Goal: Information Seeking & Learning: Learn about a topic

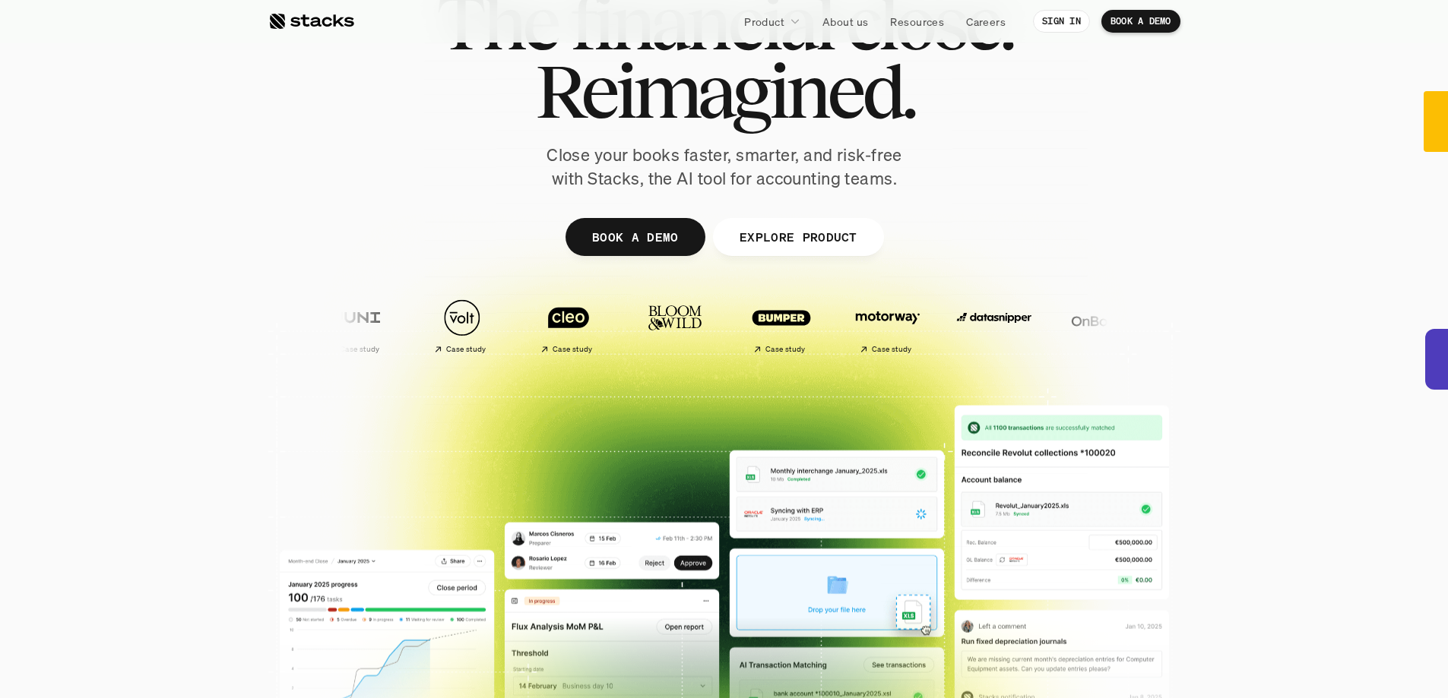
scroll to position [103, 0]
click at [521, 333] on img at bounding box center [566, 317] width 90 height 63
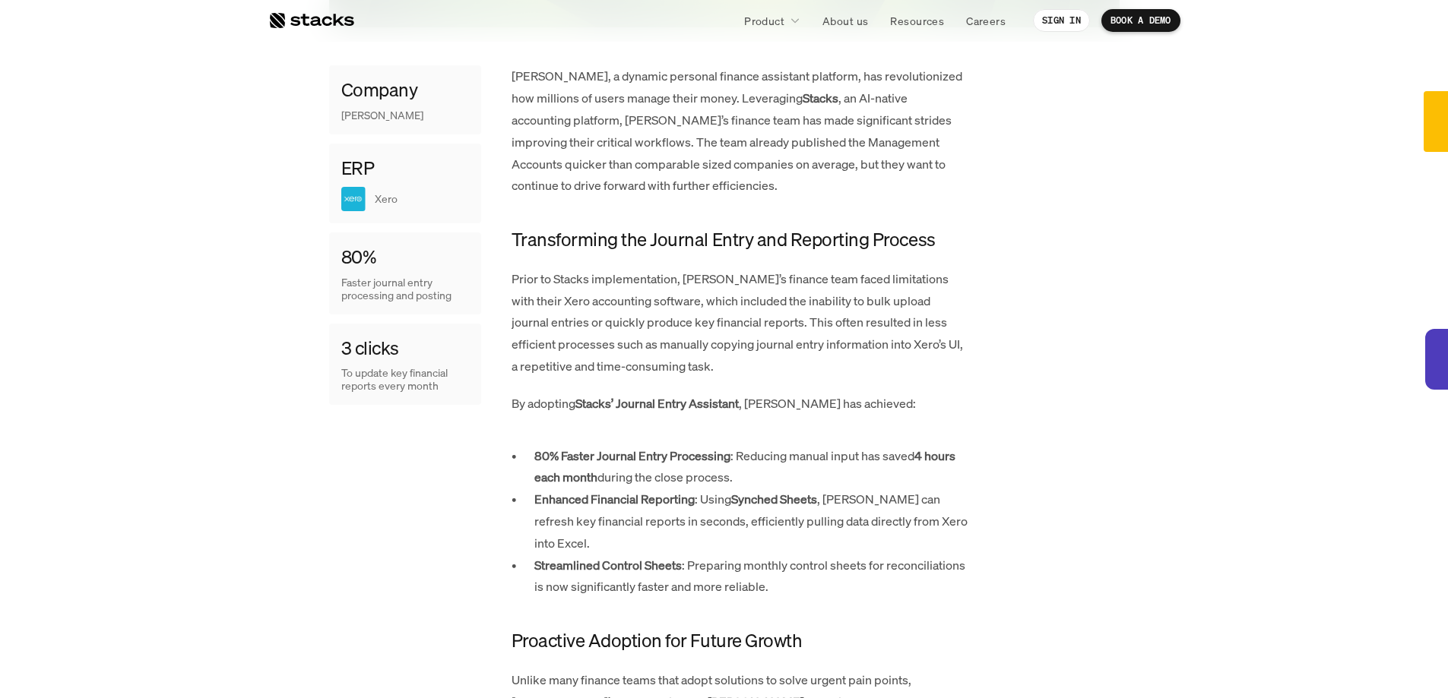
scroll to position [761, 0]
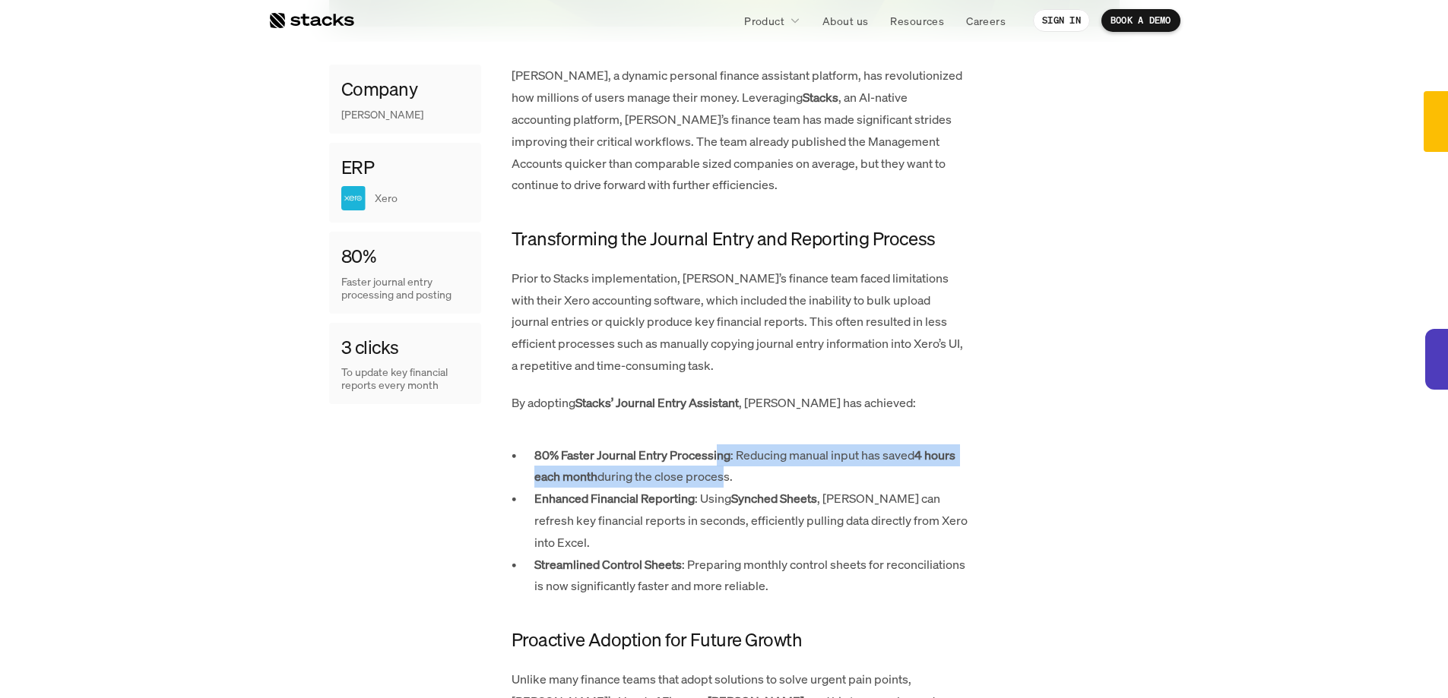
drag, startPoint x: 719, startPoint y: 420, endPoint x: 719, endPoint y: 411, distance: 9.1
click at [719, 445] on p "80% Faster Journal Entry Processing : Reducing manual input has saved 4 hours e…" at bounding box center [750, 467] width 433 height 44
click at [719, 447] on strong "80% Faster Journal Entry Processing" at bounding box center [632, 455] width 196 height 17
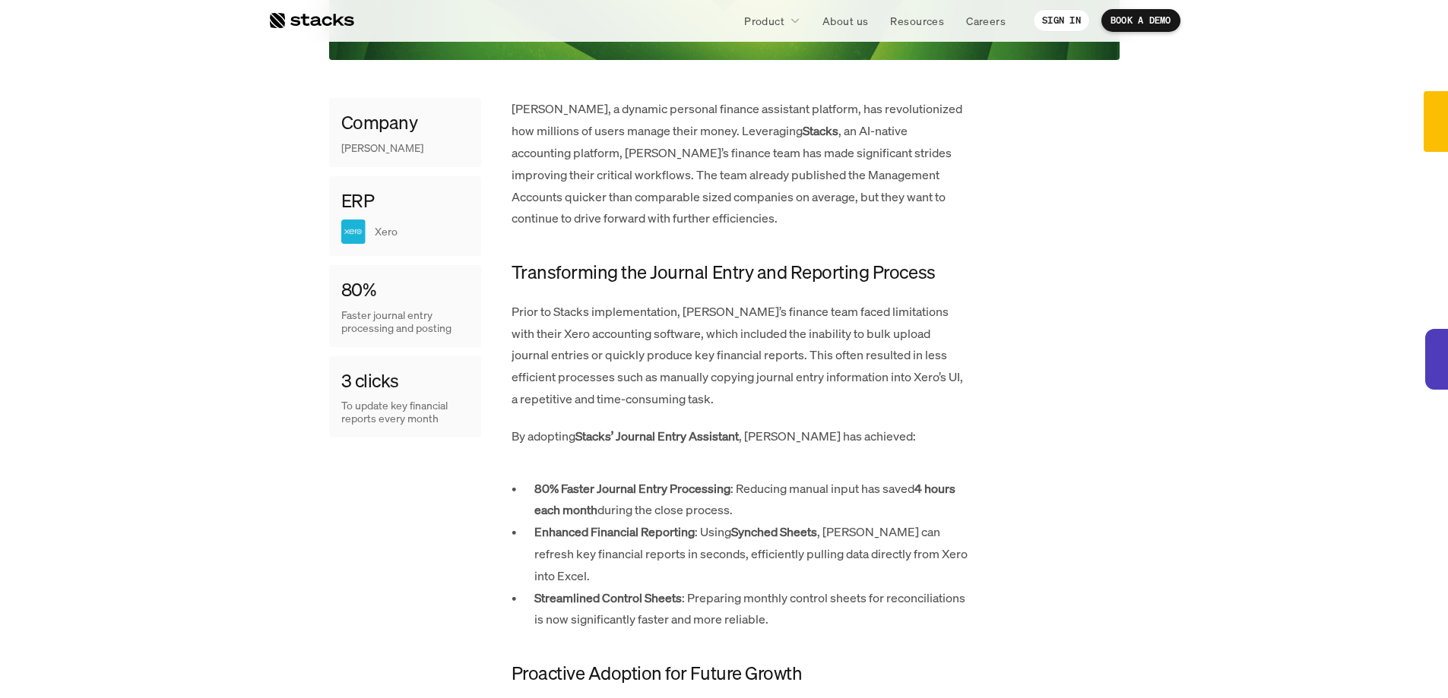
scroll to position [728, 0]
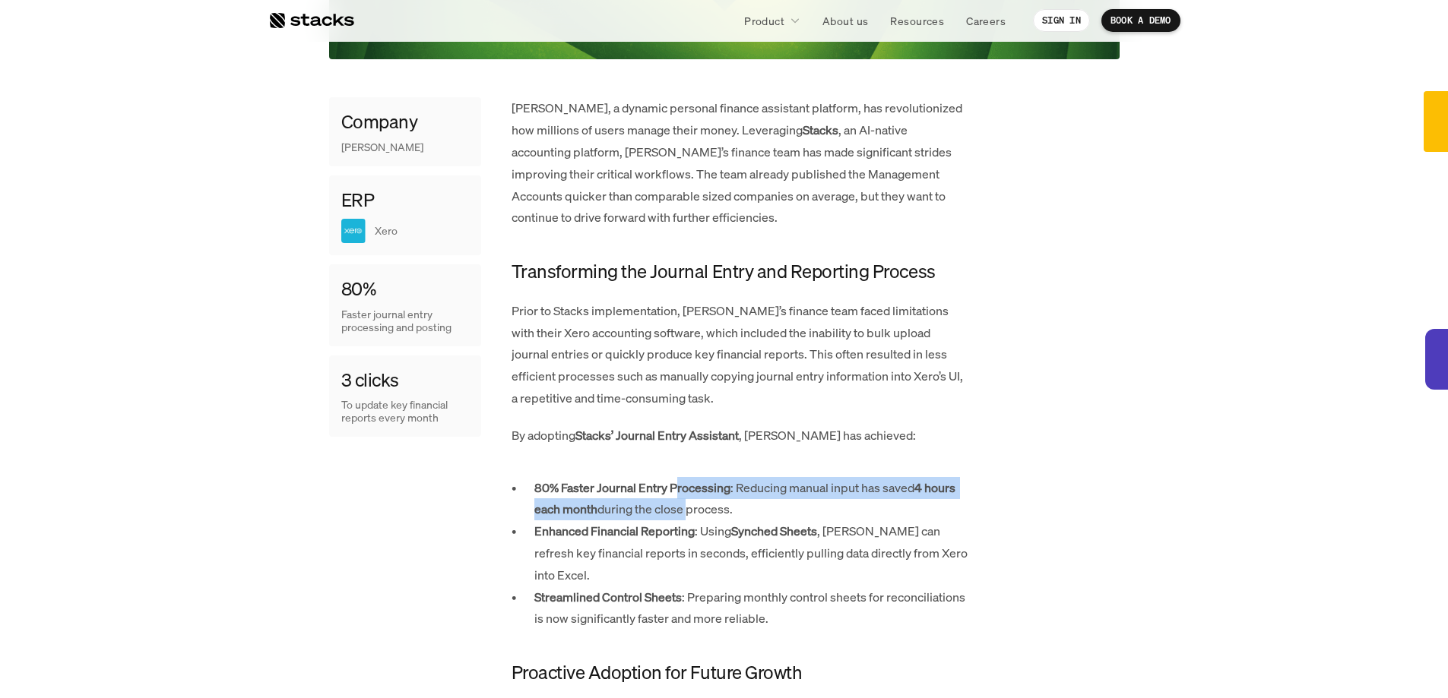
drag, startPoint x: 676, startPoint y: 436, endPoint x: 689, endPoint y: 467, distance: 33.7
click at [689, 477] on p "80% Faster Journal Entry Processing : Reducing manual input has saved 4 hours e…" at bounding box center [750, 499] width 433 height 44
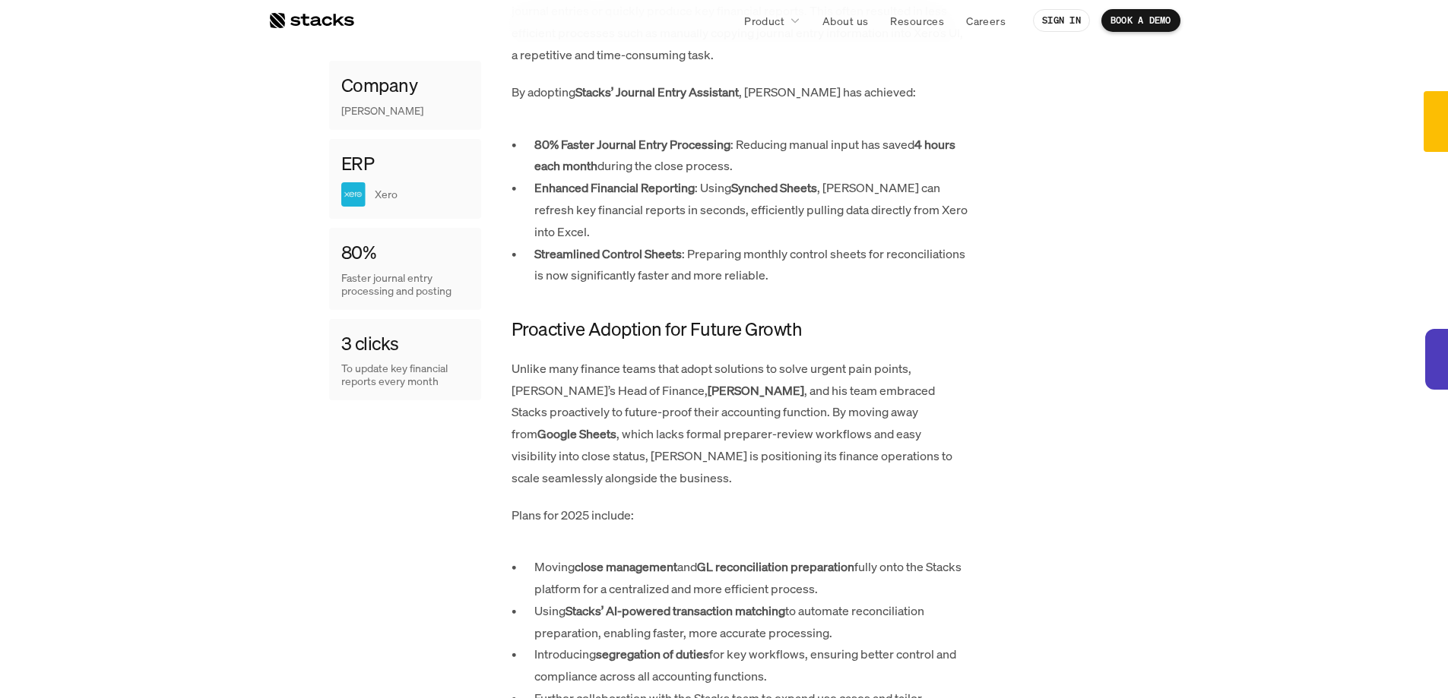
scroll to position [1072, 0]
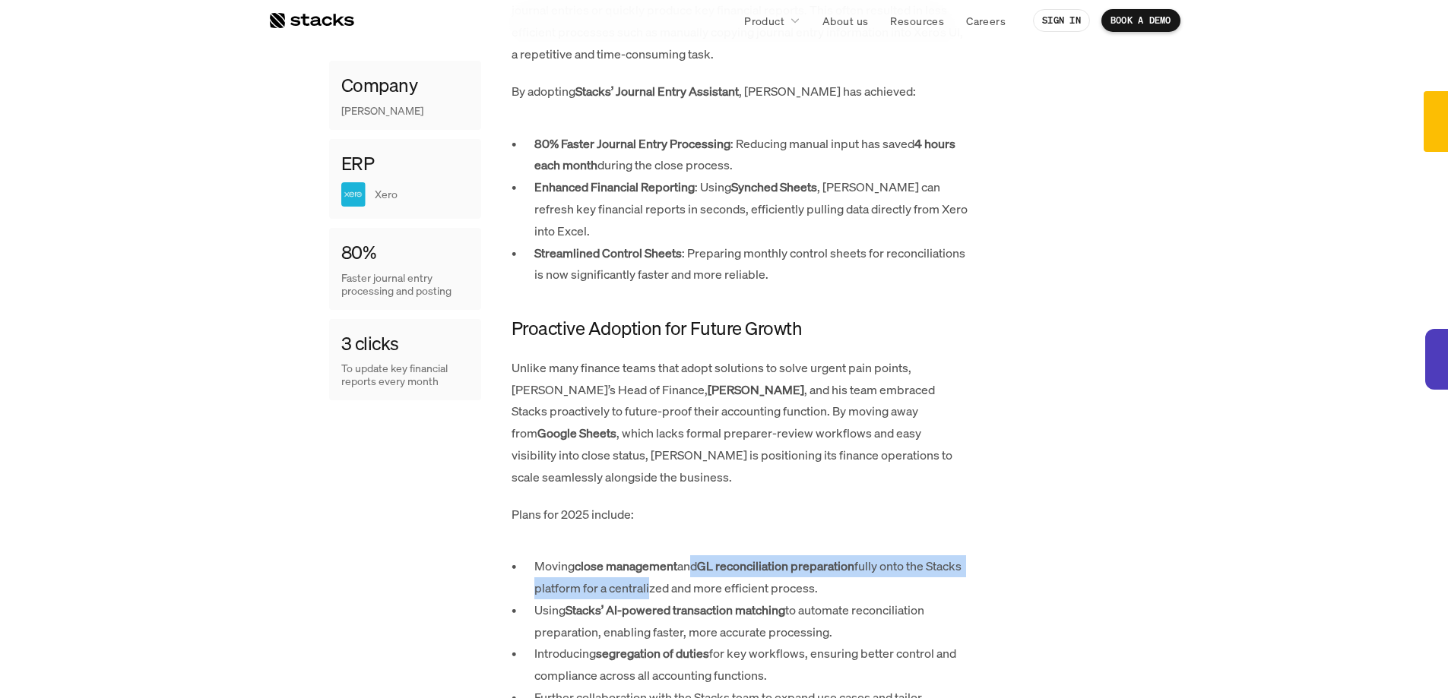
drag, startPoint x: 686, startPoint y: 488, endPoint x: 688, endPoint y: 466, distance: 22.2
click at [688, 555] on p "Moving close management and GL reconciliation preparation fully onto the Stacks…" at bounding box center [750, 577] width 433 height 44
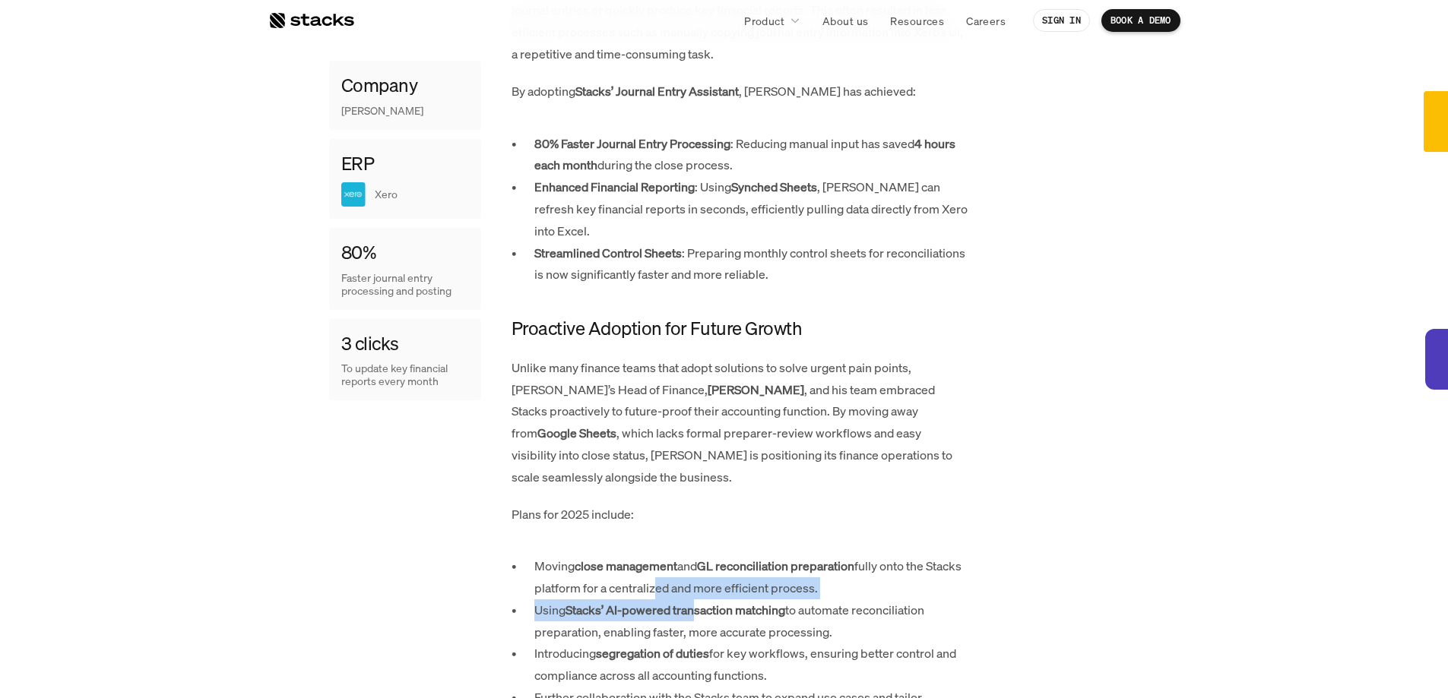
drag, startPoint x: 691, startPoint y: 497, endPoint x: 695, endPoint y: 514, distance: 17.9
click at [695, 555] on ul "Moving close management and GL reconciliation preparation fully onto the Stacks…" at bounding box center [739, 642] width 456 height 175
click at [695, 602] on strong "Stacks’ AI-powered transaction matching" at bounding box center [675, 610] width 220 height 17
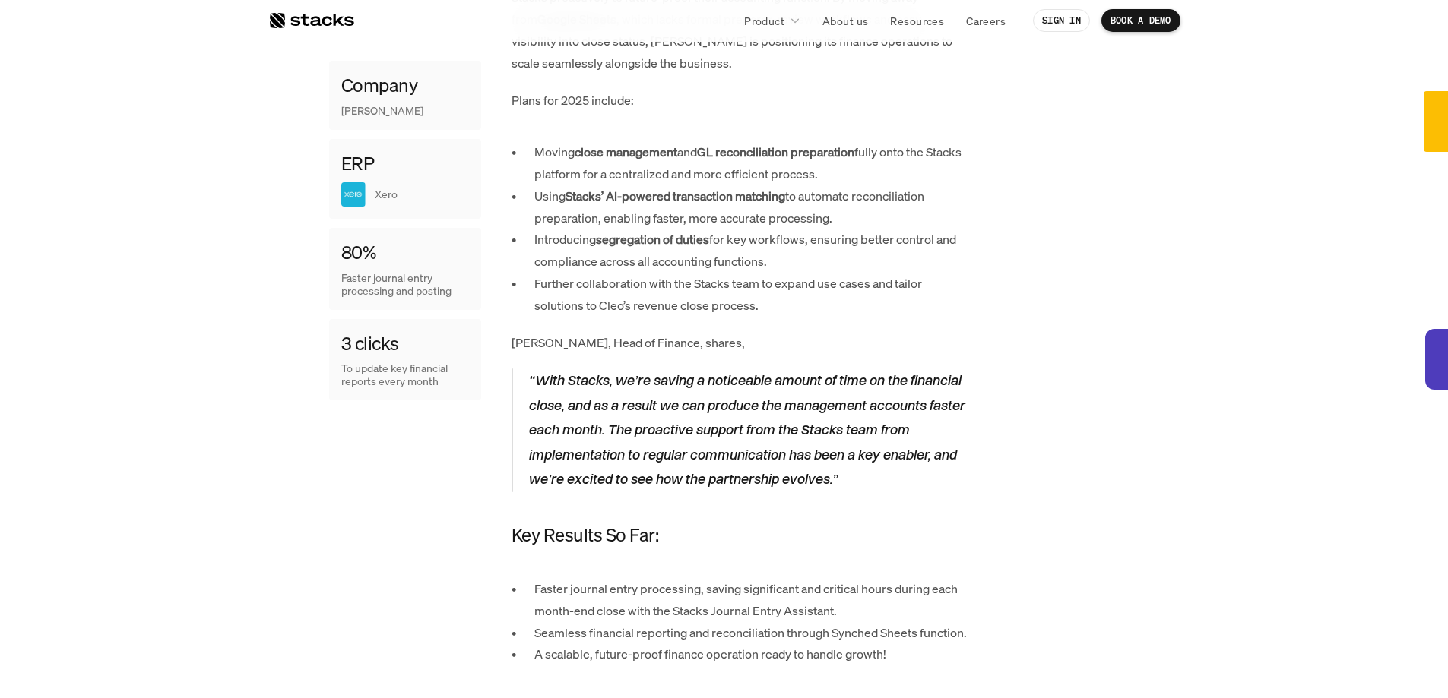
scroll to position [1489, 0]
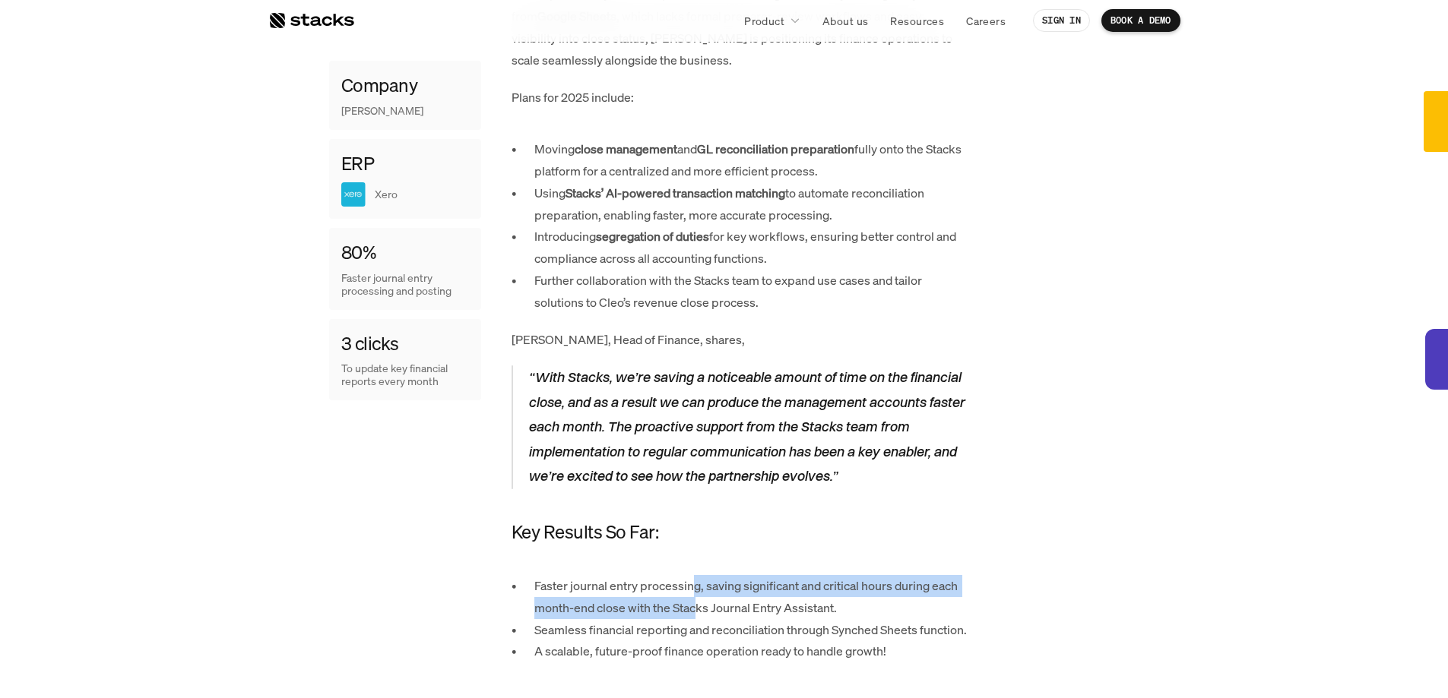
drag, startPoint x: 695, startPoint y: 514, endPoint x: 695, endPoint y: 487, distance: 27.4
click at [695, 575] on p "Faster journal entry processing, saving significant and critical hours during e…" at bounding box center [750, 597] width 433 height 44
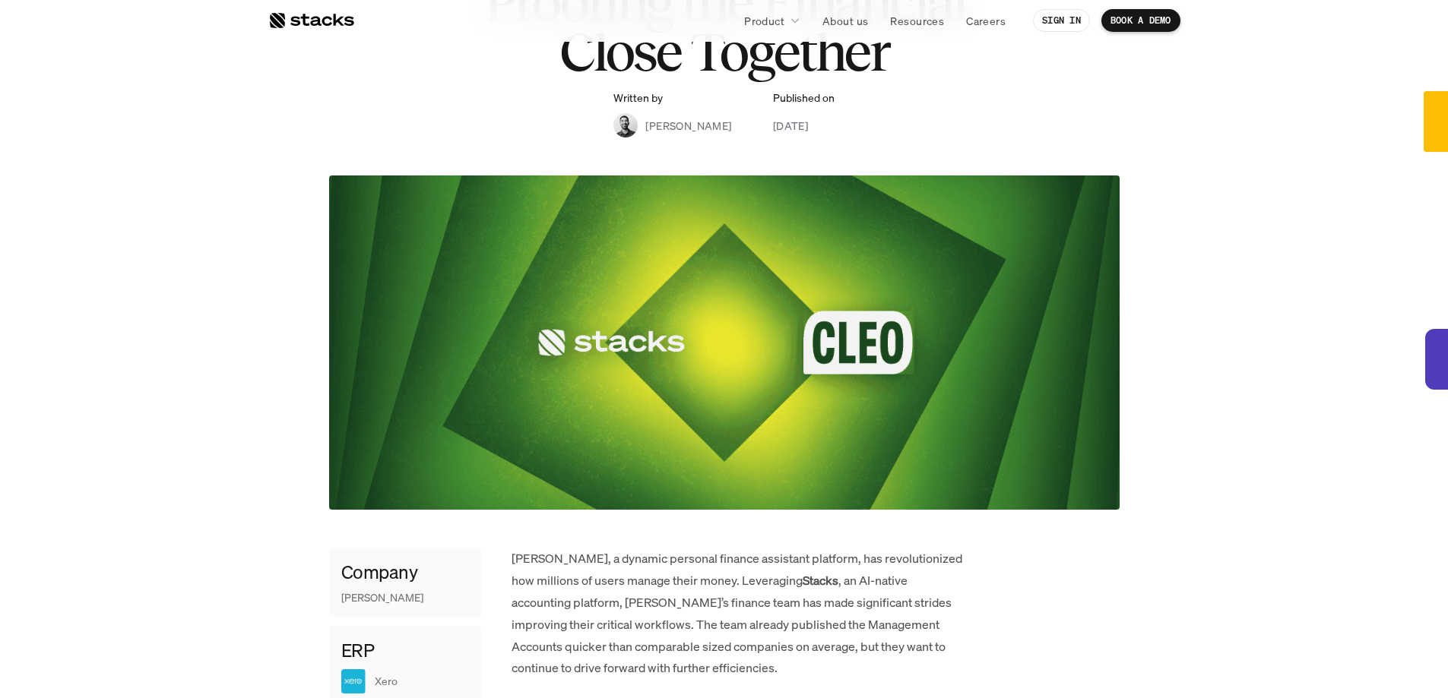
scroll to position [0, 0]
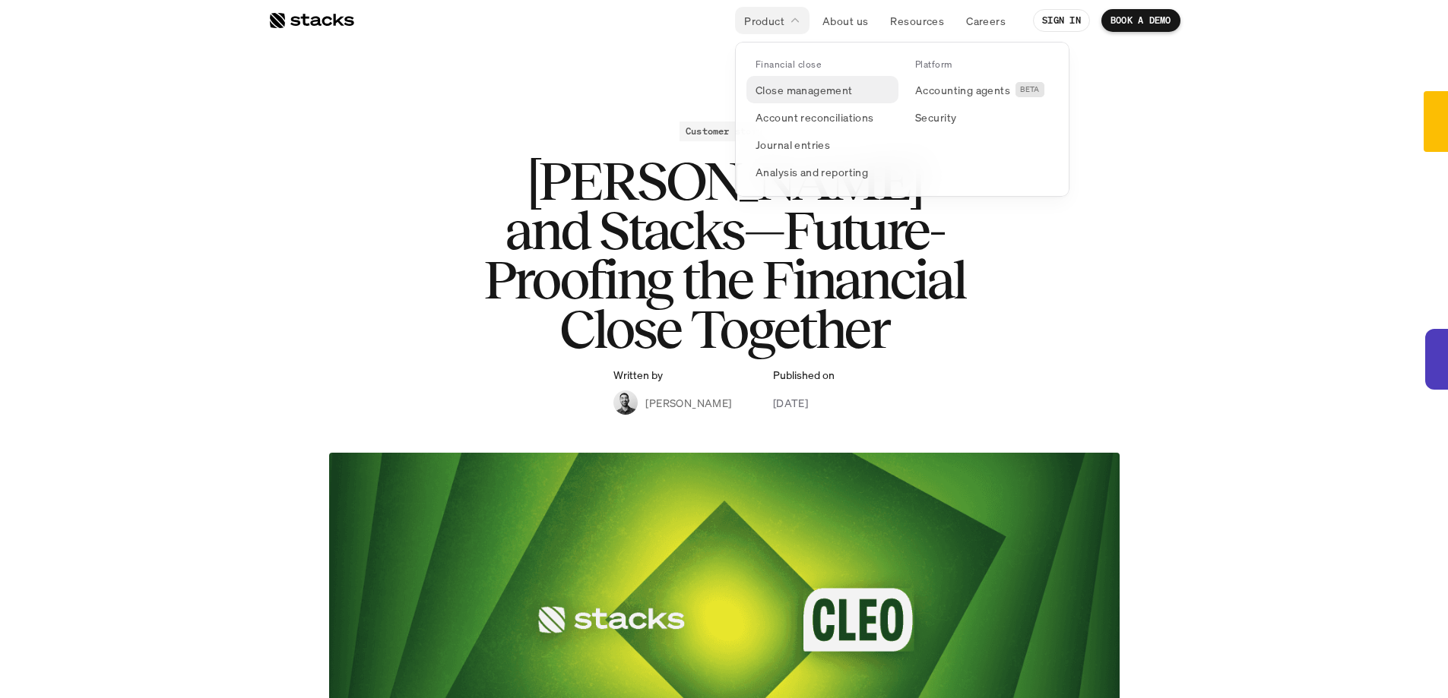
click at [805, 91] on p "Close management" at bounding box center [803, 90] width 97 height 16
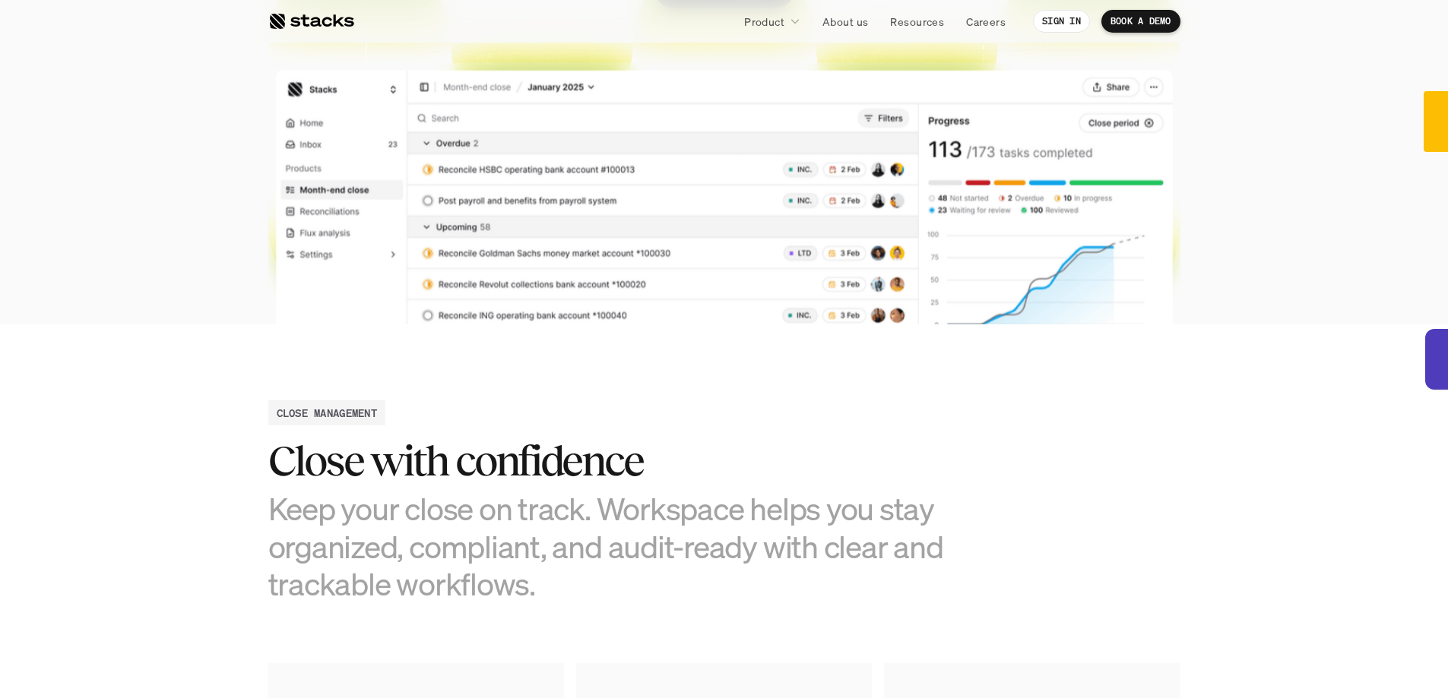
scroll to position [250, 0]
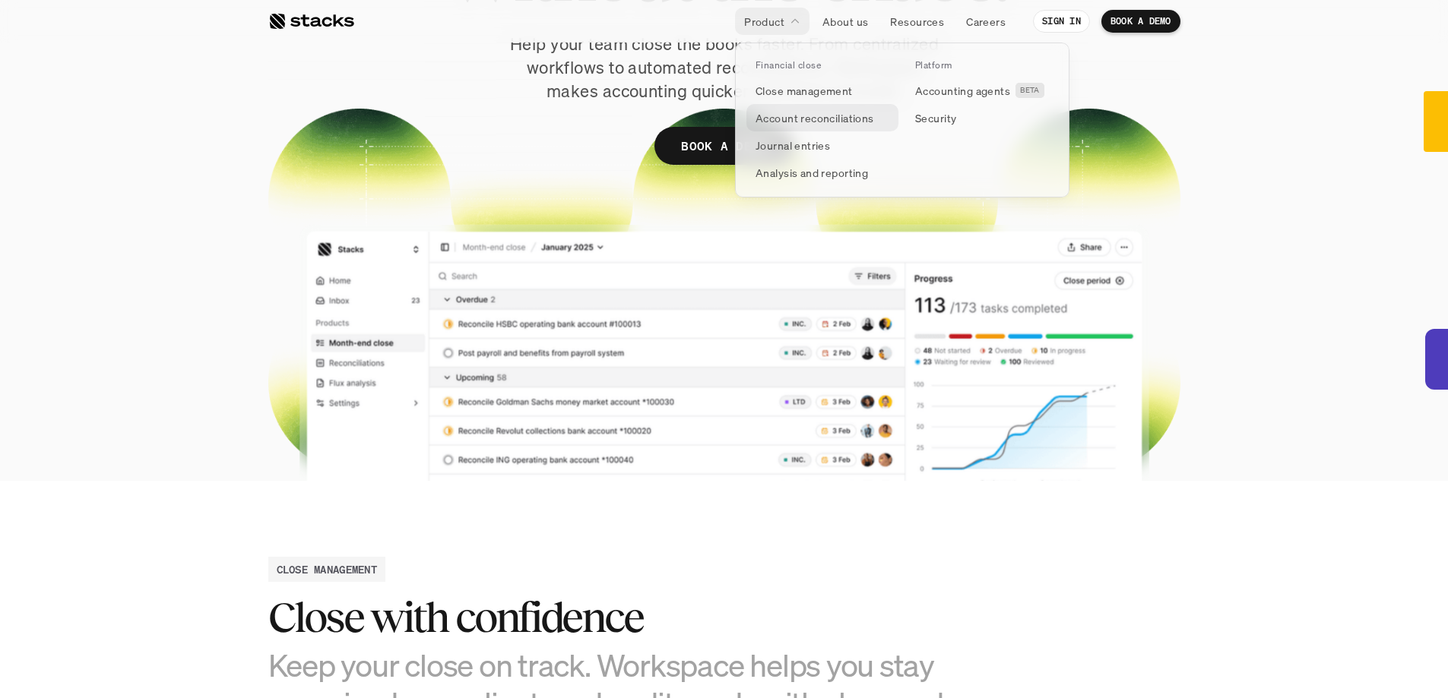
click at [782, 122] on p "Account reconciliations" at bounding box center [814, 118] width 119 height 16
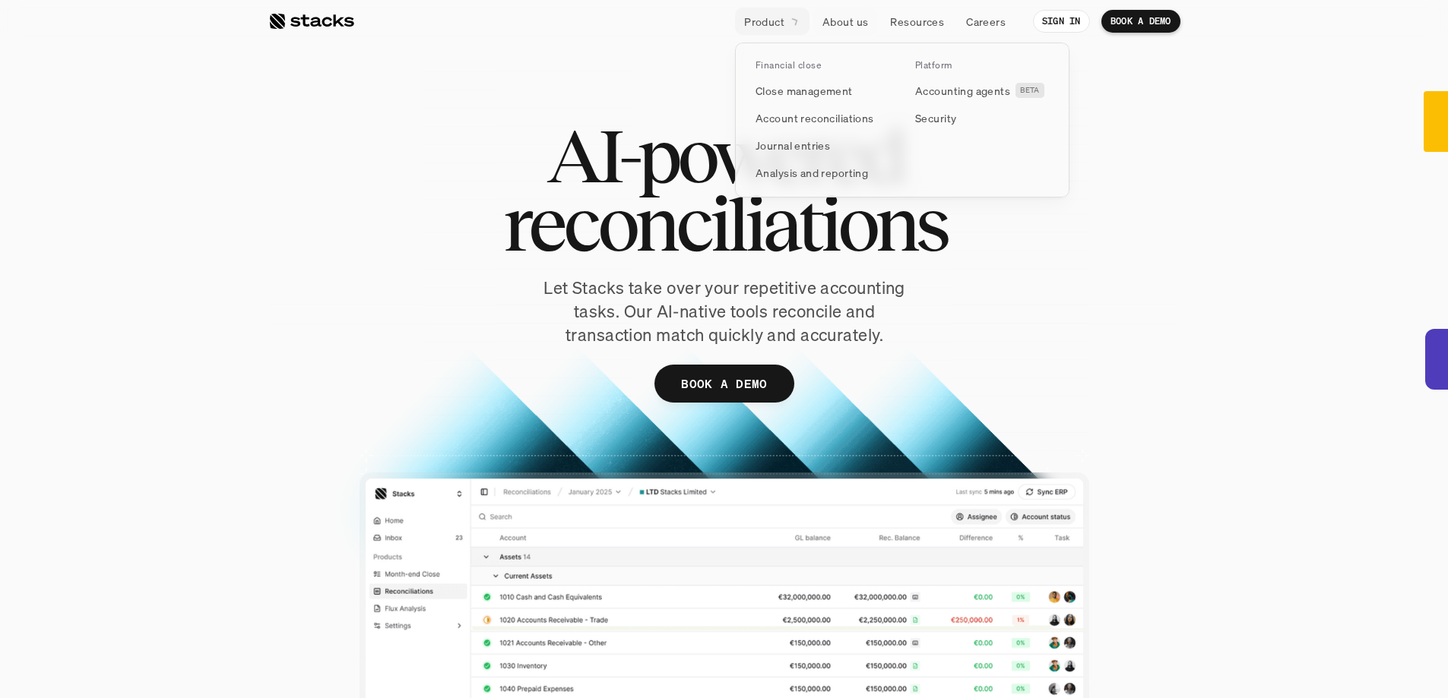
click at [781, 23] on p "Product" at bounding box center [764, 22] width 40 height 16
click at [831, 147] on link "Journal entries" at bounding box center [822, 144] width 152 height 27
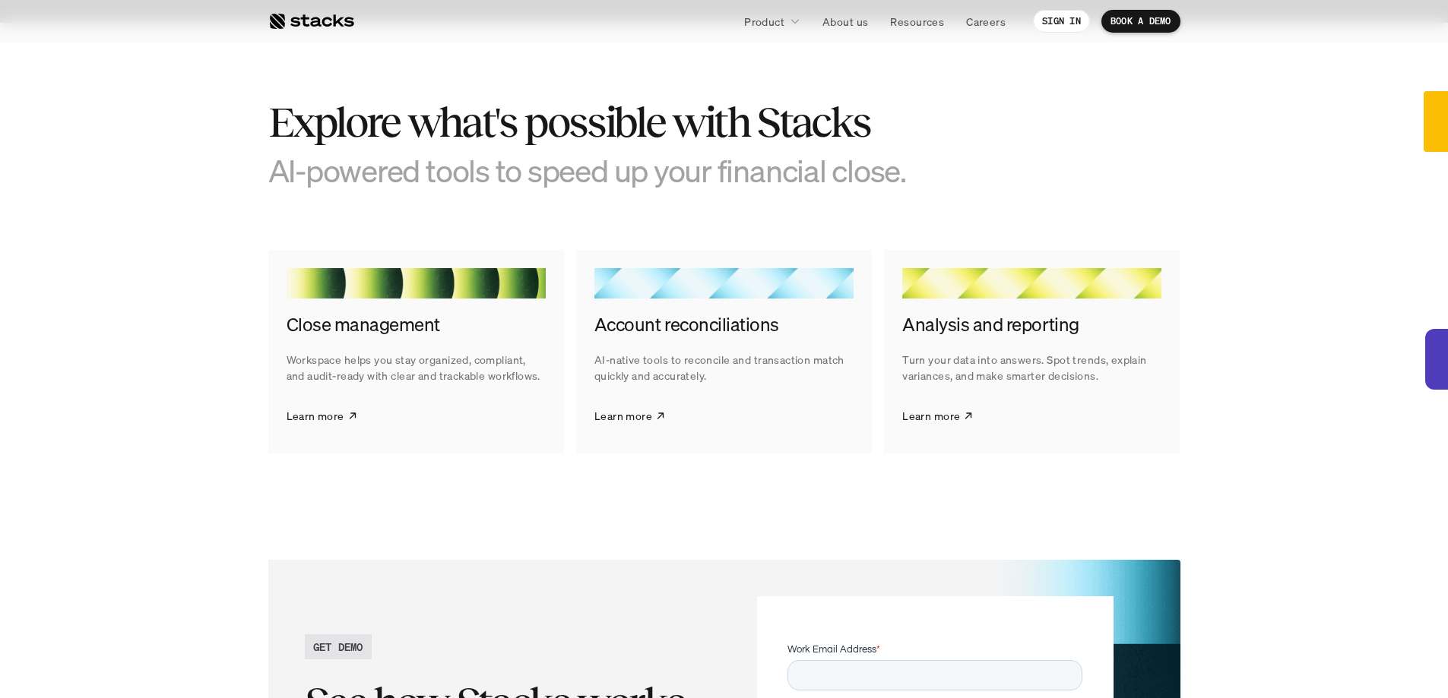
scroll to position [2175, 0]
click at [433, 361] on p "Workspace helps you stay organized, compliant, and audit-ready with clear and t…" at bounding box center [415, 369] width 259 height 32
drag, startPoint x: 433, startPoint y: 361, endPoint x: 430, endPoint y: 374, distance: 13.3
click at [430, 374] on p "Workspace helps you stay organized, compliant, and audit-ready with clear and t…" at bounding box center [415, 369] width 259 height 32
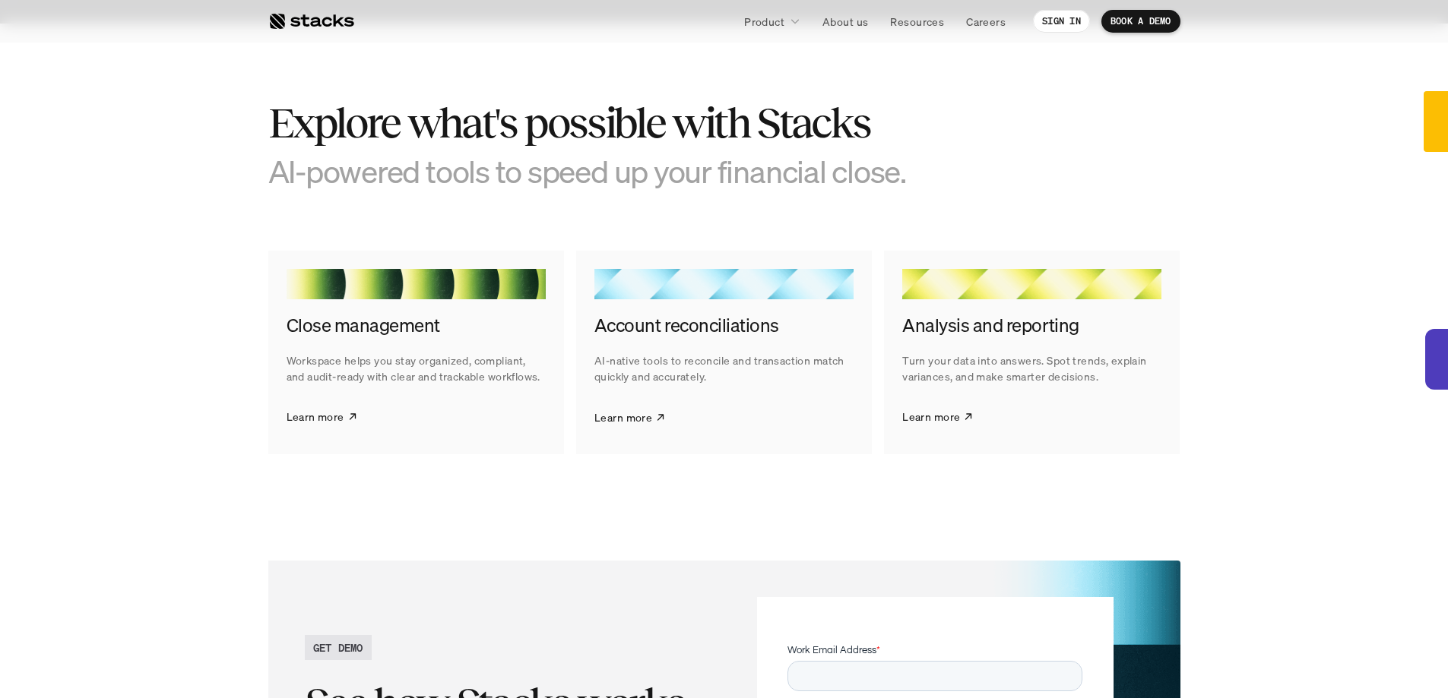
click at [430, 374] on p "Workspace helps you stay organized, compliant, and audit-ready with clear and t…" at bounding box center [415, 369] width 259 height 32
click at [344, 415] on link "Learn more" at bounding box center [321, 417] width 71 height 38
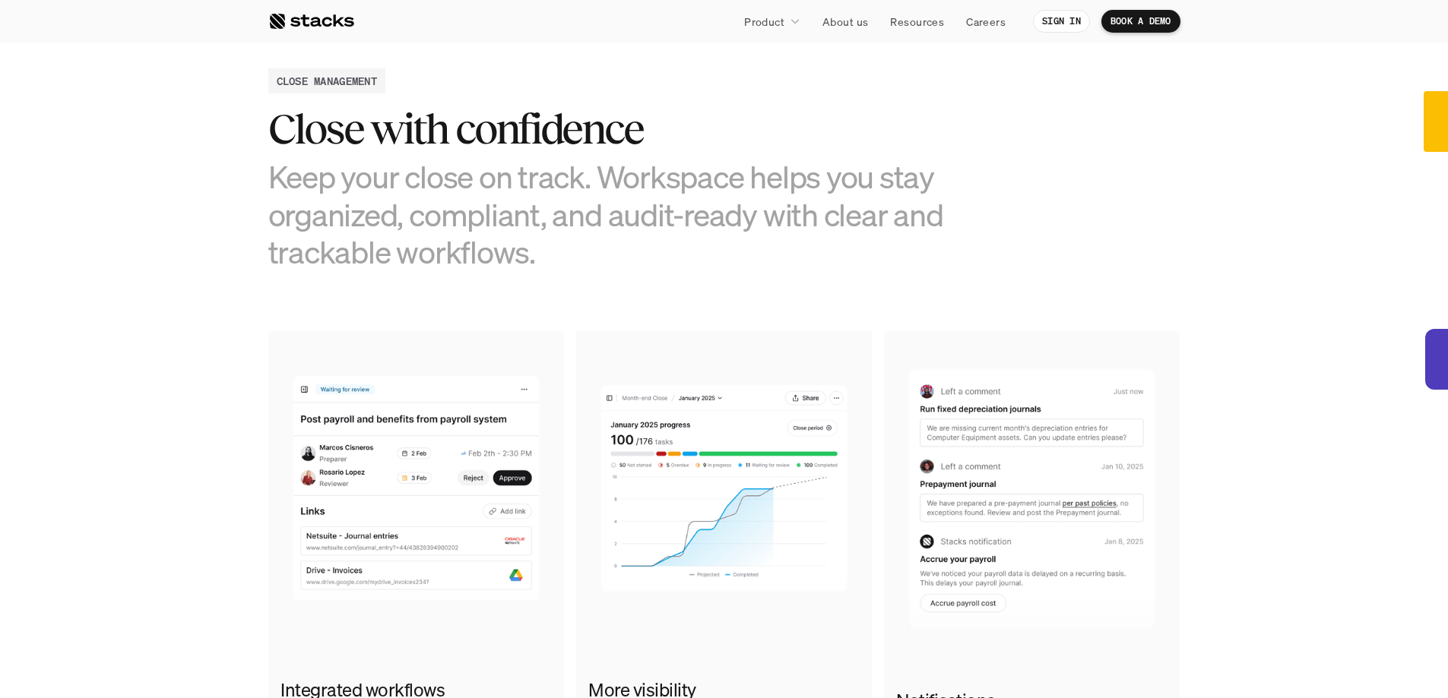
scroll to position [739, 0]
drag, startPoint x: 461, startPoint y: 246, endPoint x: 458, endPoint y: 225, distance: 21.5
click at [458, 225] on h3 "Keep your close on track. Workspace helps you stay organized, compliant, and au…" at bounding box center [610, 213] width 684 height 112
drag, startPoint x: 458, startPoint y: 225, endPoint x: 454, endPoint y: 166, distance: 58.6
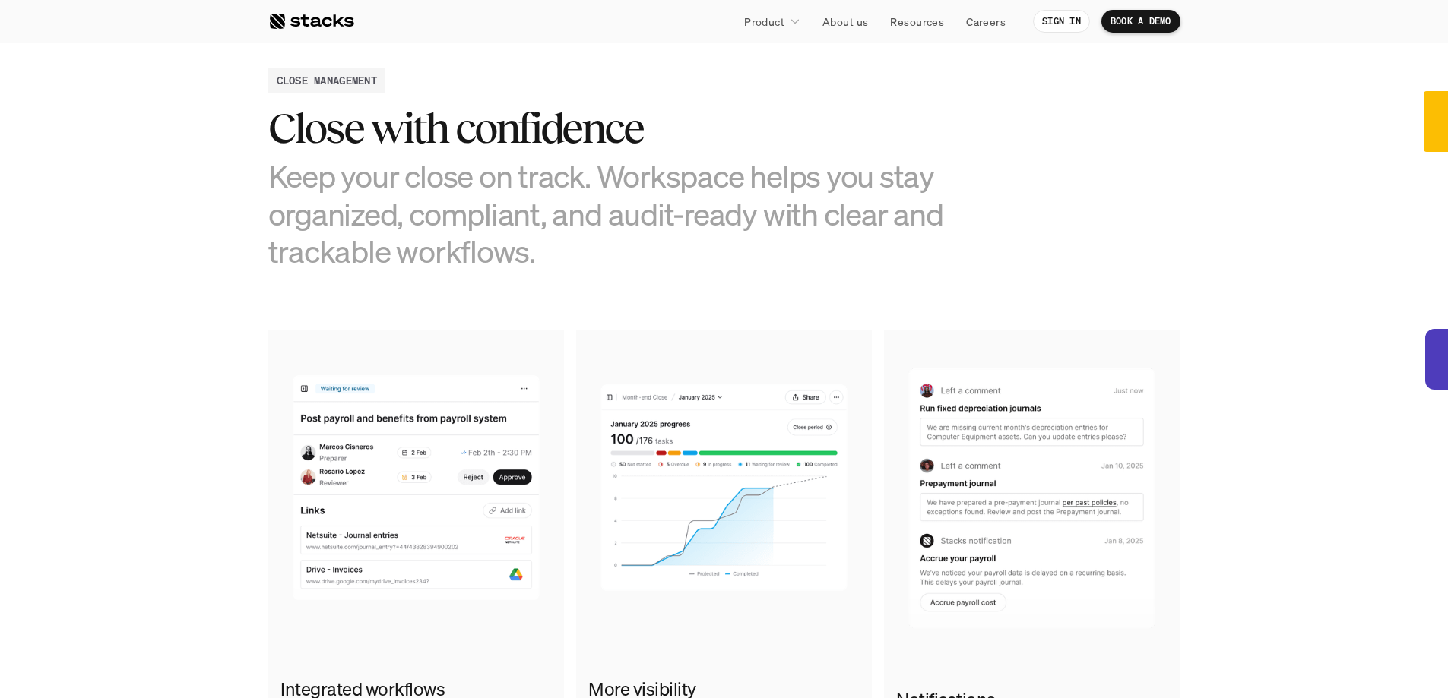
click at [454, 166] on h3 "Keep your close on track. Workspace helps you stay organized, compliant, and au…" at bounding box center [610, 213] width 684 height 112
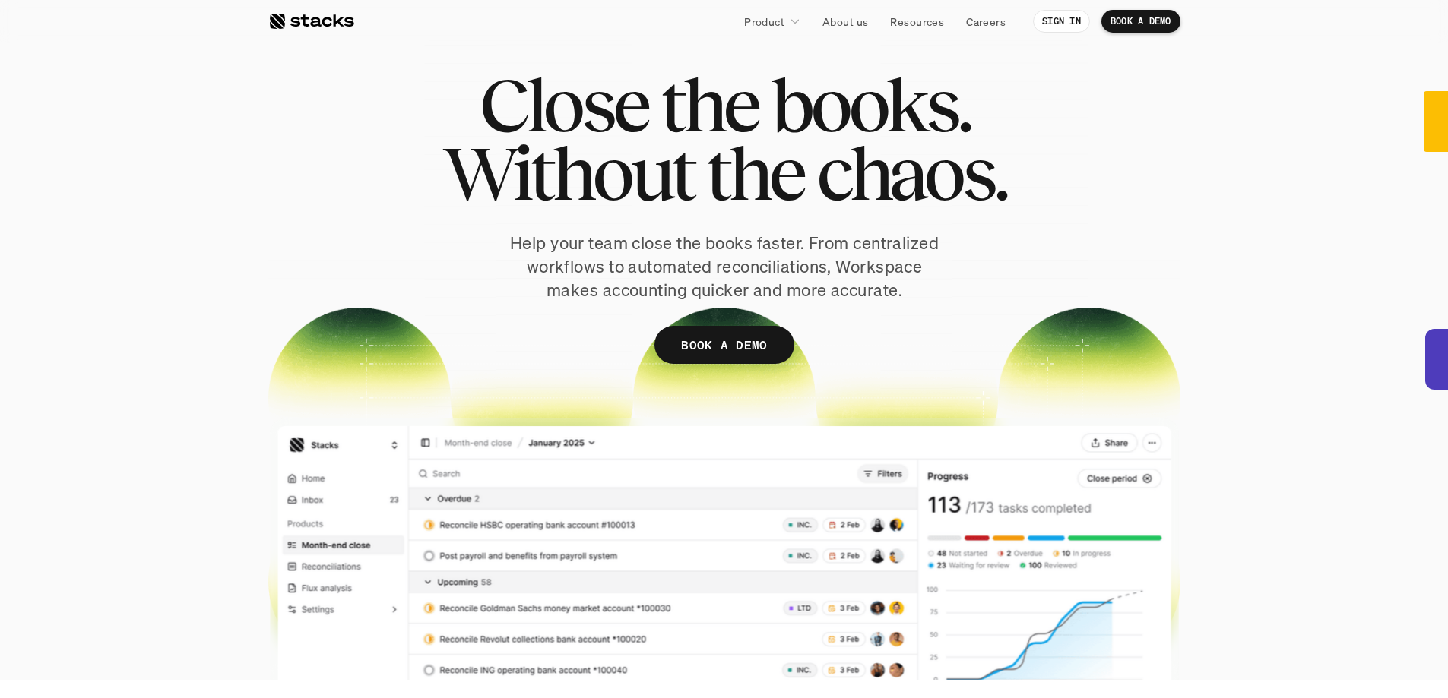
scroll to position [0, 0]
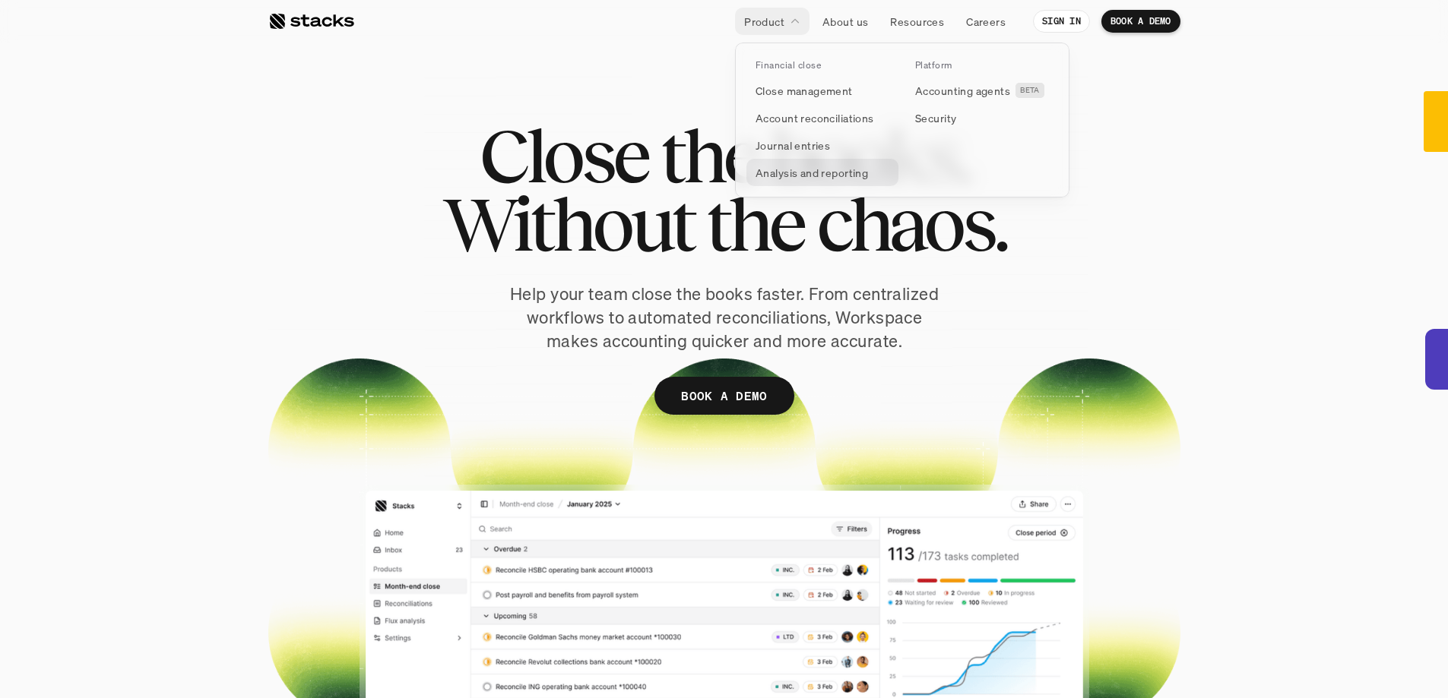
click at [817, 183] on link "Analysis and reporting" at bounding box center [822, 172] width 152 height 27
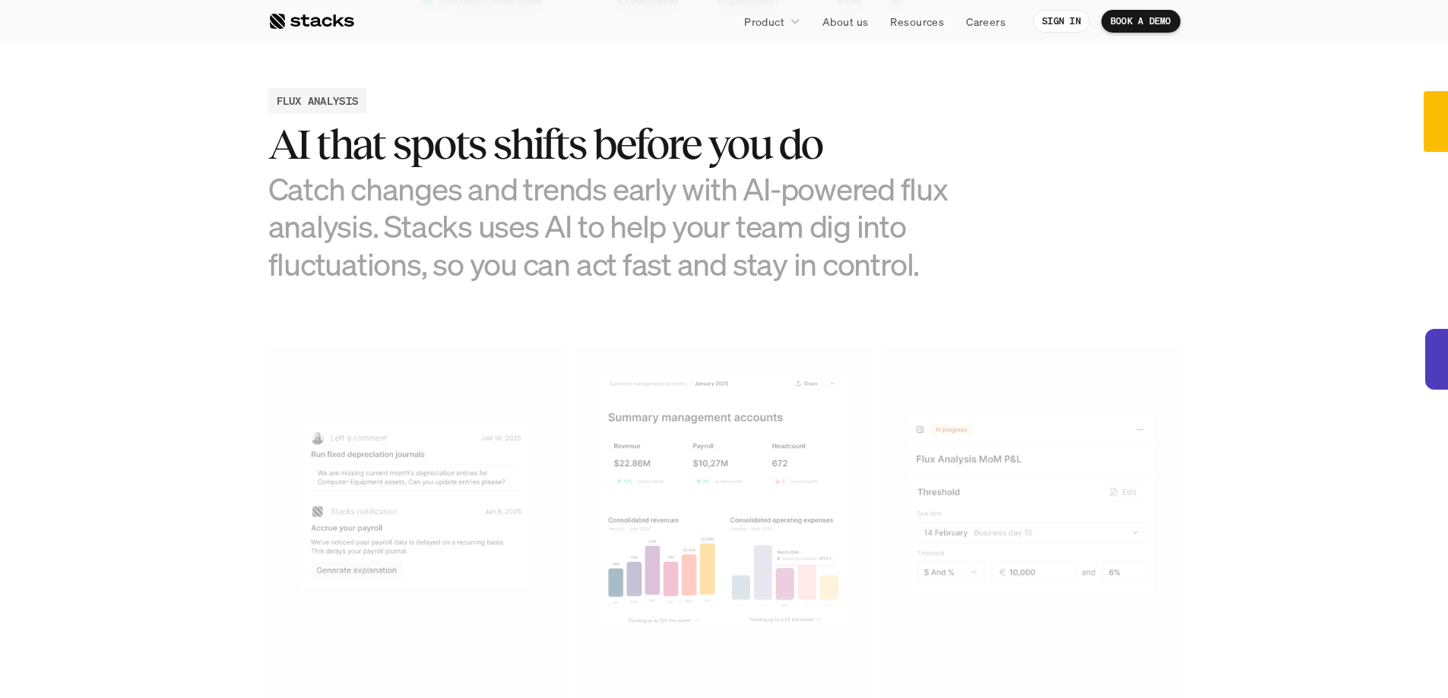
scroll to position [716, 0]
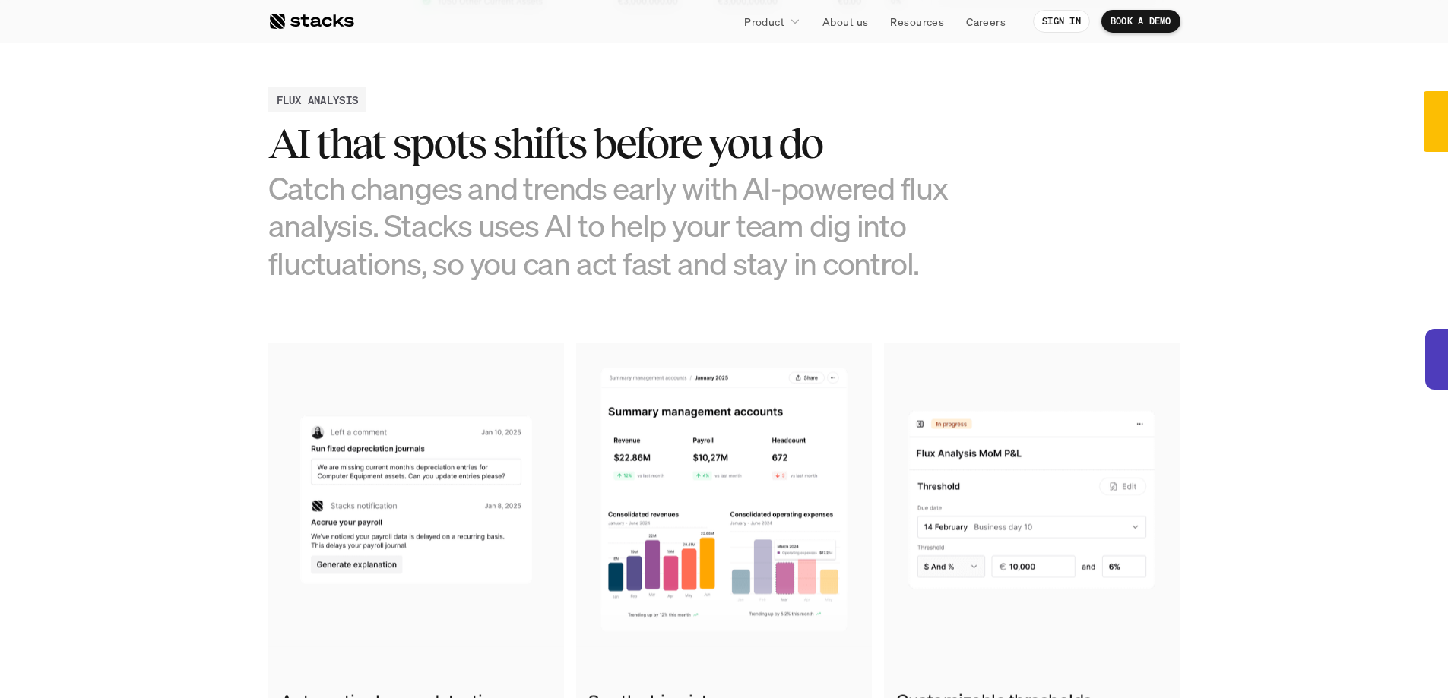
drag, startPoint x: 712, startPoint y: 193, endPoint x: 714, endPoint y: 211, distance: 18.4
click at [714, 211] on h3 "Catch changes and trends early with AI-powered flux analysis. Stacks uses AI to…" at bounding box center [610, 225] width 684 height 112
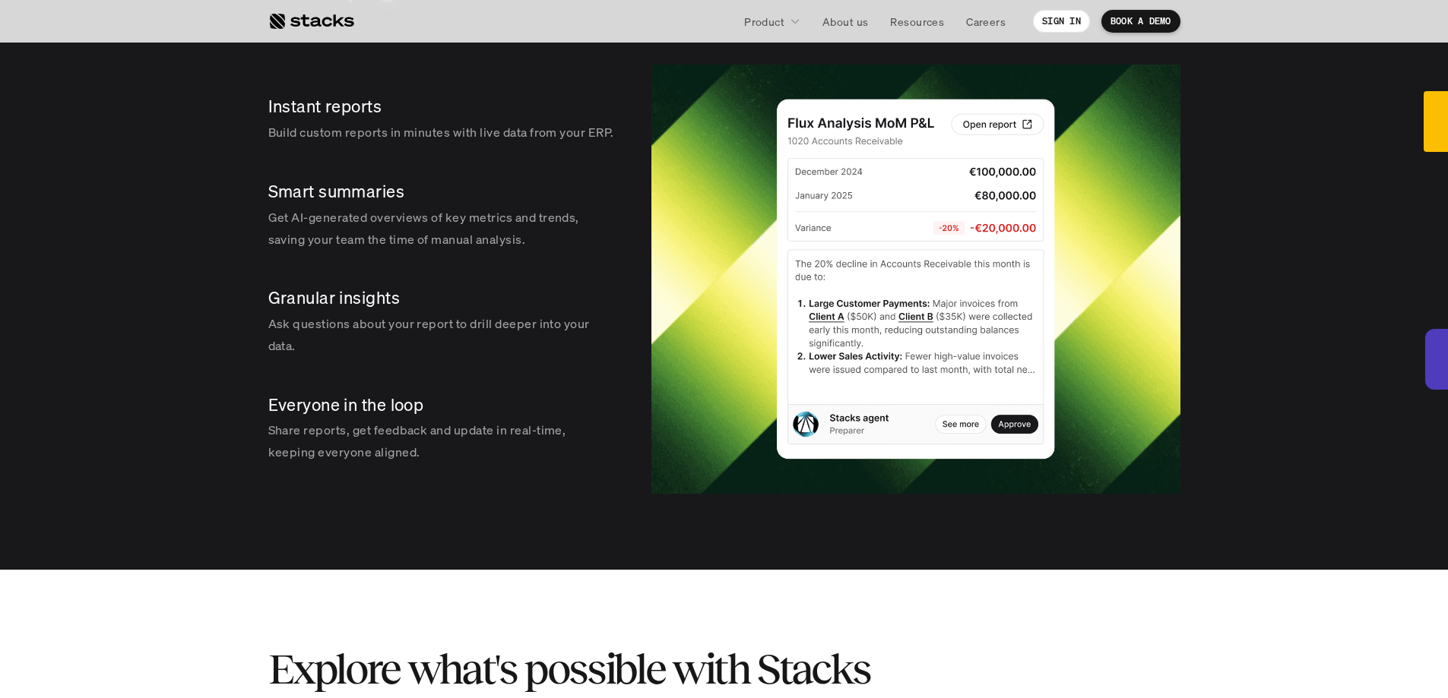
scroll to position [2387, 0]
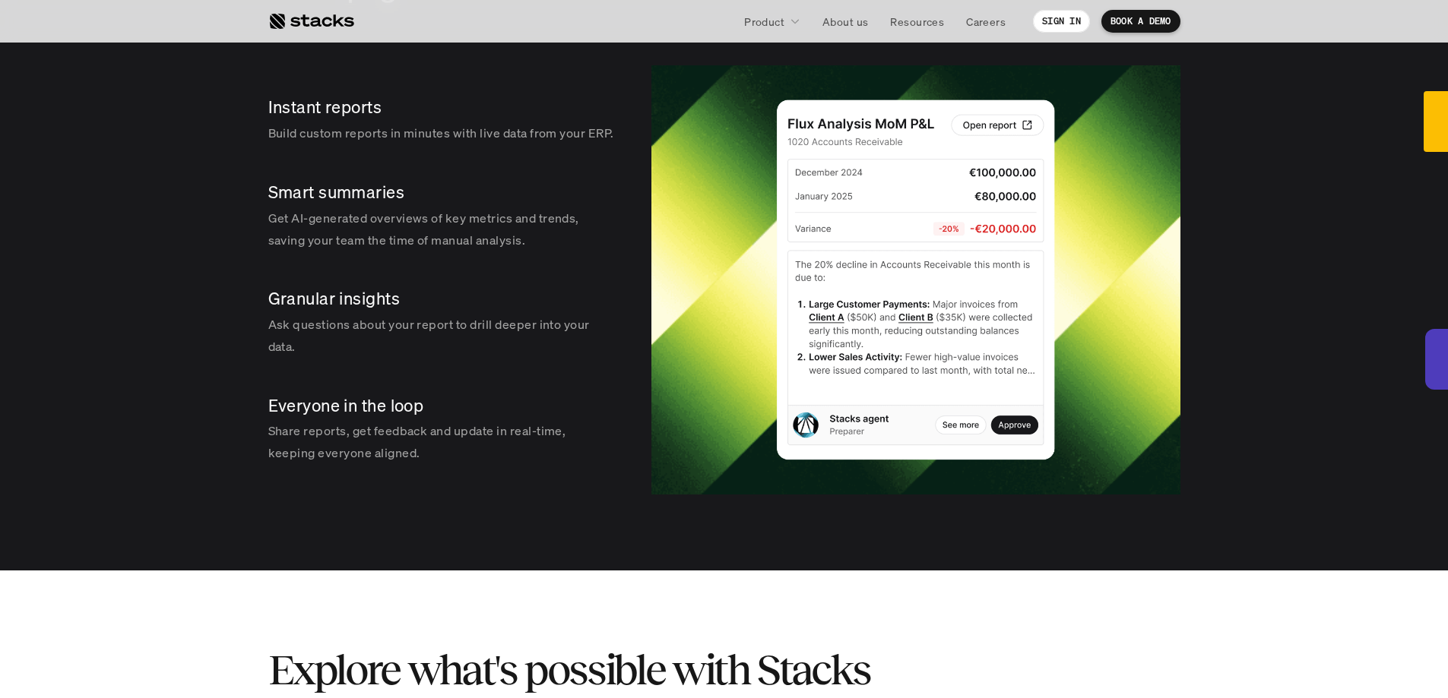
drag, startPoint x: 400, startPoint y: 466, endPoint x: 400, endPoint y: 457, distance: 9.1
click at [400, 457] on p "Share reports, get feedback and update in real-time, keeping everyone aligned." at bounding box center [441, 442] width 346 height 44
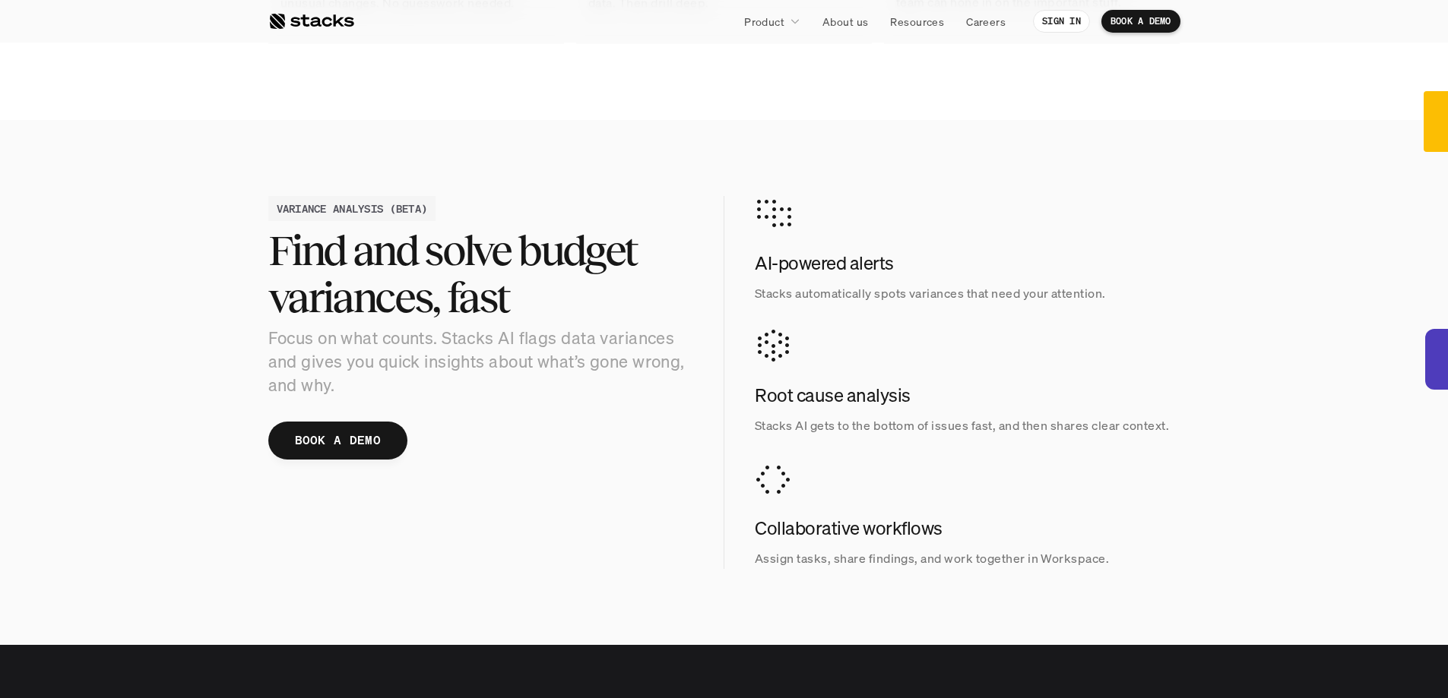
scroll to position [1467, 0]
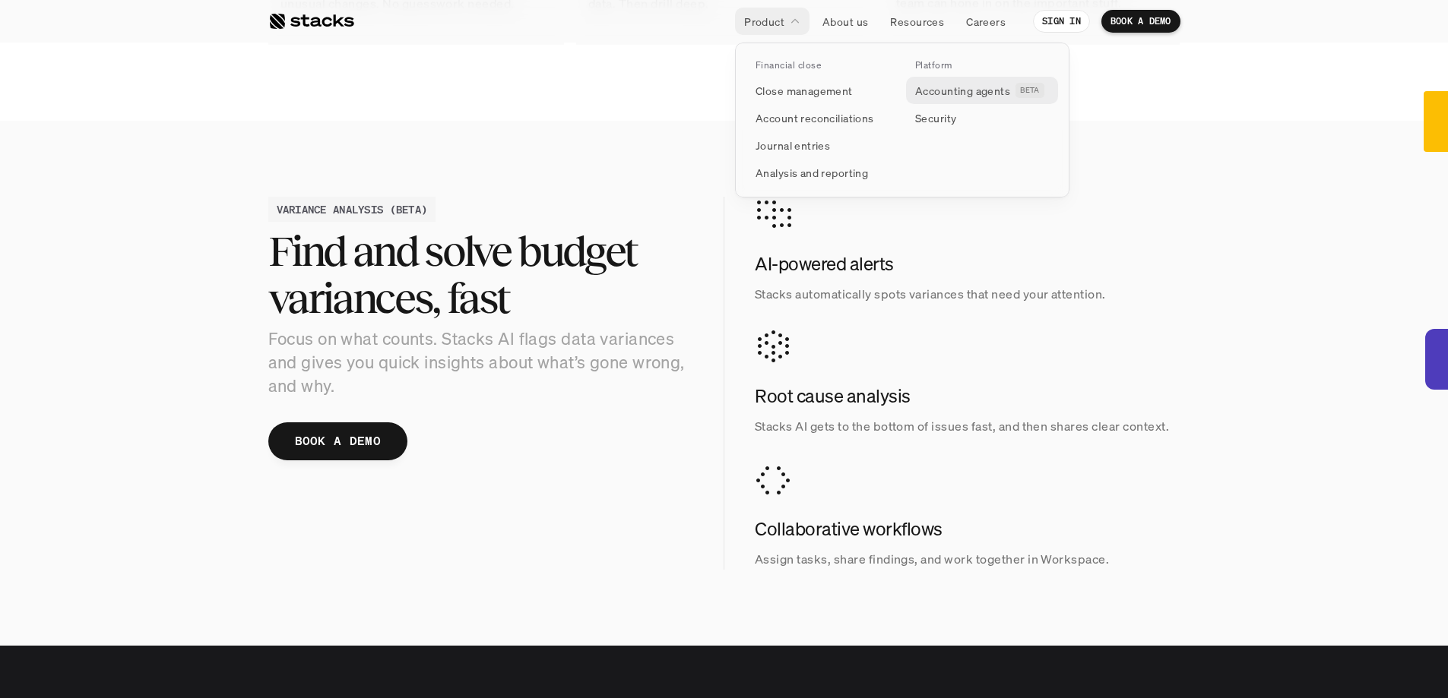
click at [986, 93] on p "Accounting agents" at bounding box center [962, 91] width 95 height 16
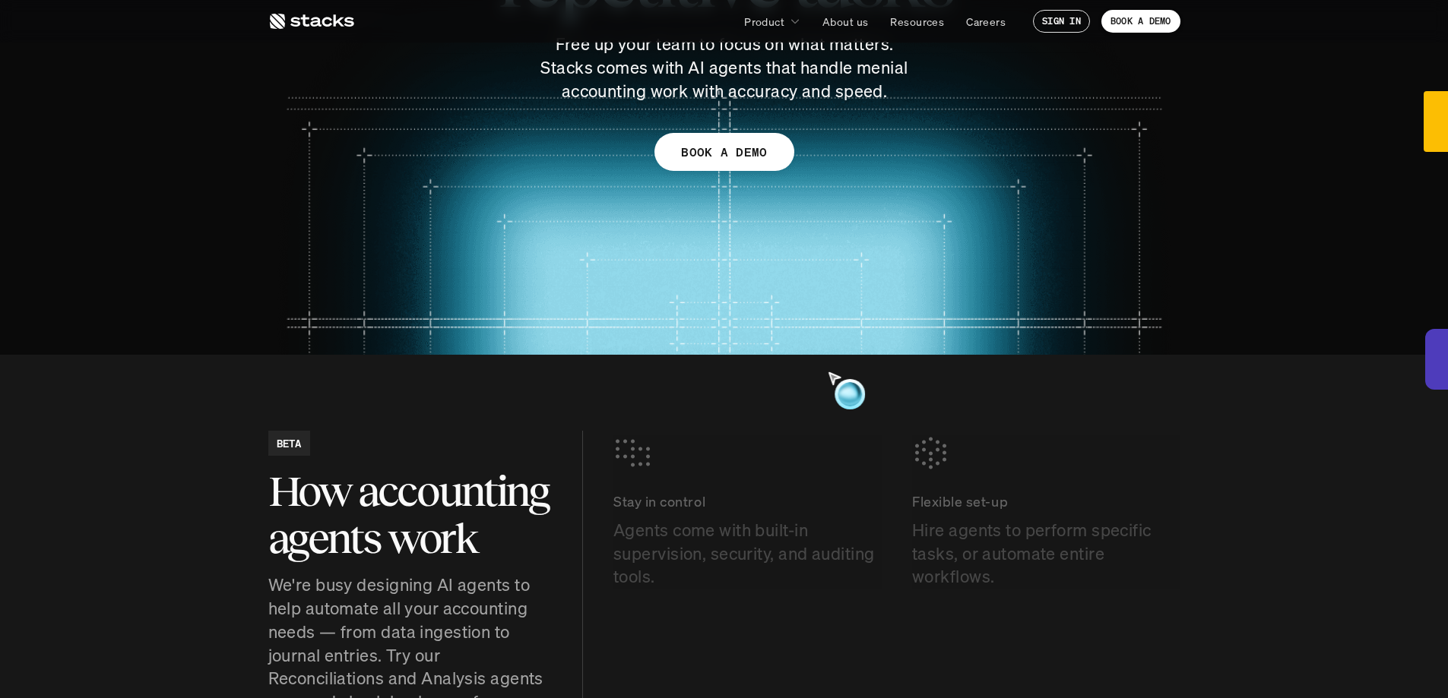
scroll to position [408, 0]
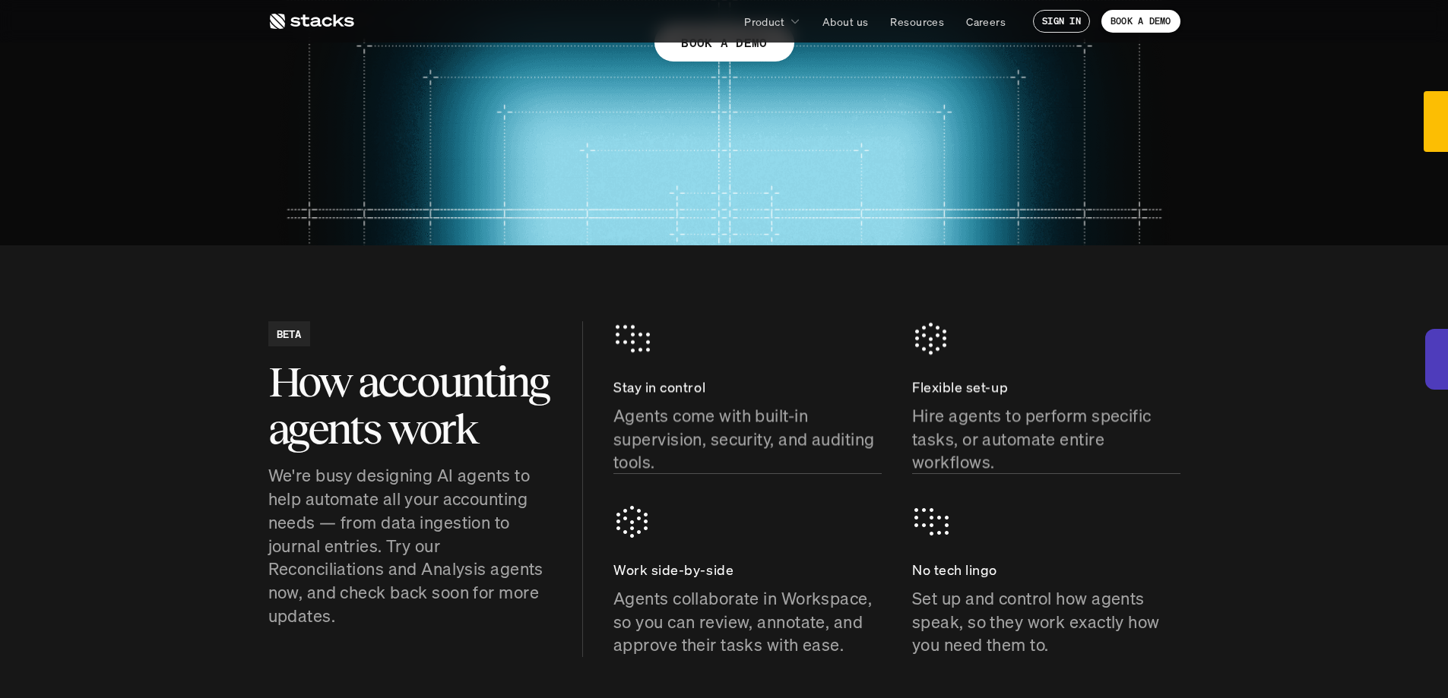
drag, startPoint x: 661, startPoint y: 416, endPoint x: 661, endPoint y: 445, distance: 29.6
click at [661, 445] on p "Agents come with built-in supervision, security, and auditing tools." at bounding box center [747, 439] width 268 height 70
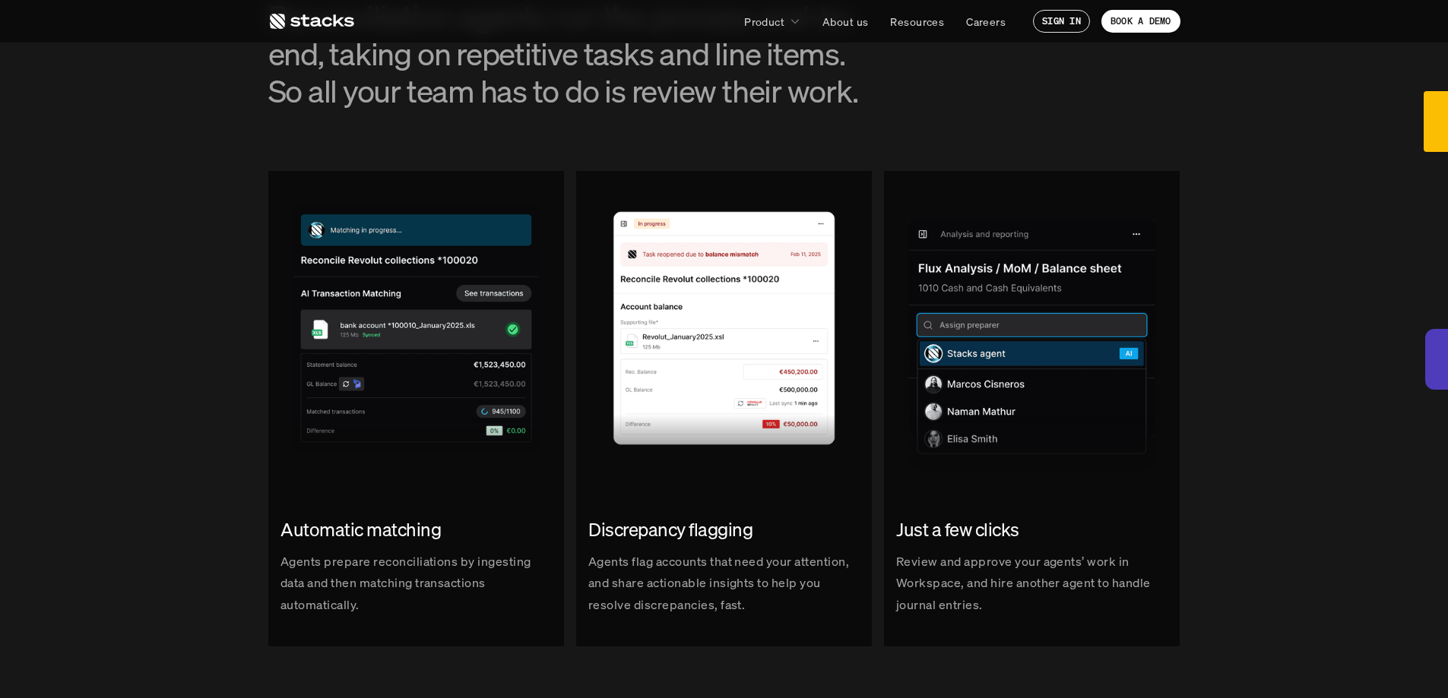
scroll to position [1680, 0]
drag, startPoint x: 376, startPoint y: 575, endPoint x: 378, endPoint y: 568, distance: 7.7
click at [378, 568] on p "Agents prepare reconciliations by ingesting data and then matching transactions…" at bounding box center [415, 581] width 271 height 65
drag, startPoint x: 750, startPoint y: 559, endPoint x: 750, endPoint y: 579, distance: 19.8
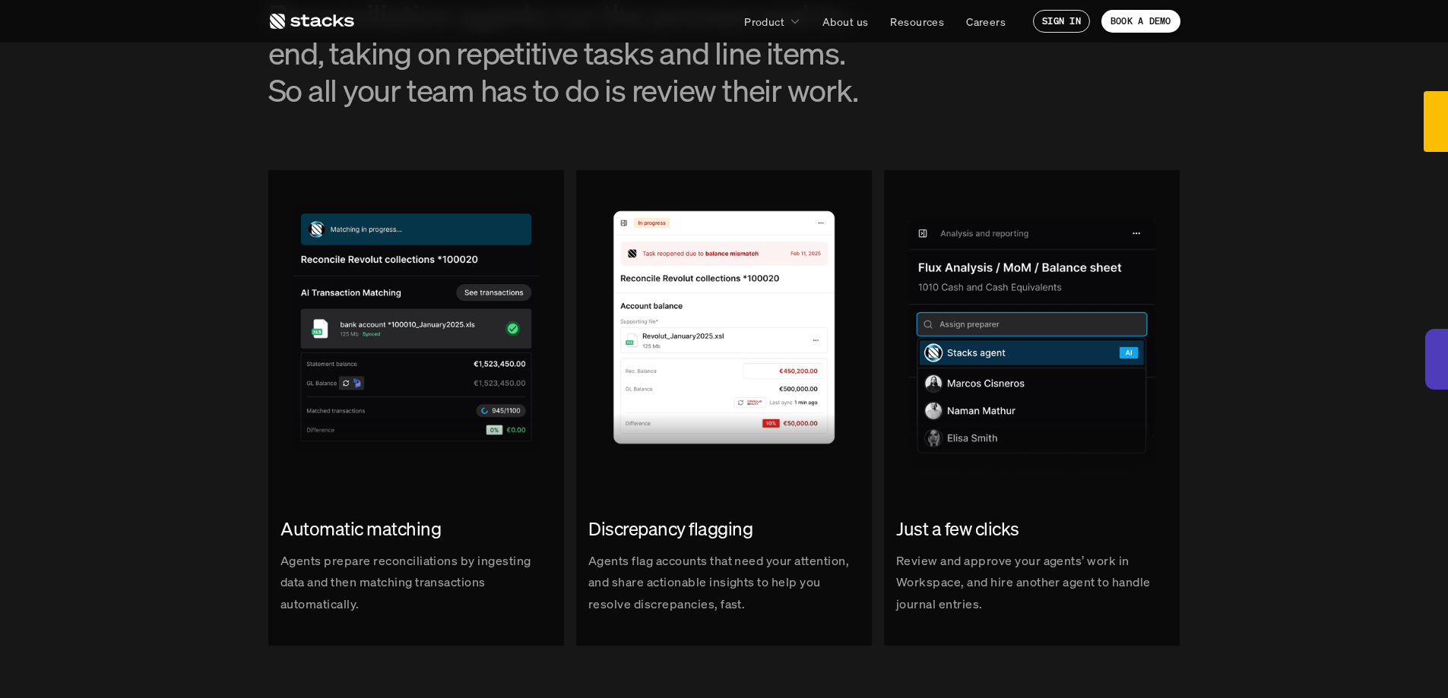
click at [750, 579] on p "Agents flag accounts that need your attention, and share actionable insights to…" at bounding box center [723, 581] width 271 height 65
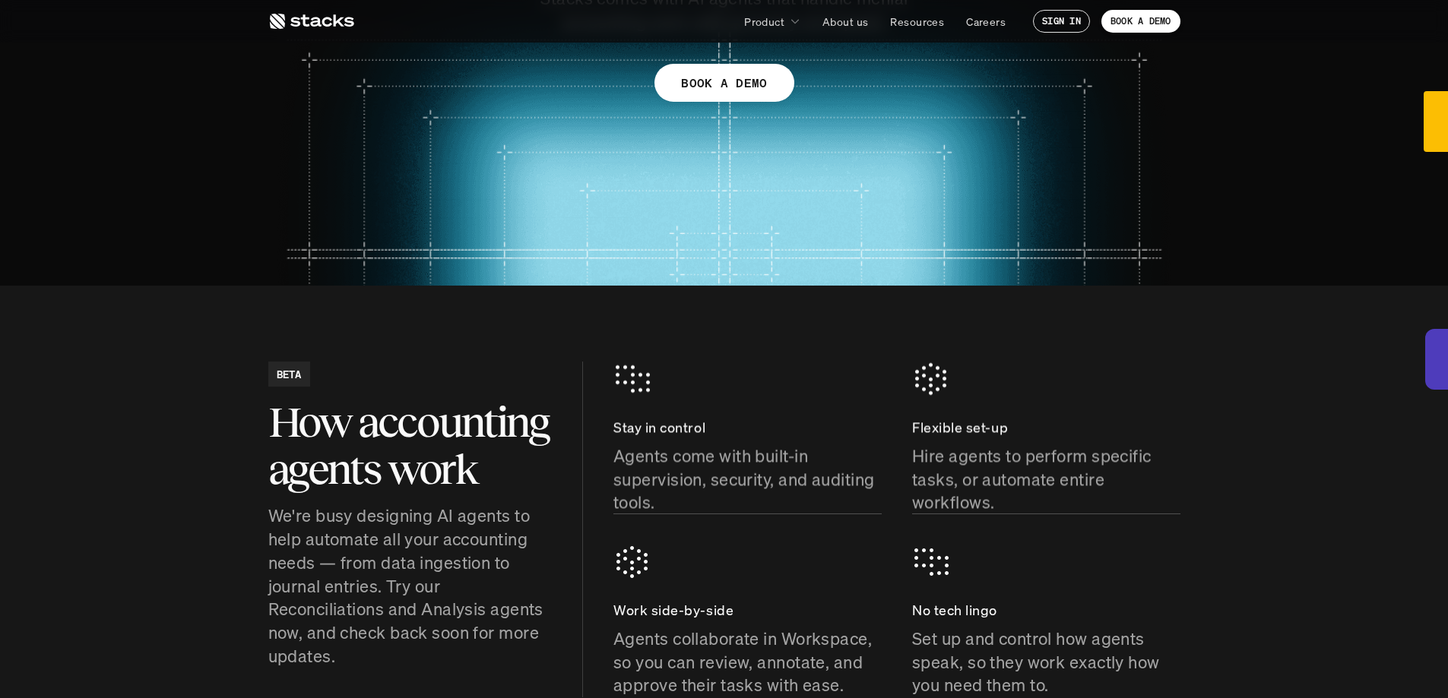
scroll to position [367, 0]
click at [893, 24] on p "Resources" at bounding box center [917, 22] width 54 height 16
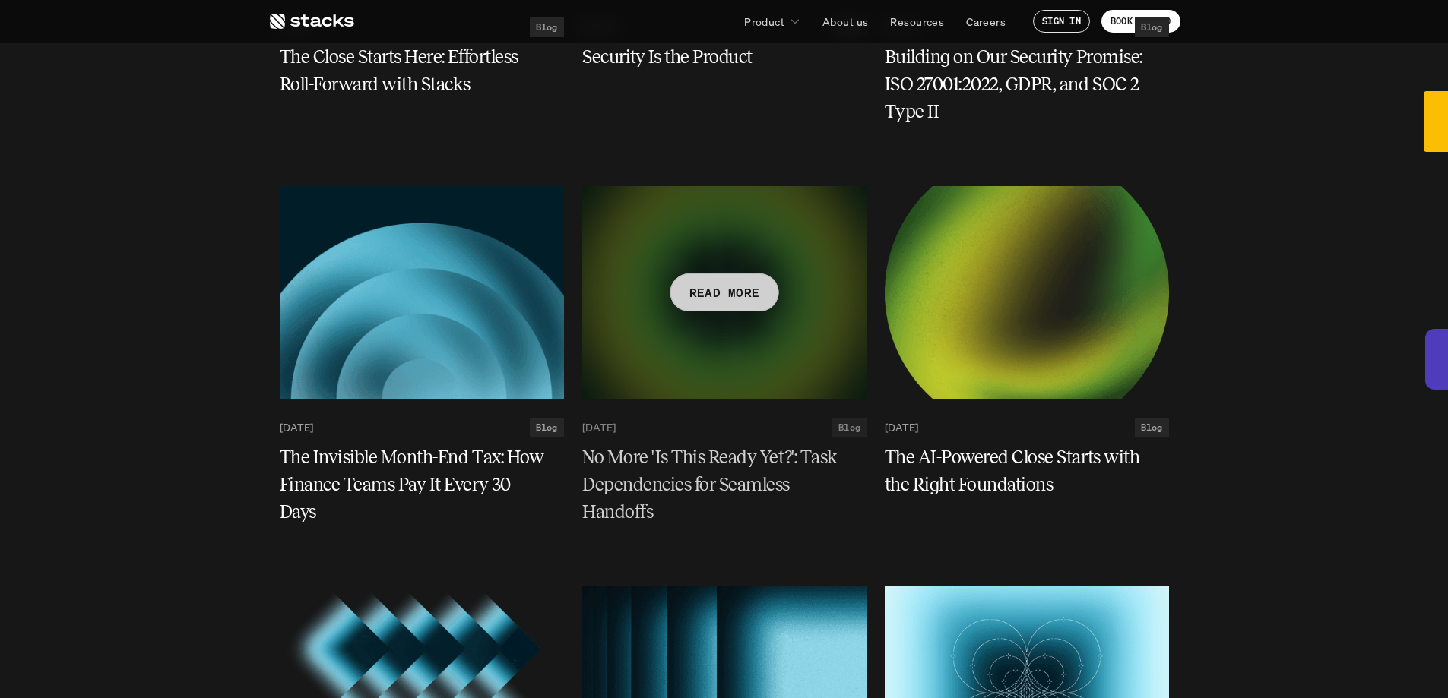
scroll to position [833, 0]
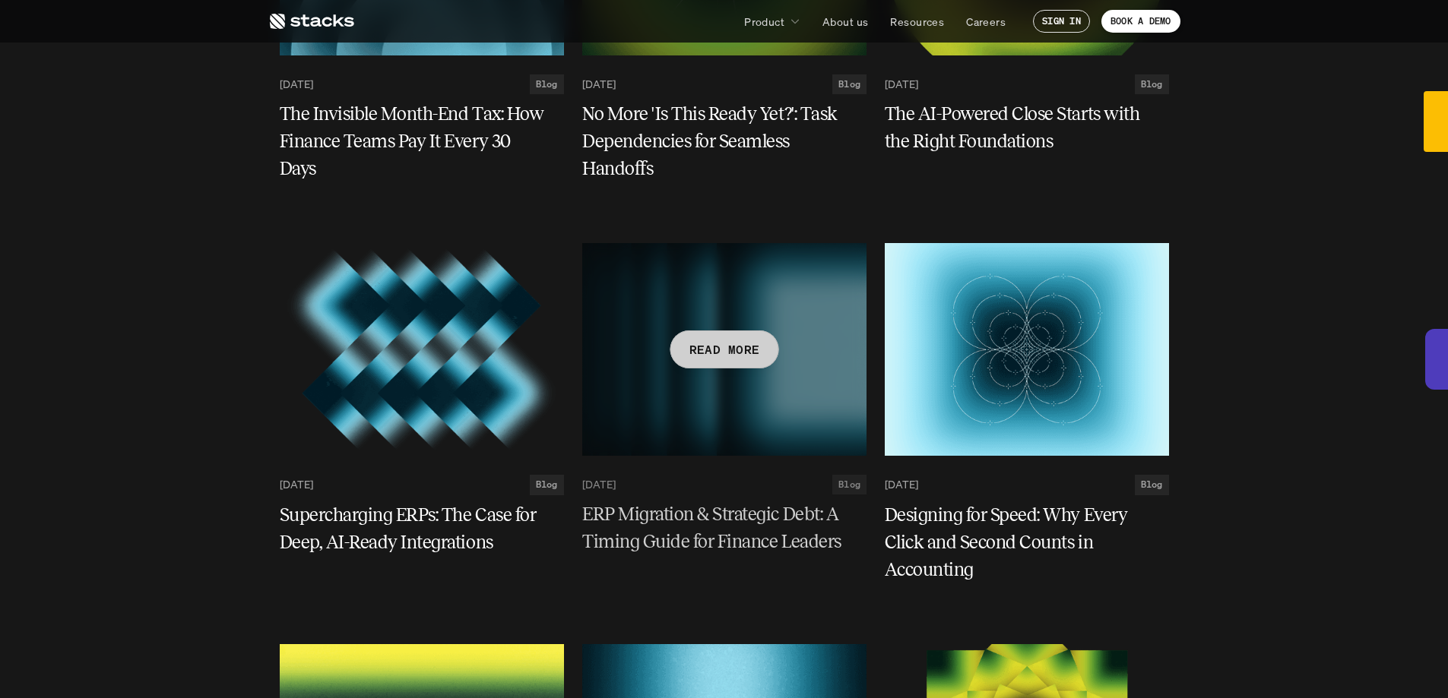
click at [759, 371] on div at bounding box center [724, 349] width 284 height 213
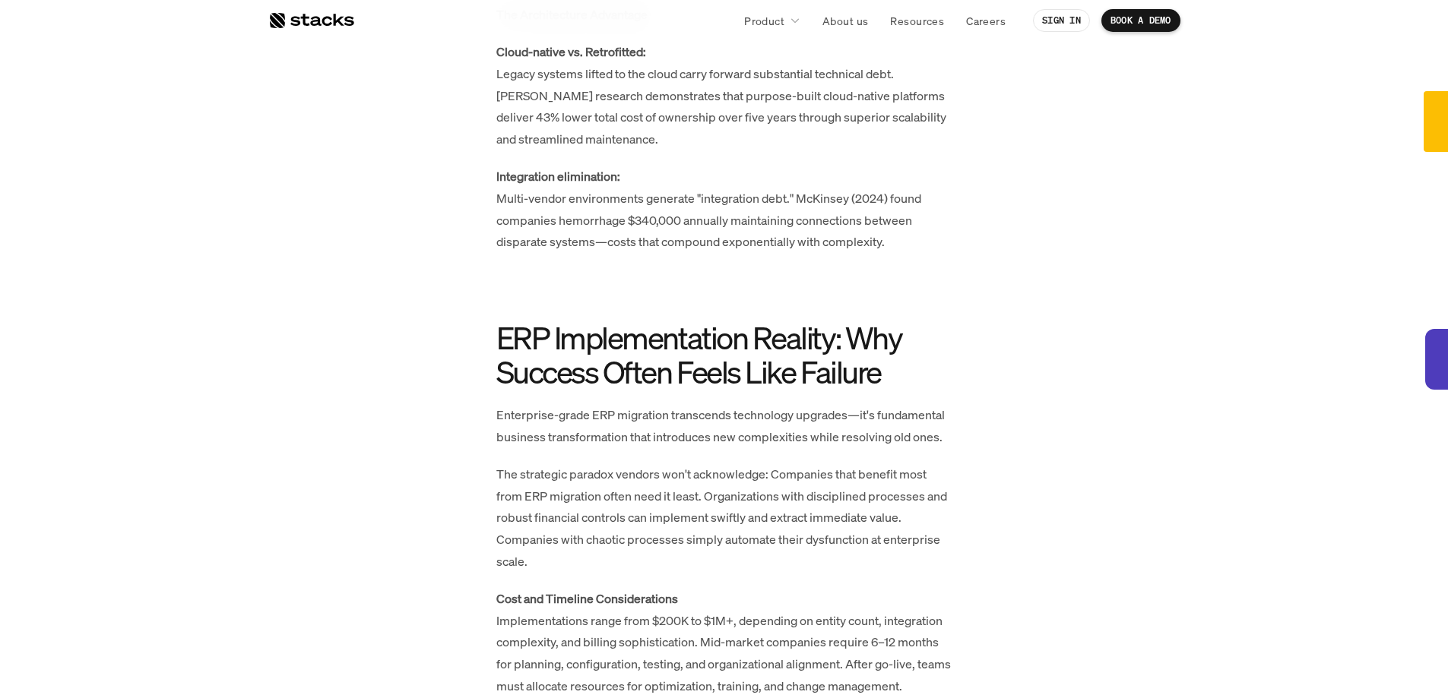
scroll to position [3447, 0]
drag, startPoint x: 630, startPoint y: 435, endPoint x: 628, endPoint y: 419, distance: 16.0
click at [628, 419] on p "Enterprise-grade ERP migration transcends technology upgrades—it's fundamental …" at bounding box center [724, 425] width 456 height 44
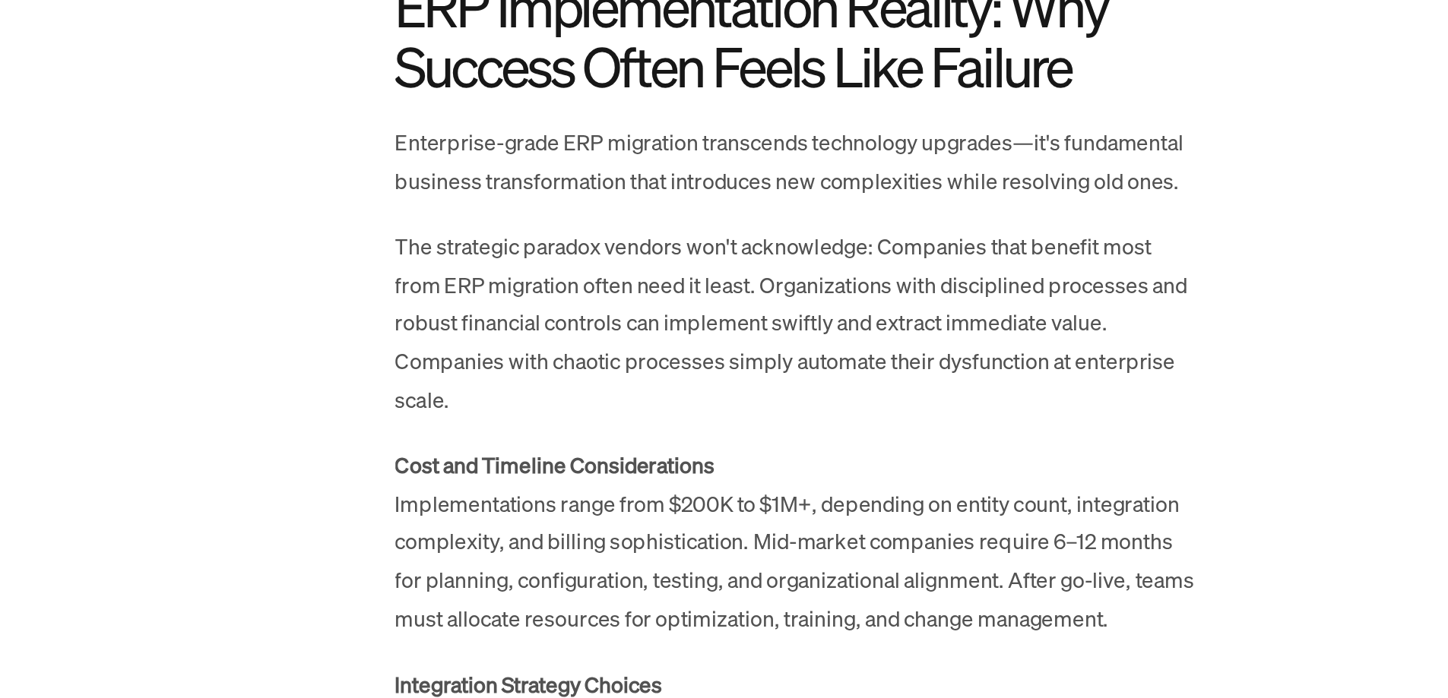
scroll to position [3481, 0]
click at [695, 477] on p "The strategic paradox vendors won't acknowledge: Companies that benefit most fr…" at bounding box center [724, 483] width 456 height 109
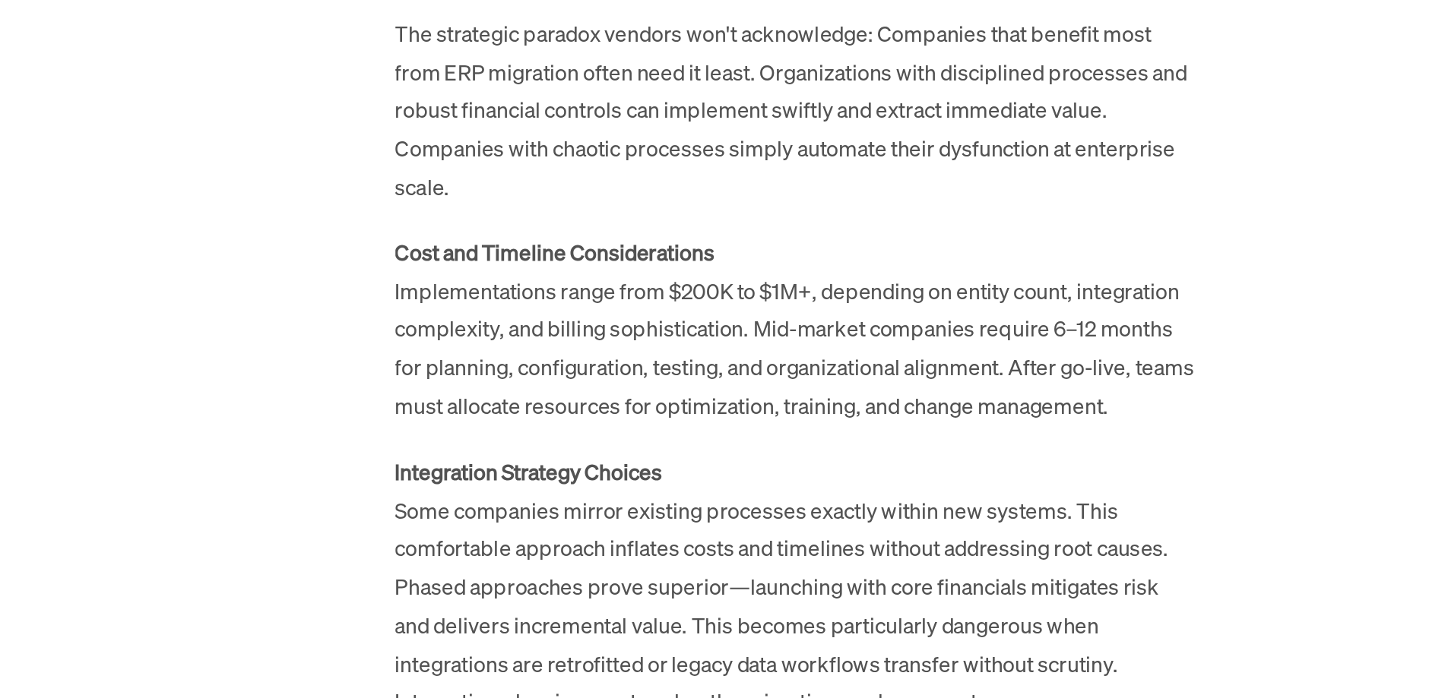
scroll to position [3602, 0]
drag, startPoint x: 746, startPoint y: 473, endPoint x: 742, endPoint y: 486, distance: 13.5
click at [742, 486] on p "Cost and Timeline Considerations Implementations range from $200K to $1M+, depe…" at bounding box center [724, 487] width 456 height 109
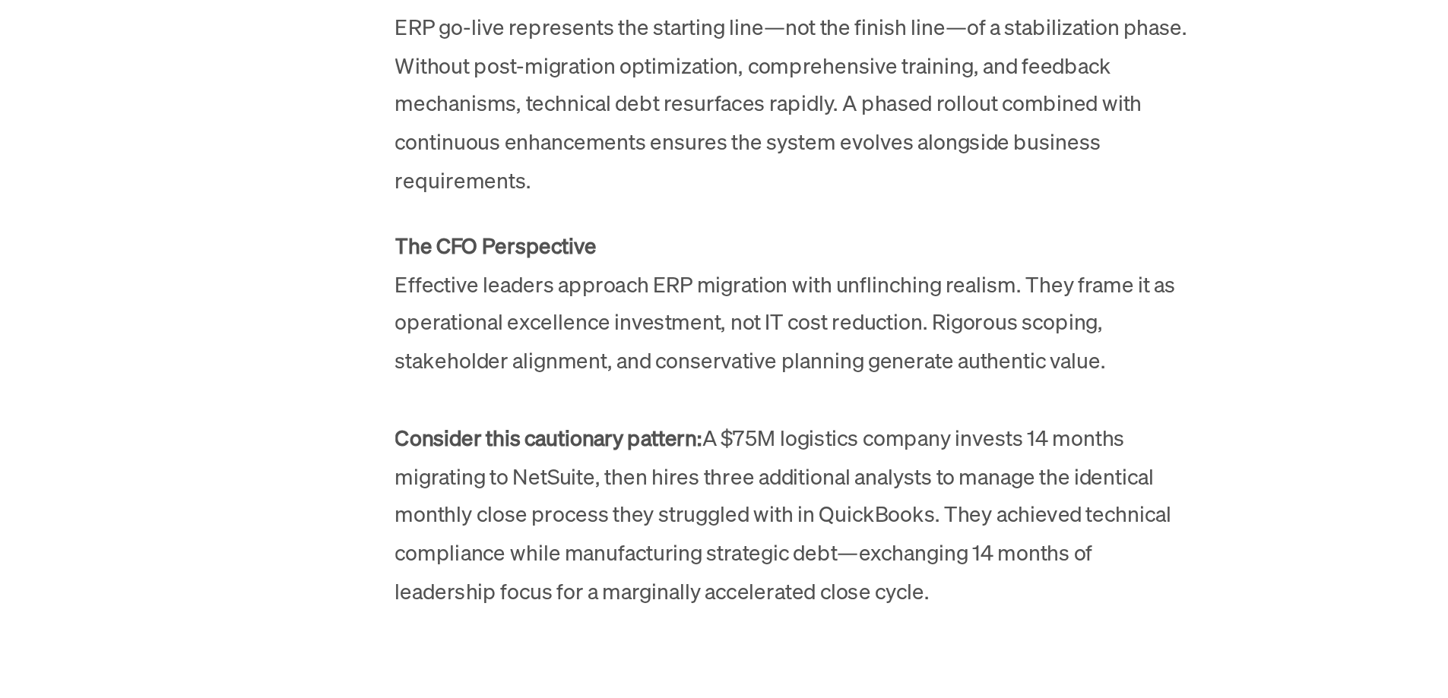
scroll to position [4191, 0]
drag, startPoint x: 710, startPoint y: 470, endPoint x: 710, endPoint y: 481, distance: 10.6
click at [710, 481] on p "The CFO Perspective Effective leaders approach ERP migration with unflinching r…" at bounding box center [724, 538] width 456 height 219
click at [710, 491] on p "The CFO Perspective Effective leaders approach ERP migration with unflinching r…" at bounding box center [724, 538] width 456 height 219
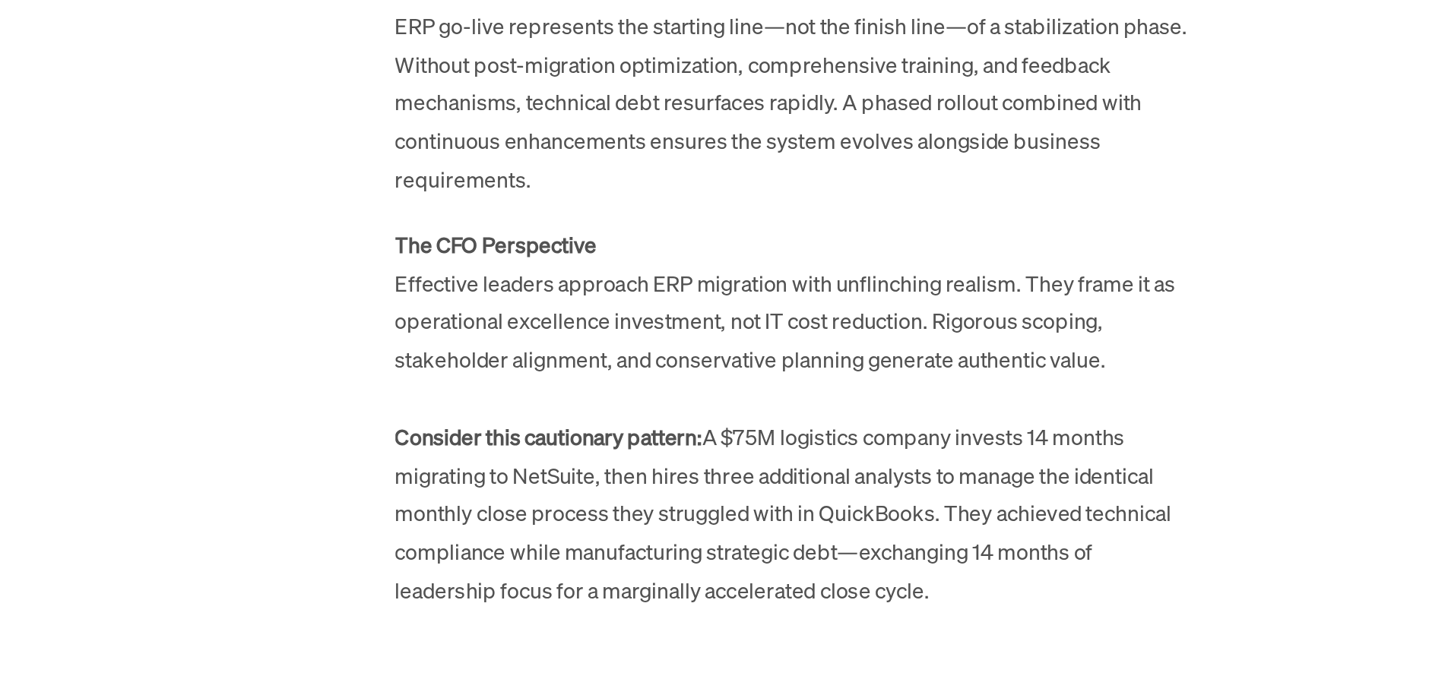
drag, startPoint x: 703, startPoint y: 487, endPoint x: 701, endPoint y: 500, distance: 13.0
click at [701, 500] on p "The CFO Perspective Effective leaders approach ERP migration with unflinching r…" at bounding box center [724, 538] width 456 height 219
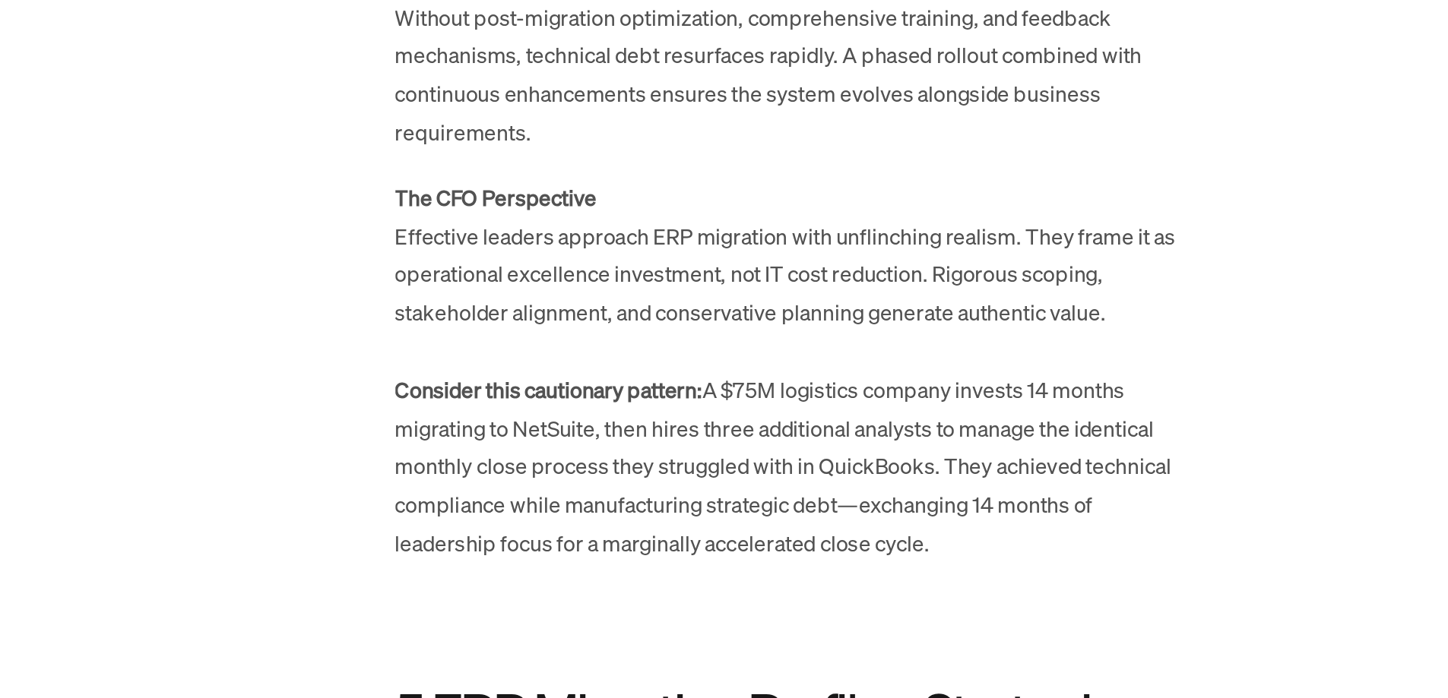
scroll to position [4218, 0]
drag, startPoint x: 740, startPoint y: 549, endPoint x: 738, endPoint y: 558, distance: 9.4
click at [738, 558] on p "The CFO Perspective Effective leaders approach ERP migration with unflinching r…" at bounding box center [724, 512] width 456 height 219
drag, startPoint x: 726, startPoint y: 568, endPoint x: 723, endPoint y: 579, distance: 11.8
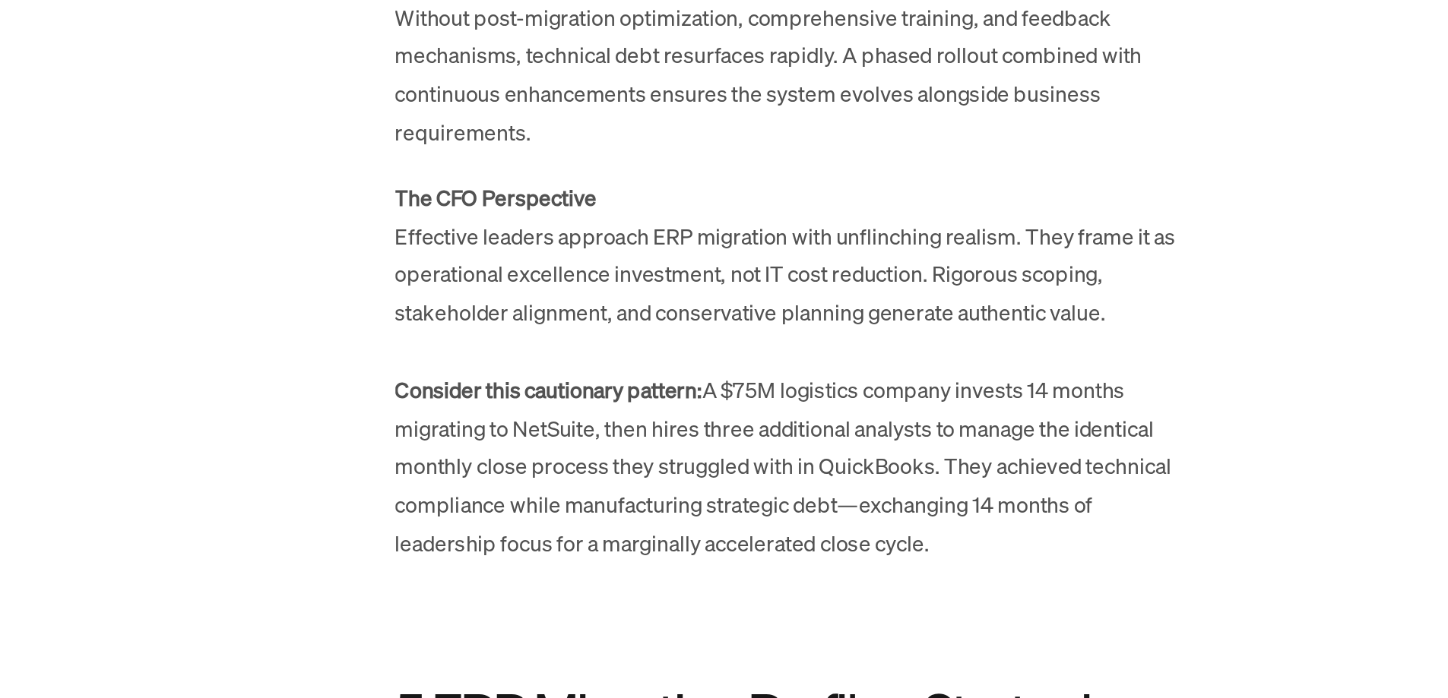
click at [723, 579] on p "The CFO Perspective Effective leaders approach ERP migration with unflinching r…" at bounding box center [724, 512] width 456 height 219
drag, startPoint x: 720, startPoint y: 584, endPoint x: 716, endPoint y: 600, distance: 15.7
click at [716, 600] on p "The CFO Perspective Effective leaders approach ERP migration with unflinching r…" at bounding box center [724, 512] width 456 height 219
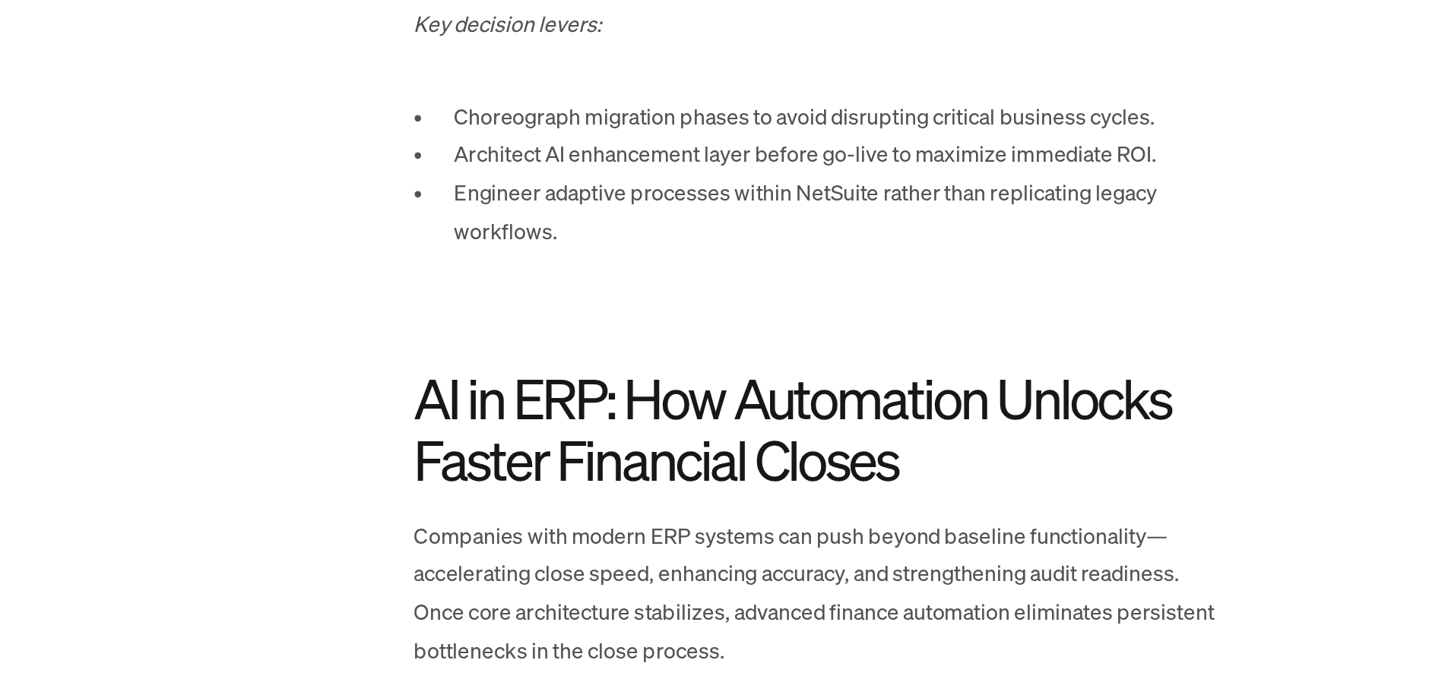
scroll to position [6703, 0]
drag, startPoint x: 727, startPoint y: 514, endPoint x: 725, endPoint y: 539, distance: 24.4
click at [725, 539] on h2 "AI in ERP: How Automation Unlocks Faster Financial Closes" at bounding box center [724, 544] width 456 height 68
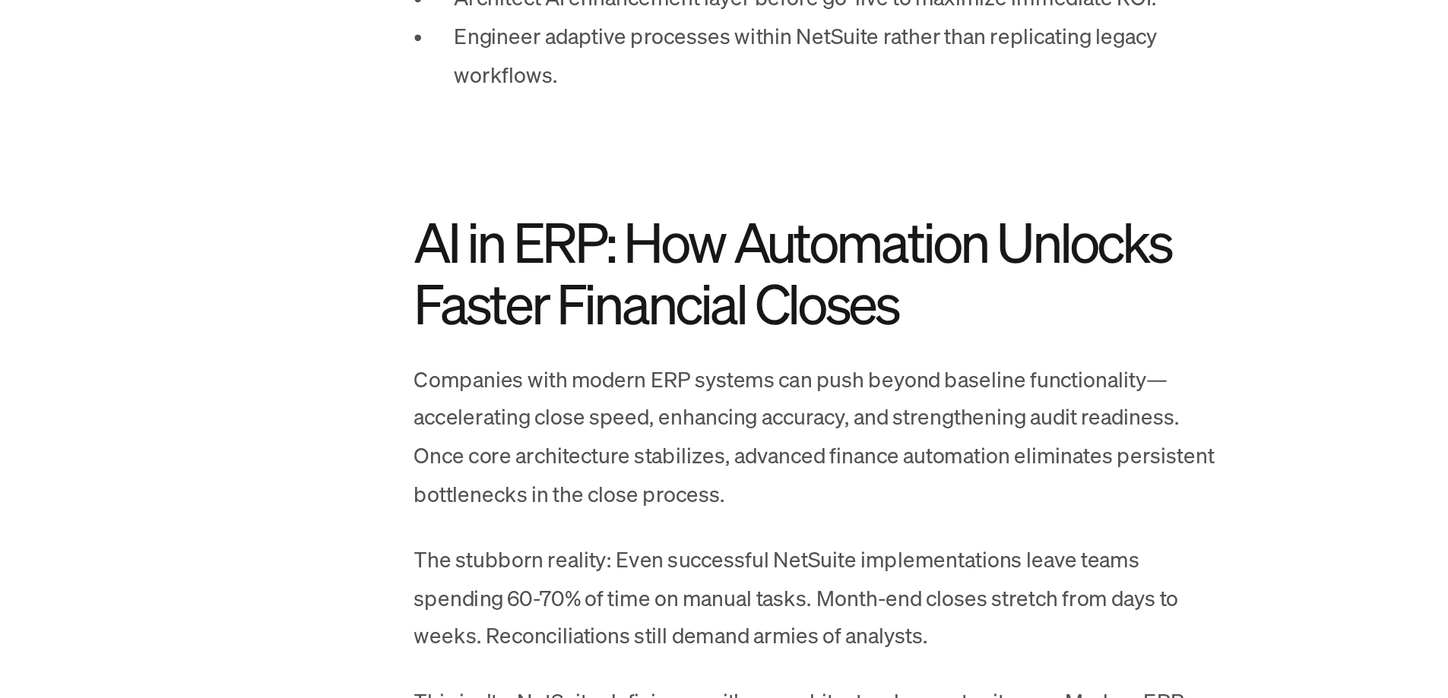
scroll to position [6798, 0]
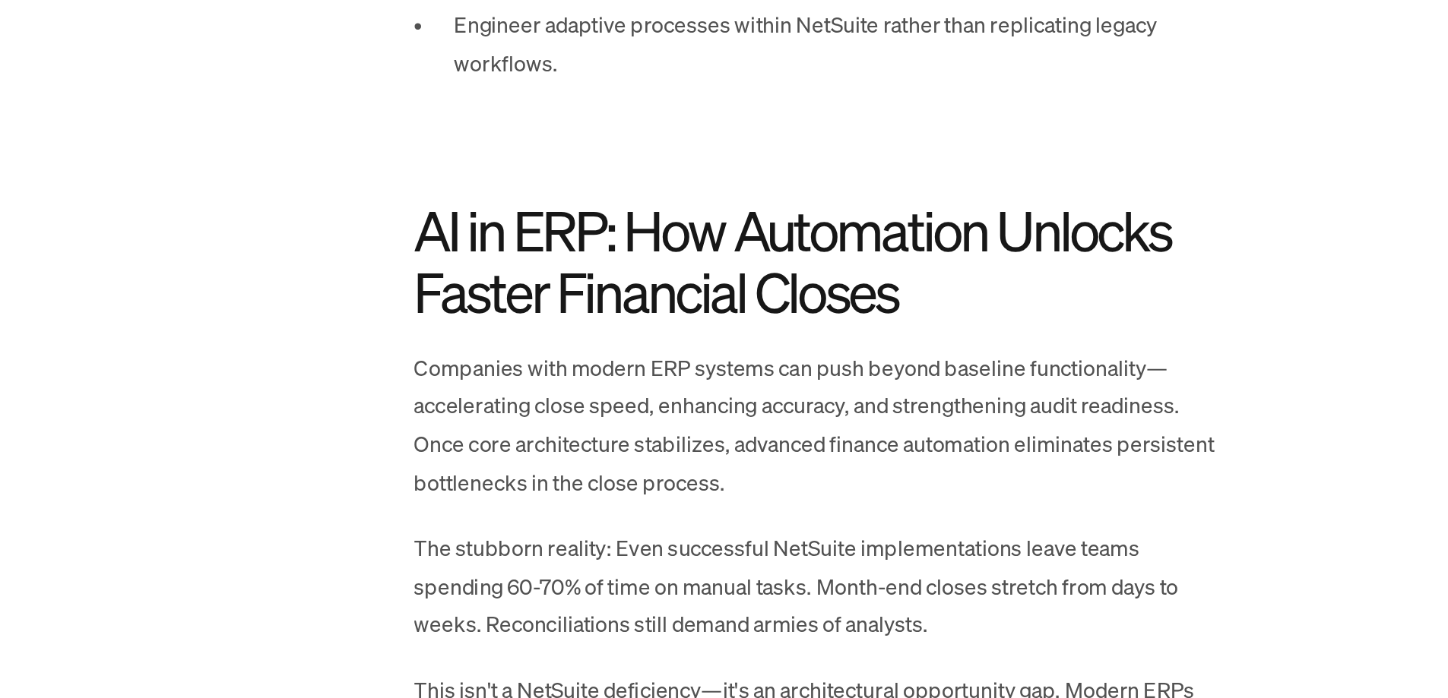
drag, startPoint x: 738, startPoint y: 593, endPoint x: 739, endPoint y: 603, distance: 10.7
click at [739, 603] on p "The stubborn reality: Even successful NetSuite implementations leave teams spen…" at bounding box center [724, 634] width 456 height 65
drag, startPoint x: 739, startPoint y: 603, endPoint x: 746, endPoint y: 584, distance: 20.9
click at [746, 602] on p "The stubborn reality: Even successful NetSuite implementations leave teams spen…" at bounding box center [724, 634] width 456 height 65
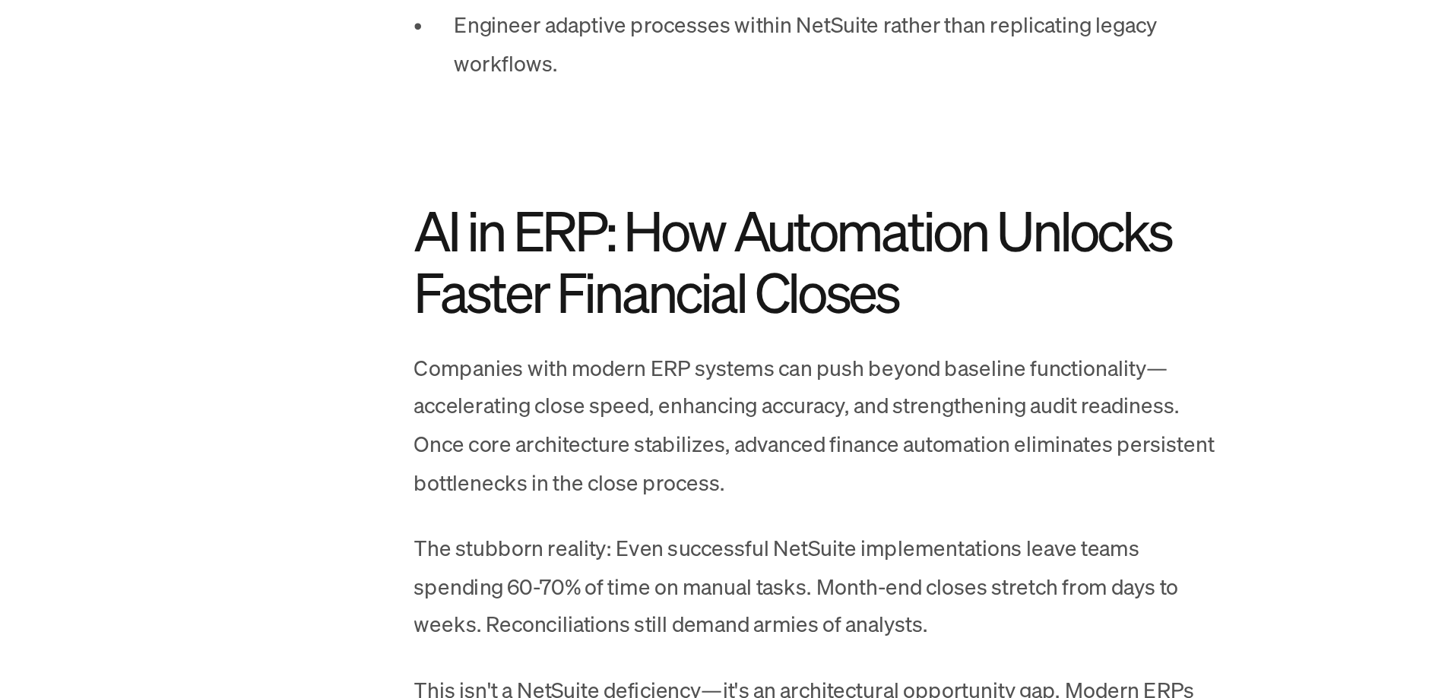
click at [746, 602] on p "The stubborn reality: Even successful NetSuite implementations leave teams spen…" at bounding box center [724, 634] width 456 height 65
drag, startPoint x: 745, startPoint y: 606, endPoint x: 750, endPoint y: 622, distance: 16.6
click at [750, 622] on p "The stubborn reality: Even successful NetSuite implementations leave teams spen…" at bounding box center [724, 634] width 456 height 65
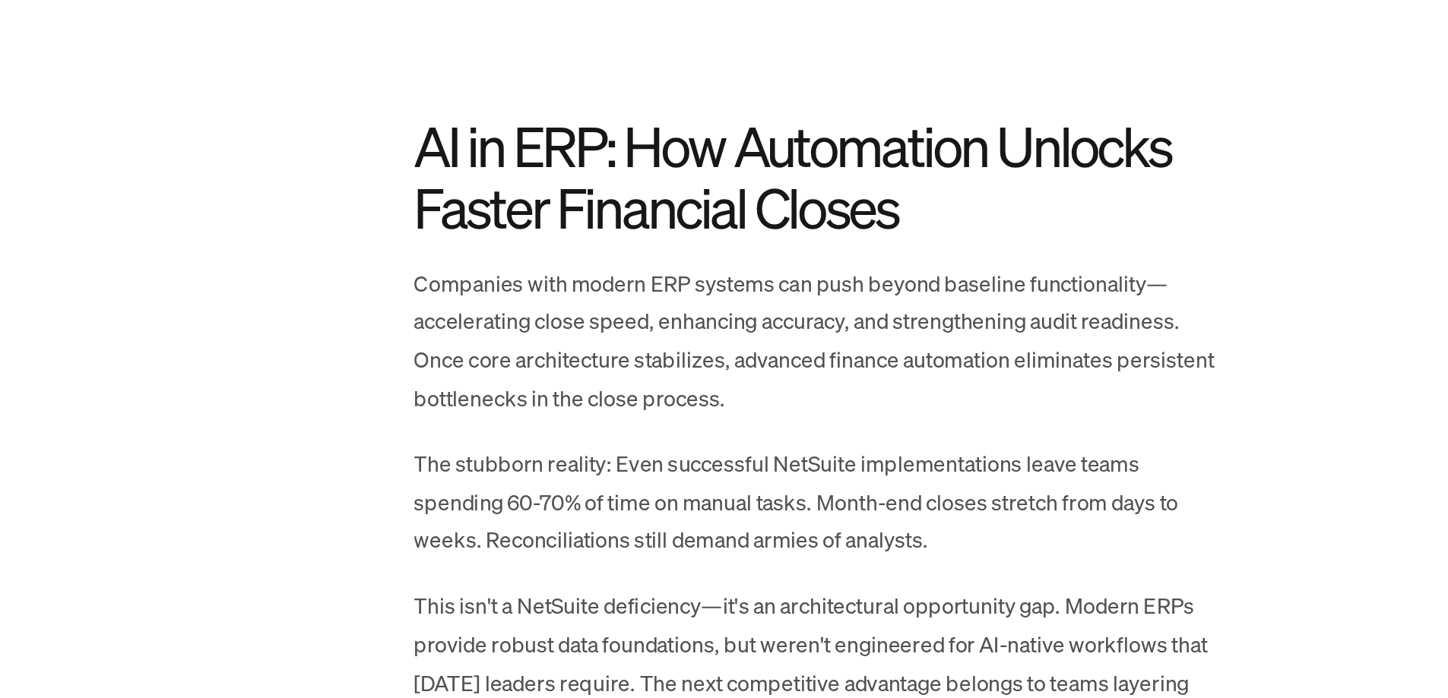
scroll to position [6849, 0]
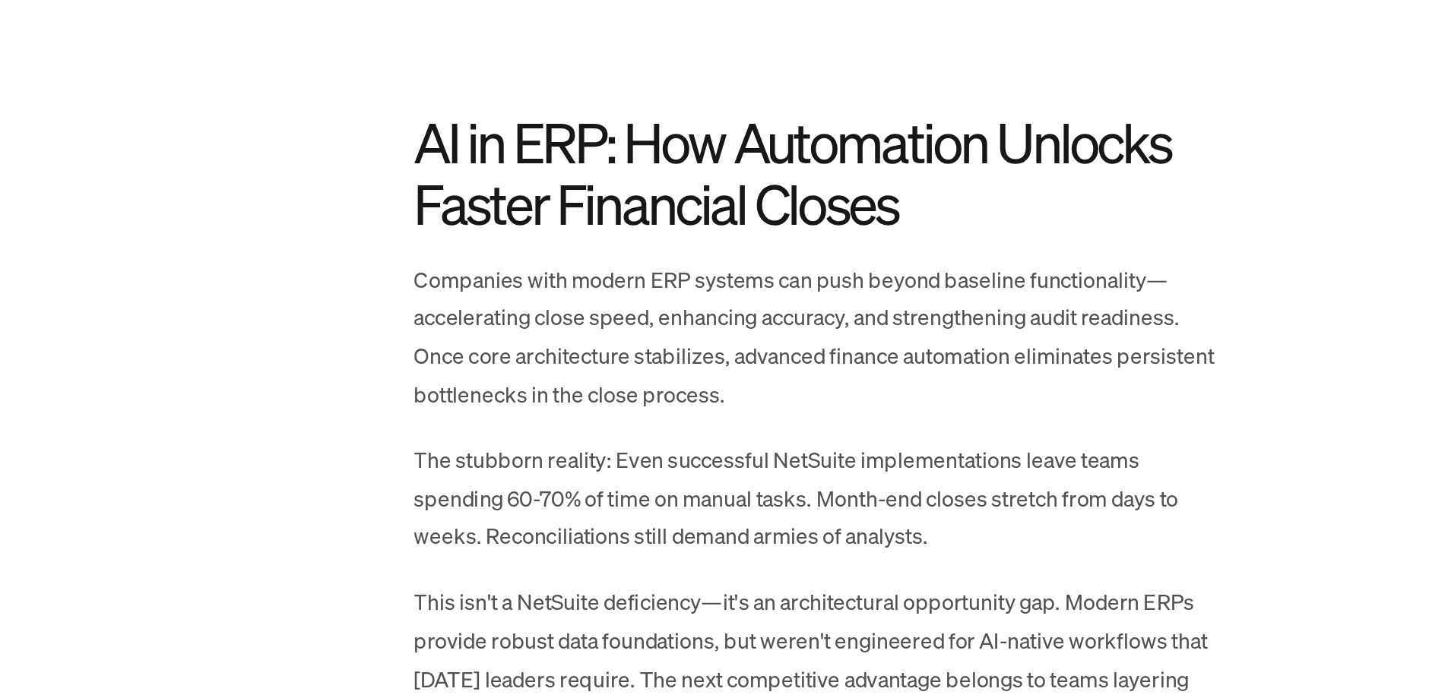
drag, startPoint x: 737, startPoint y: 622, endPoint x: 739, endPoint y: 638, distance: 15.3
click at [739, 638] on p "This isn't a NetSuite deficiency—it's an architectural opportunity gap. Modern …" at bounding box center [724, 675] width 456 height 87
drag, startPoint x: 681, startPoint y: 638, endPoint x: 686, endPoint y: 628, distance: 11.2
drag, startPoint x: 686, startPoint y: 628, endPoint x: 623, endPoint y: 619, distance: 63.7
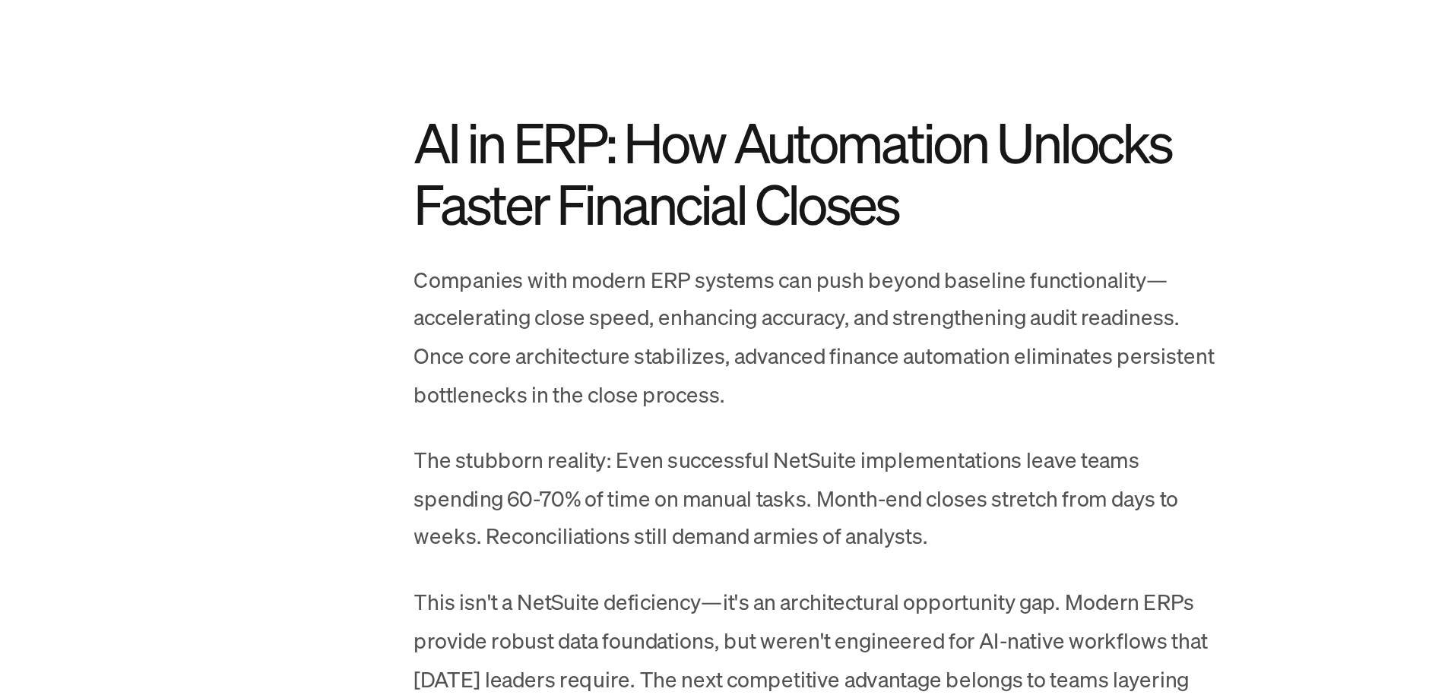
click at [623, 632] on p "This isn't a NetSuite deficiency—it's an architectural opportunity gap. Modern …" at bounding box center [724, 675] width 456 height 87
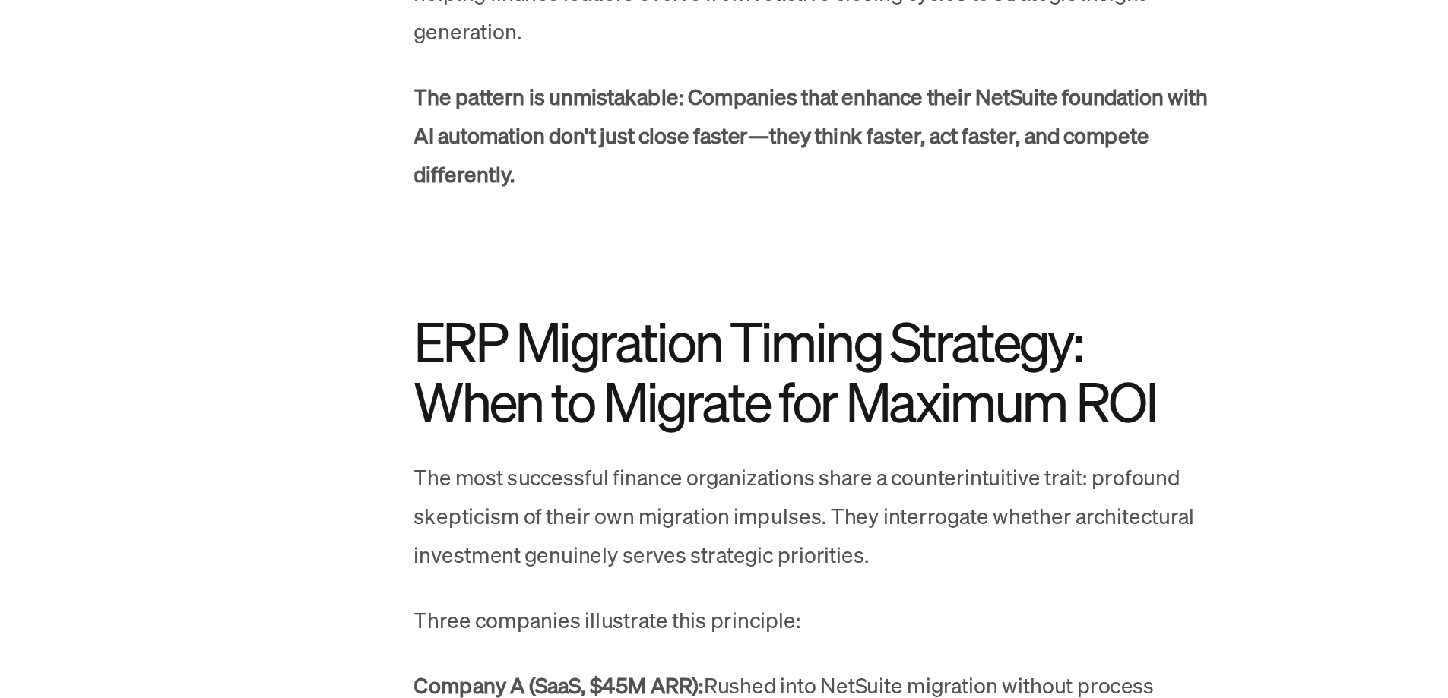
scroll to position [7559, 0]
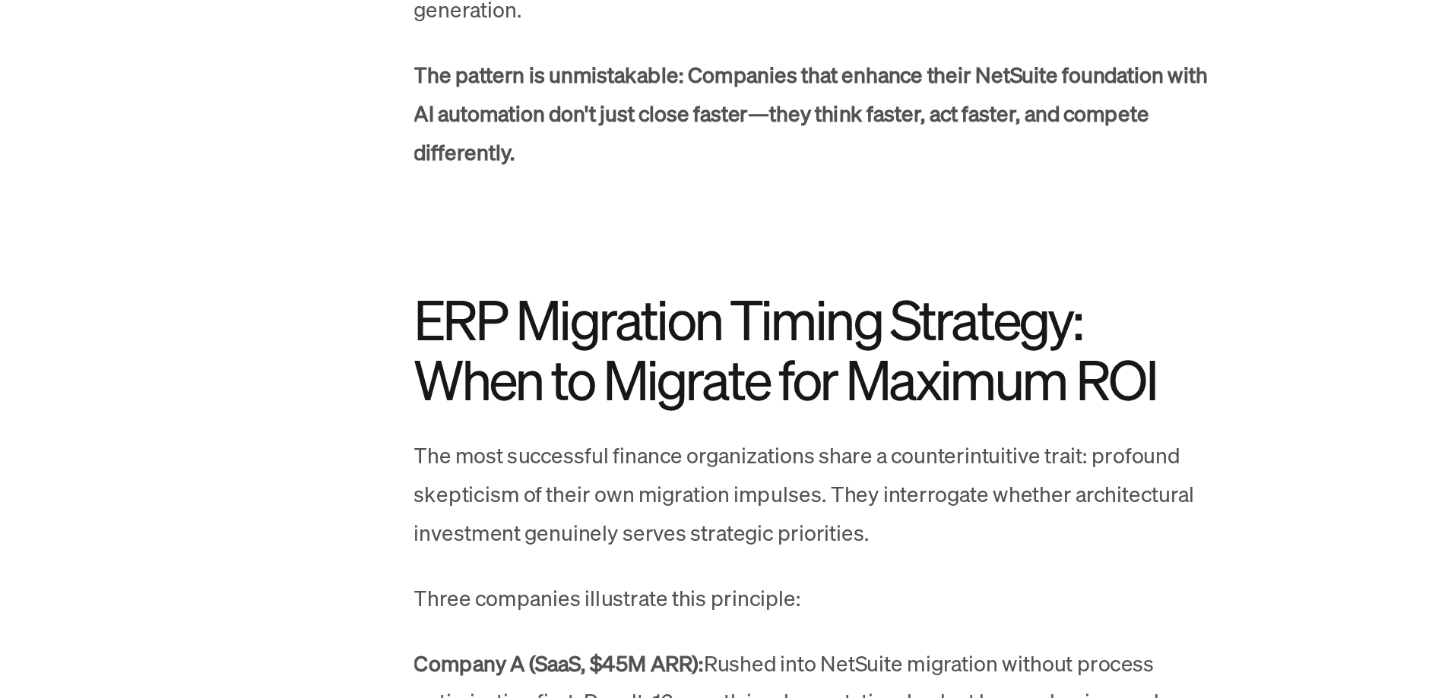
drag, startPoint x: 645, startPoint y: 556, endPoint x: 639, endPoint y: 579, distance: 23.6
click at [639, 579] on p "The most successful finance organizations share a counterintuitive trait: profo…" at bounding box center [724, 581] width 456 height 65
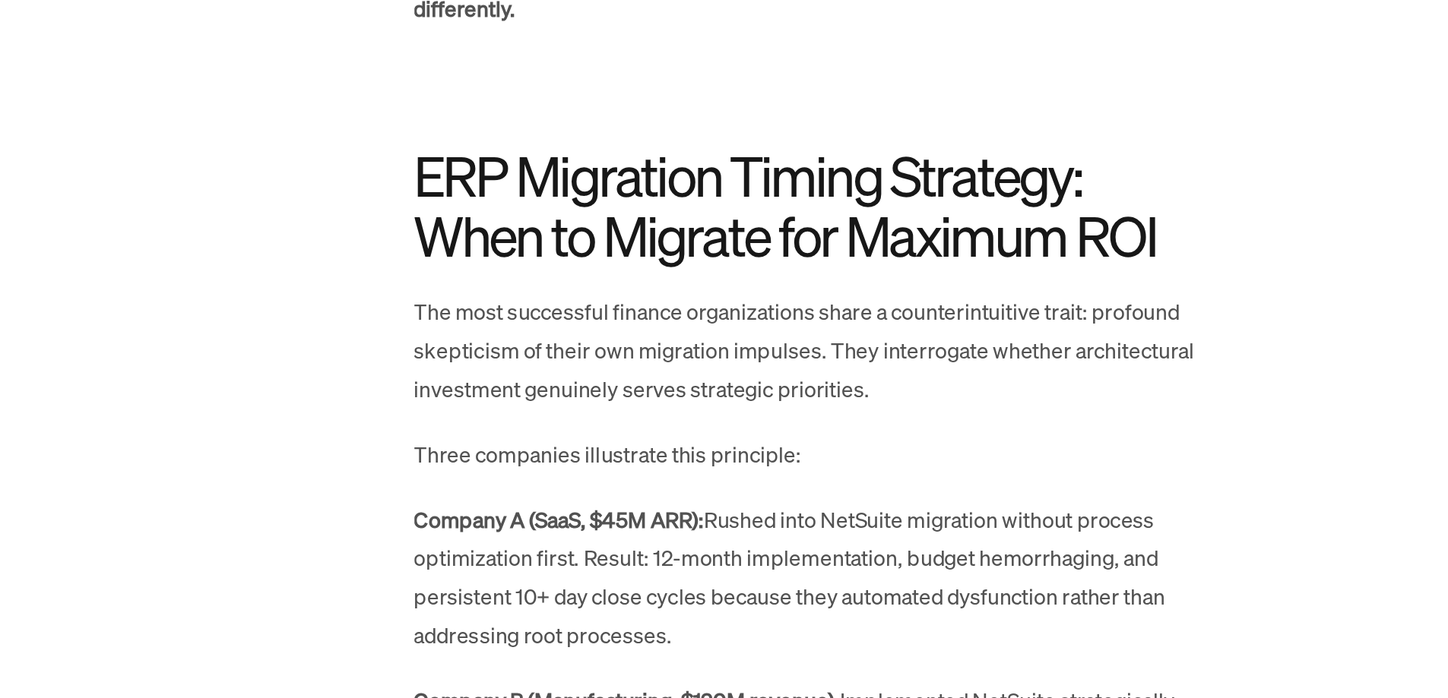
scroll to position [7642, 0]
drag, startPoint x: 694, startPoint y: 588, endPoint x: 691, endPoint y: 610, distance: 22.2
click at [691, 610] on p "Company A (SaaS, $45M ARR): Rushed into NetSuite migration without process opti…" at bounding box center [724, 628] width 456 height 87
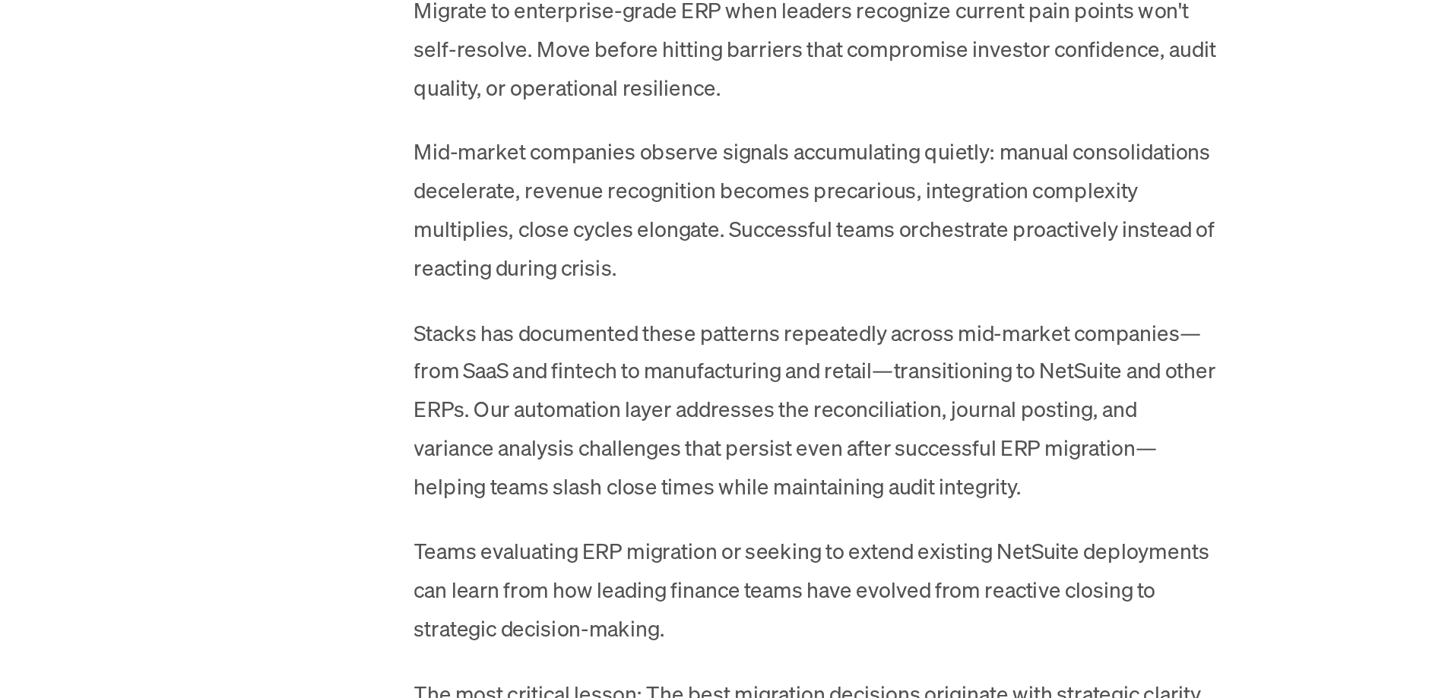
scroll to position [8277, 0]
drag, startPoint x: 598, startPoint y: 593, endPoint x: 599, endPoint y: 603, distance: 10.7
click at [599, 603] on p "Teams evaluating ERP migration or seeking to extend existing NetSuite deploymen…" at bounding box center [724, 635] width 456 height 65
drag, startPoint x: 608, startPoint y: 613, endPoint x: 607, endPoint y: 590, distance: 23.6
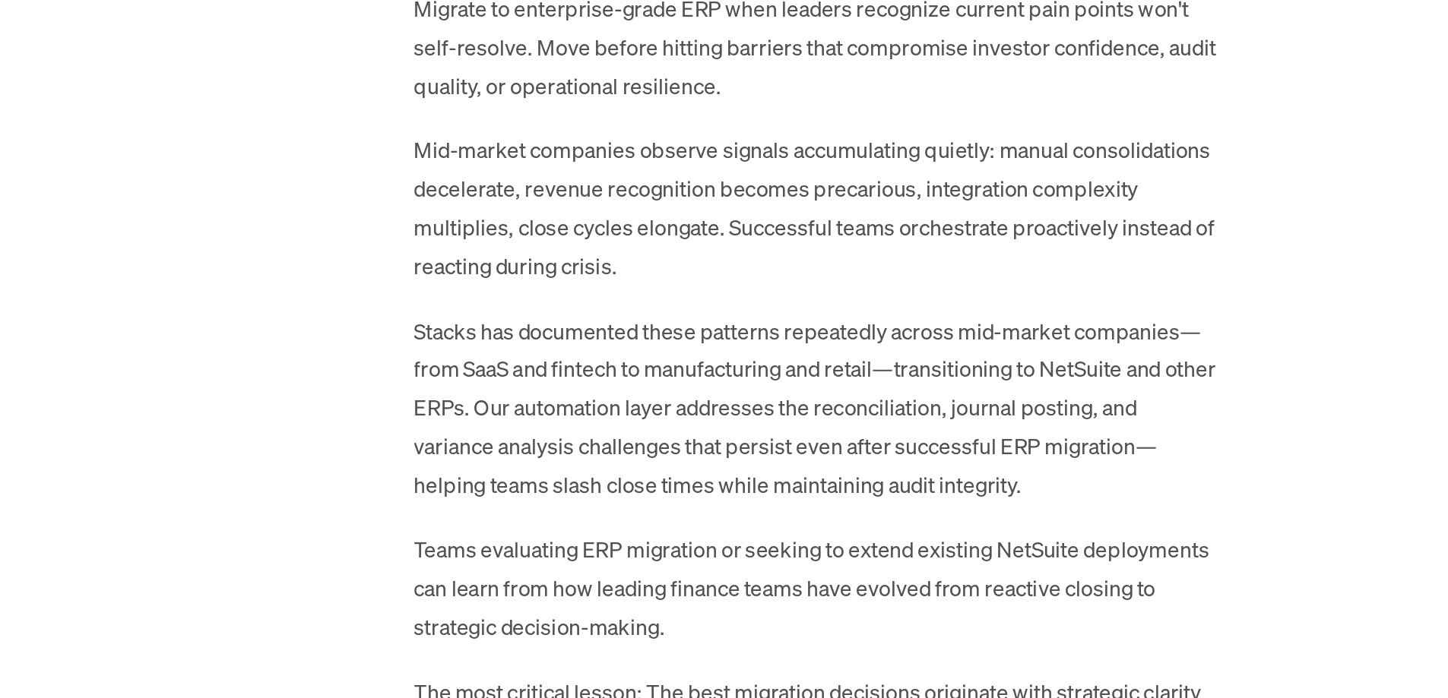
click at [607, 603] on p "Teams evaluating ERP migration or seeking to extend existing NetSuite deploymen…" at bounding box center [724, 635] width 456 height 65
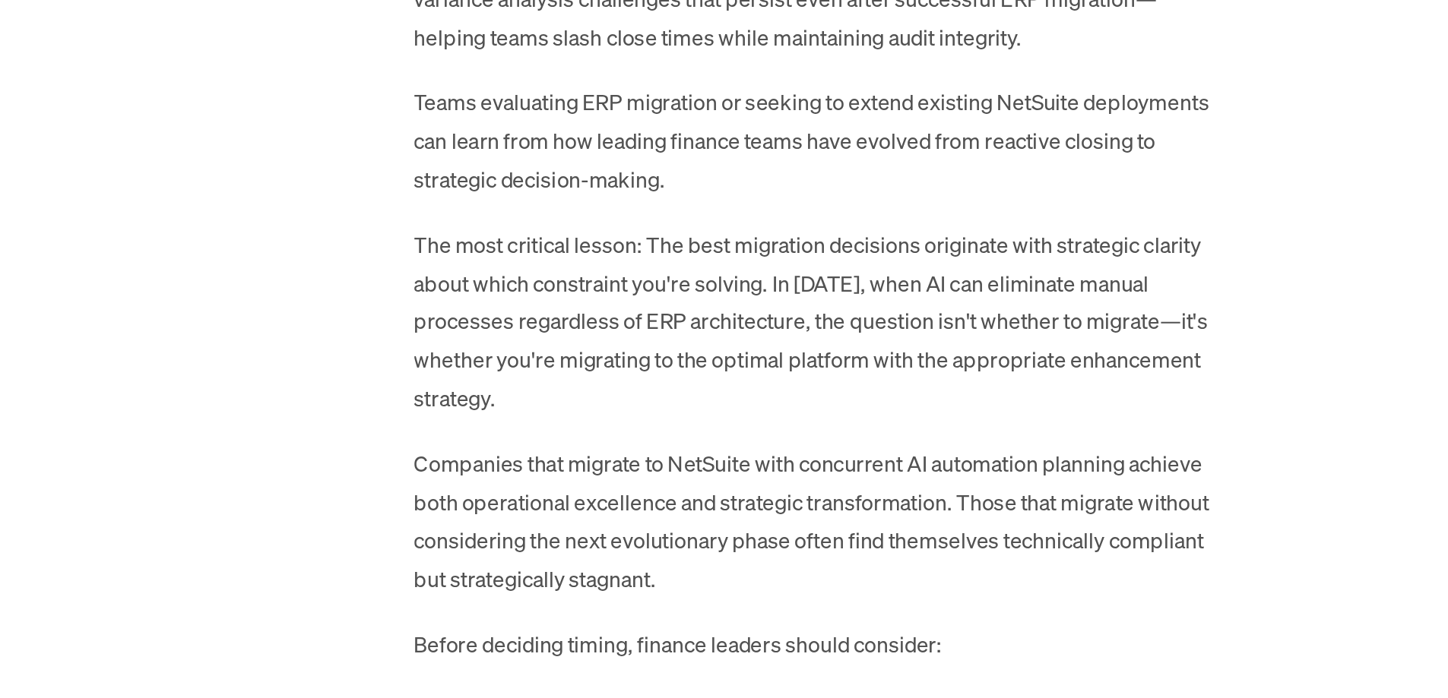
scroll to position [8672, 0]
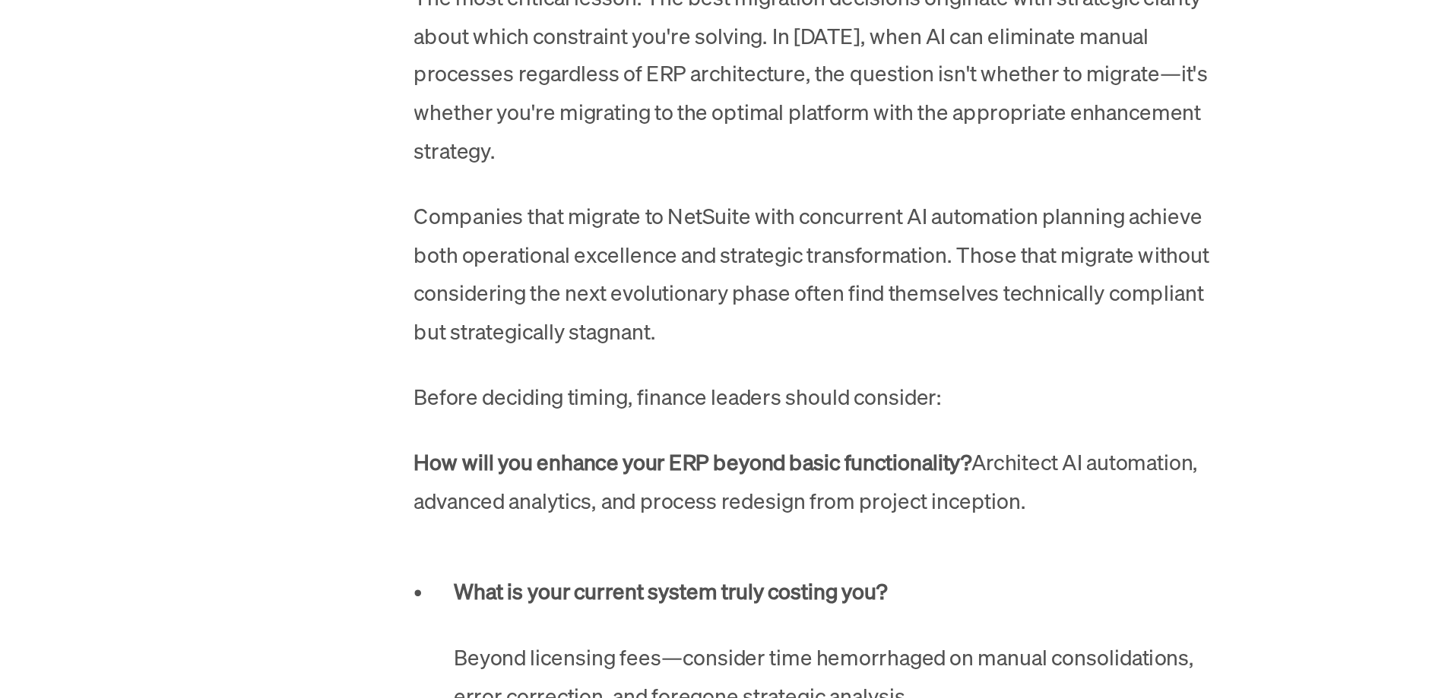
drag, startPoint x: 683, startPoint y: 544, endPoint x: 683, endPoint y: 553, distance: 9.1
click at [683, 553] on p "How will you enhance your ERP beyond basic functionality? Architect AI automati…" at bounding box center [724, 575] width 456 height 44
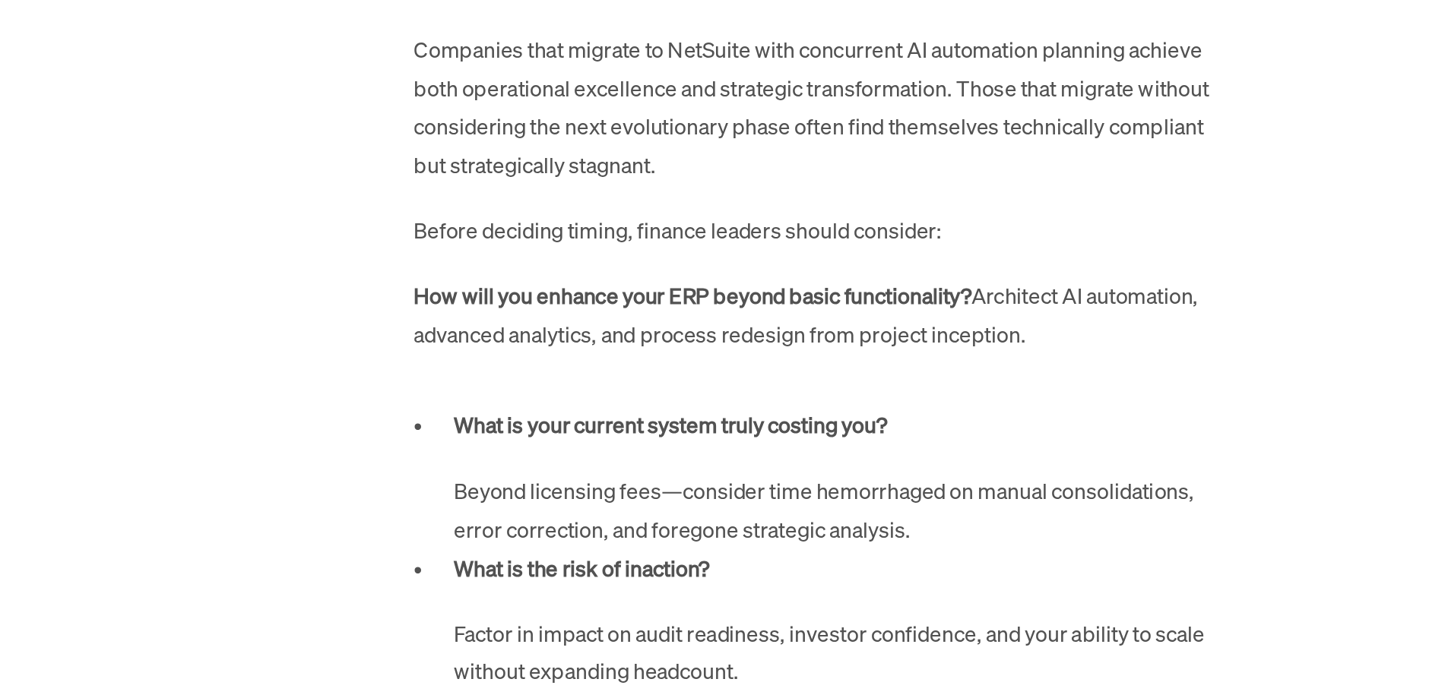
scroll to position [8771, 0]
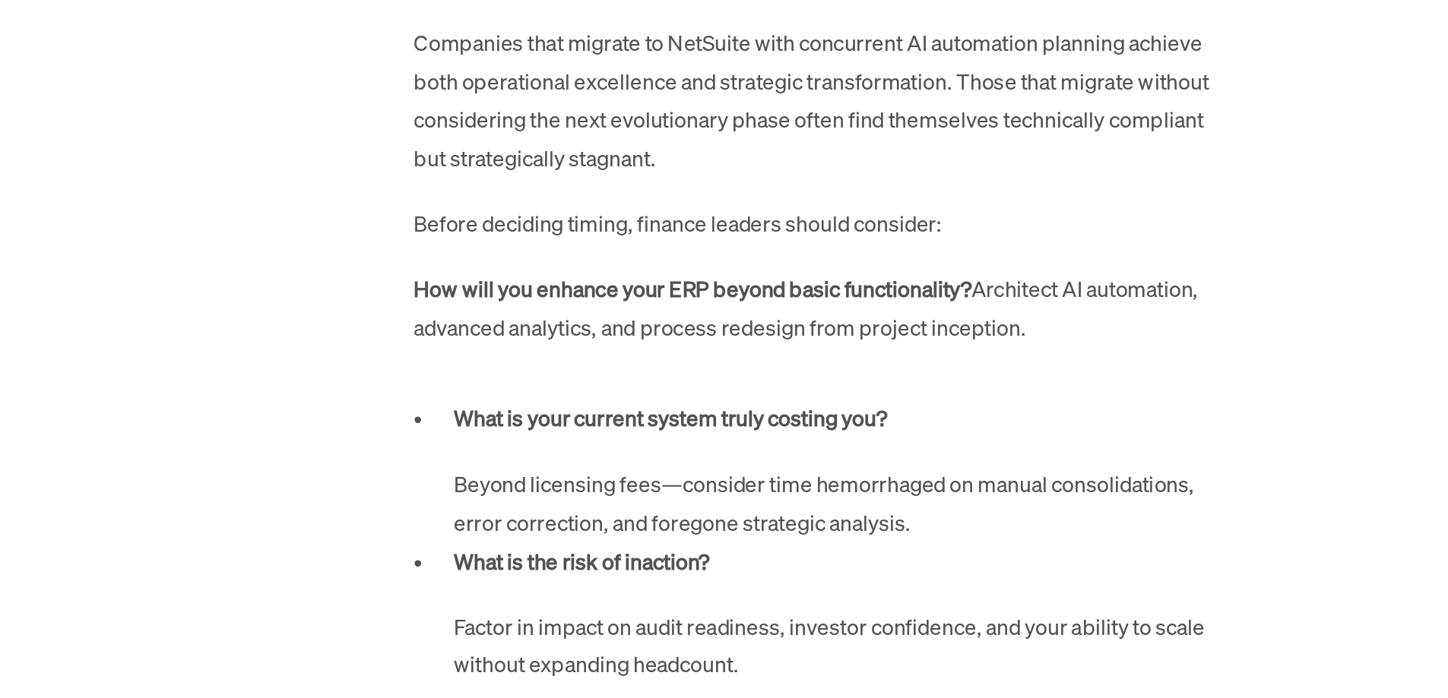
drag, startPoint x: 655, startPoint y: 538, endPoint x: 651, endPoint y: 573, distance: 35.2
click at [651, 573] on li "What is your current system truly costing you? Beyond licensing fees—consider t…" at bounding box center [735, 568] width 433 height 81
click at [651, 573] on p "Beyond licensing fees—consider time hemorrhaged on manual consolidations, error…" at bounding box center [735, 587] width 433 height 44
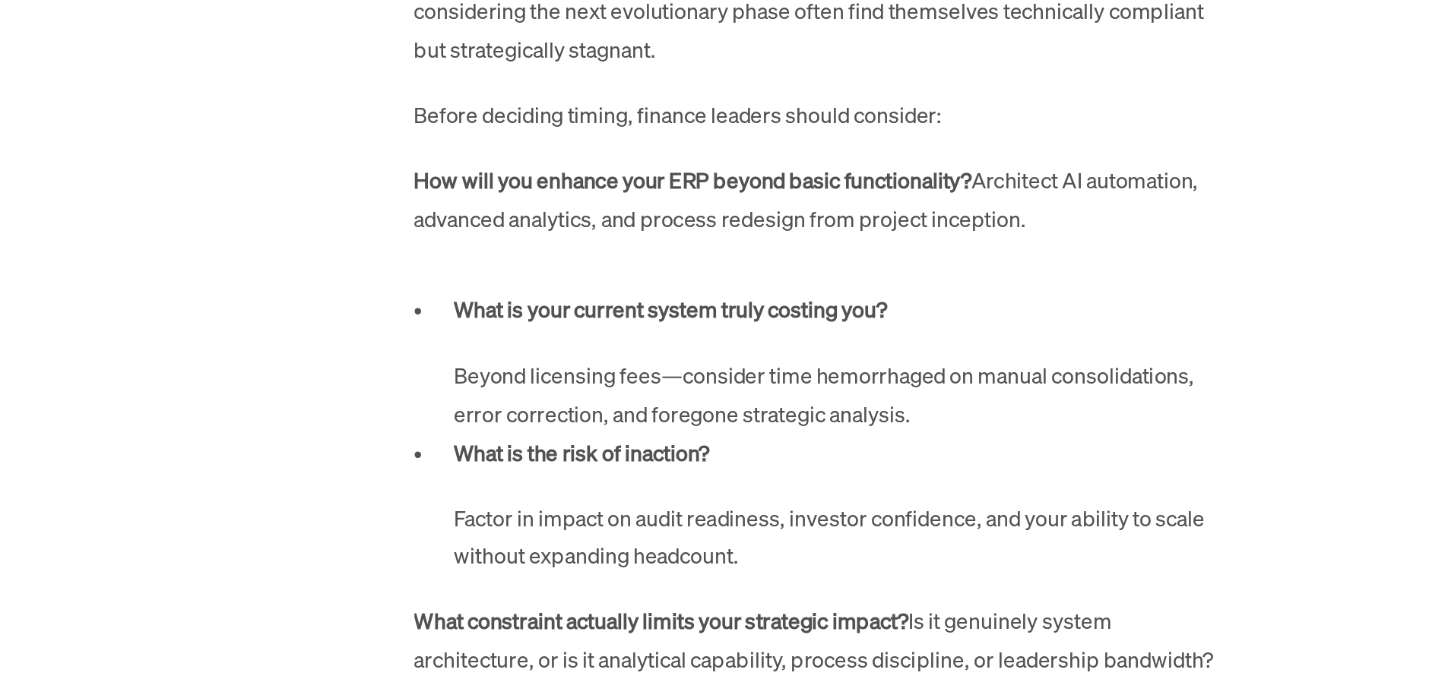
drag, startPoint x: 641, startPoint y: 590, endPoint x: 642, endPoint y: 581, distance: 9.1
click at [642, 585] on p "Factor in impact on audit readiness, investor confidence, and your ability to s…" at bounding box center [735, 607] width 433 height 44
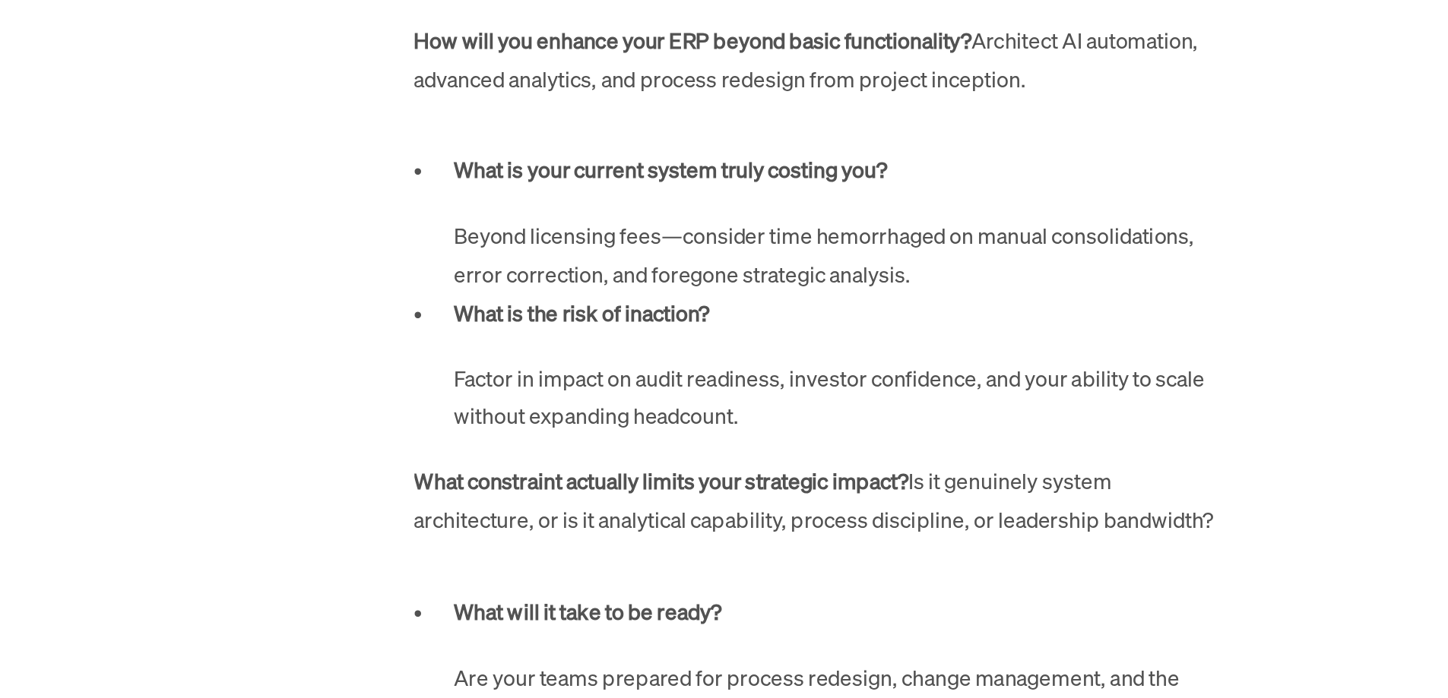
drag, startPoint x: 659, startPoint y: 578, endPoint x: 650, endPoint y: 521, distance: 57.7
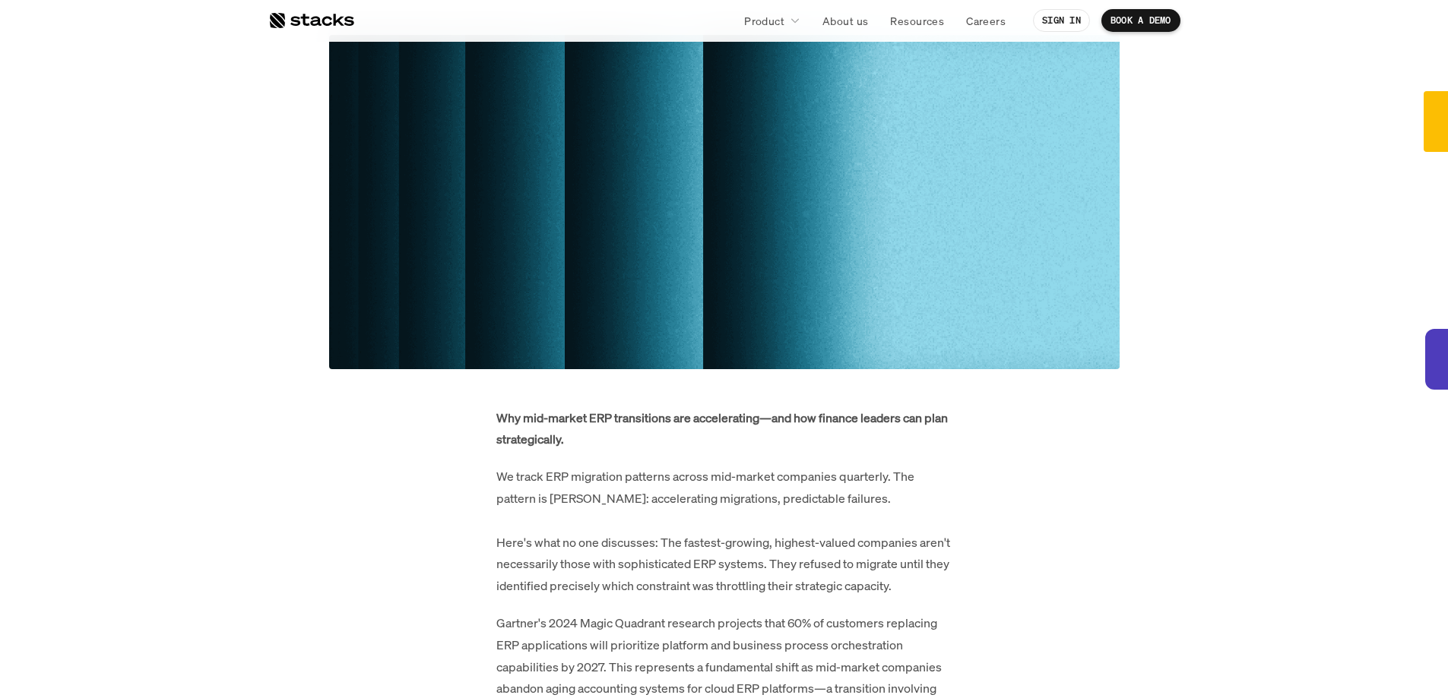
scroll to position [0, 0]
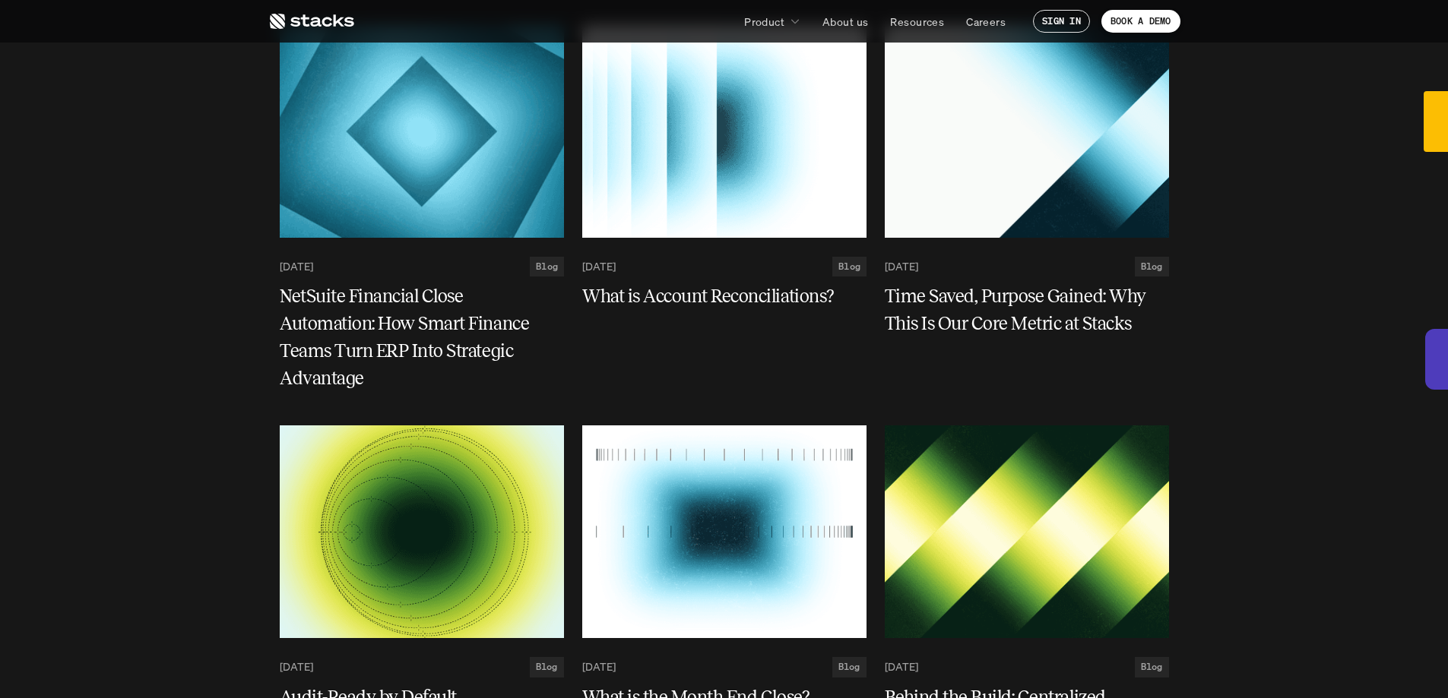
scroll to position [2653, 0]
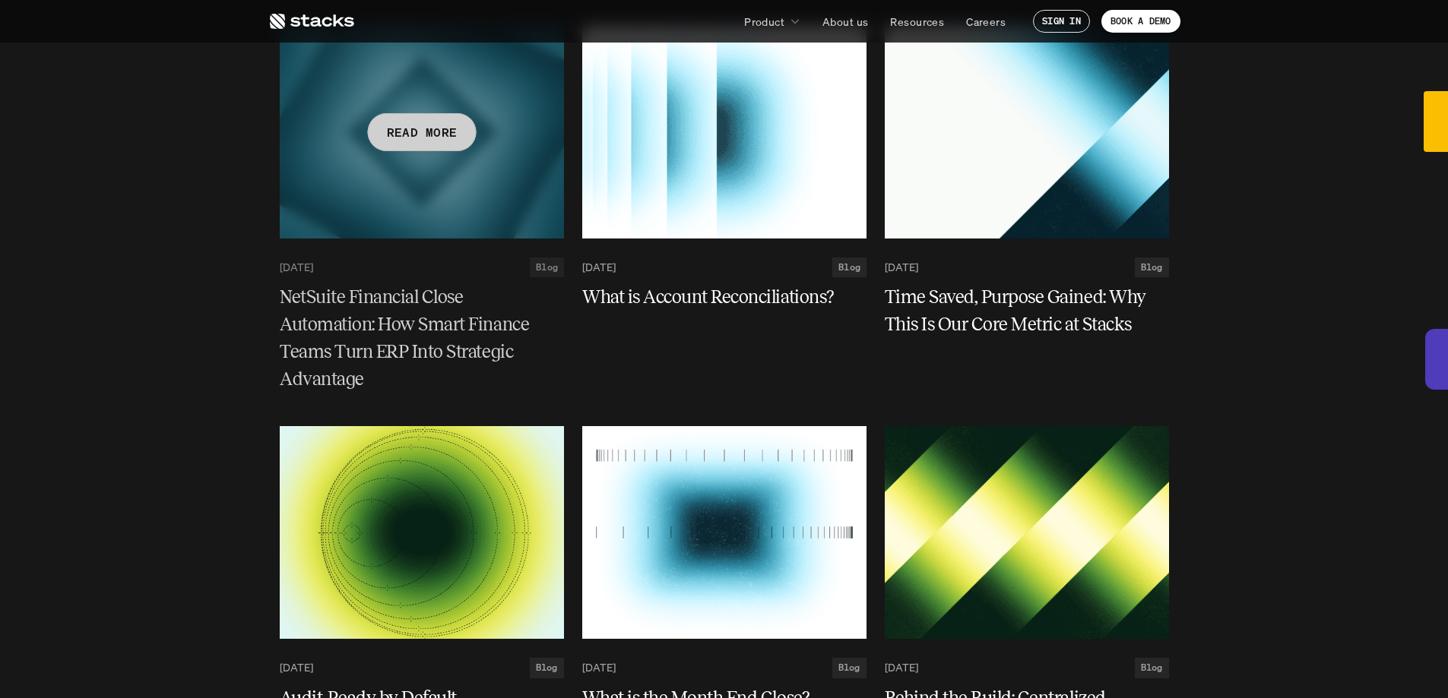
click at [424, 161] on div at bounding box center [422, 132] width 284 height 213
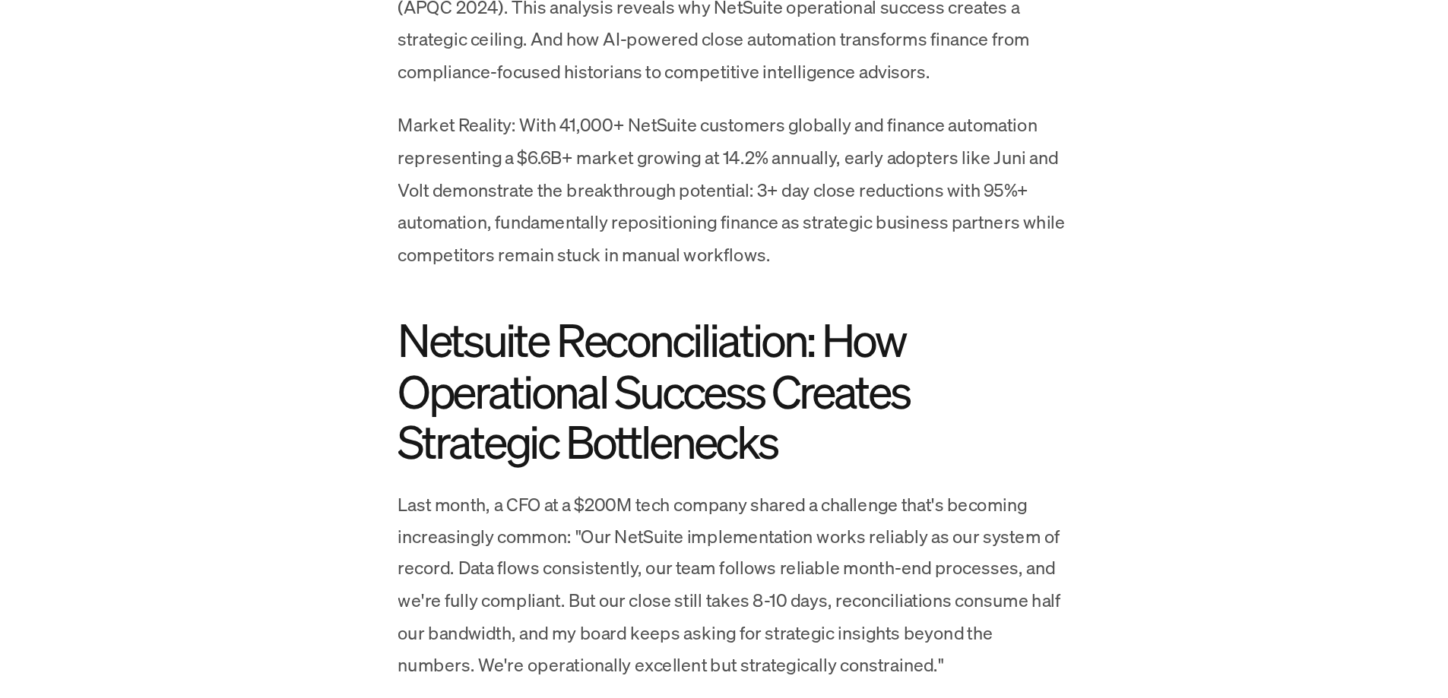
scroll to position [850, 0]
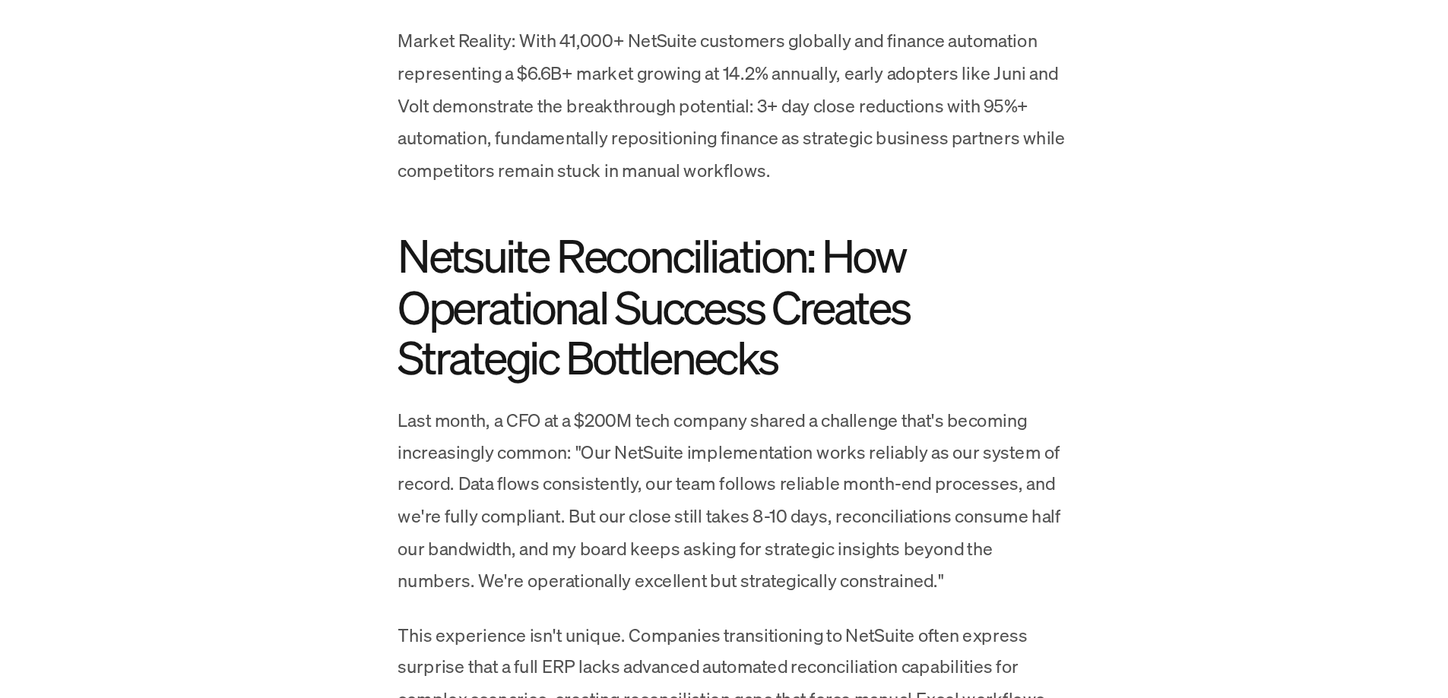
drag, startPoint x: 687, startPoint y: 510, endPoint x: 688, endPoint y: 531, distance: 21.3
click at [688, 531] on p "Last month, a CFO at a $200M tech company shared a challenge that's becoming in…" at bounding box center [724, 563] width 456 height 131
drag, startPoint x: 688, startPoint y: 531, endPoint x: 688, endPoint y: 554, distance: 22.8
click at [688, 554] on p "Last month, a CFO at a $200M tech company shared a challenge that's becoming in…" at bounding box center [724, 563] width 456 height 131
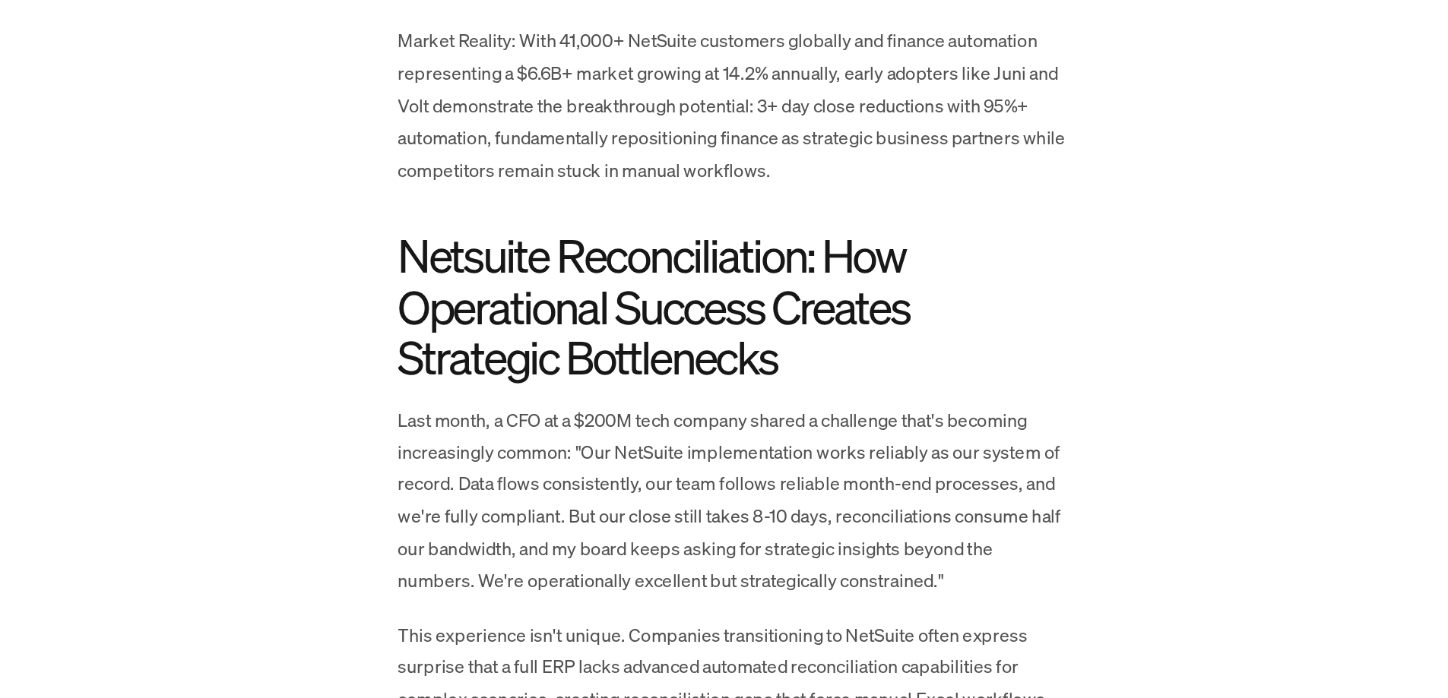
drag, startPoint x: 647, startPoint y: 571, endPoint x: 644, endPoint y: 600, distance: 29.1
click at [644, 600] on p "Last month, a CFO at a $200M tech company shared a challenge that's becoming in…" at bounding box center [724, 563] width 456 height 131
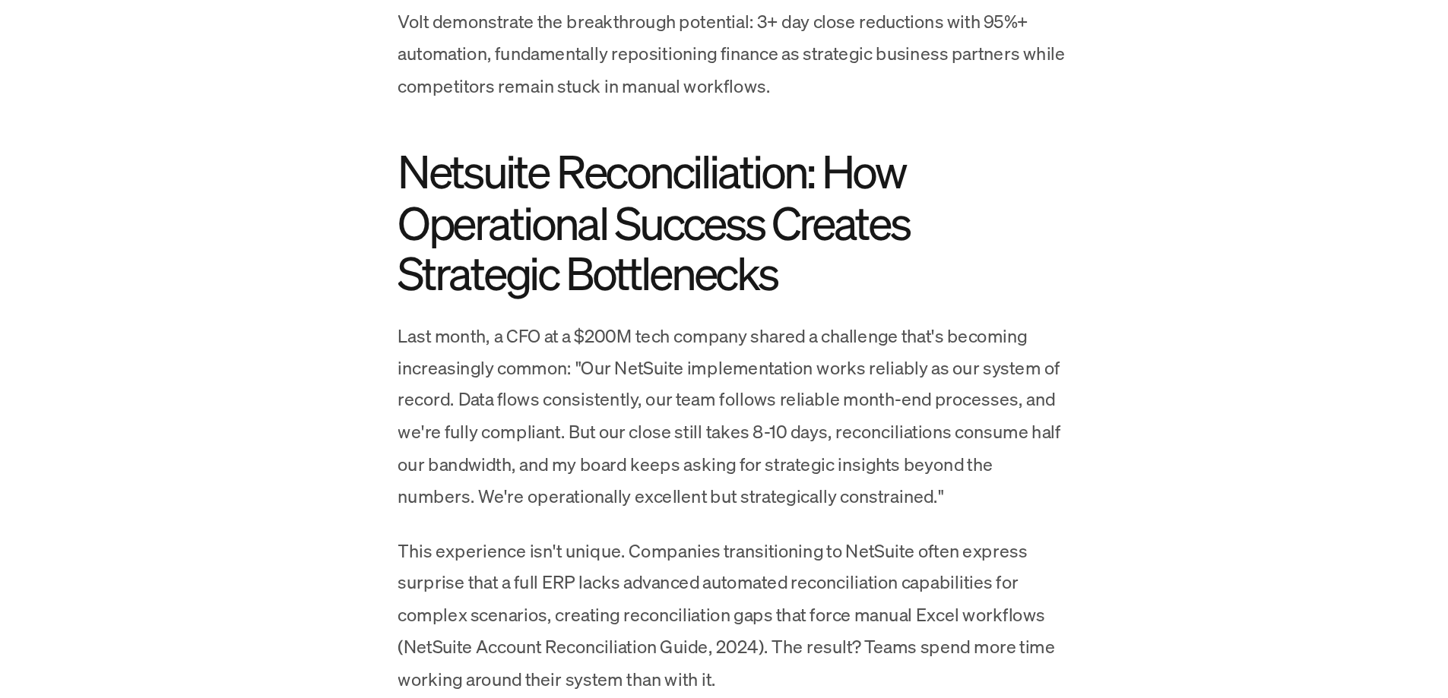
scroll to position [932, 0]
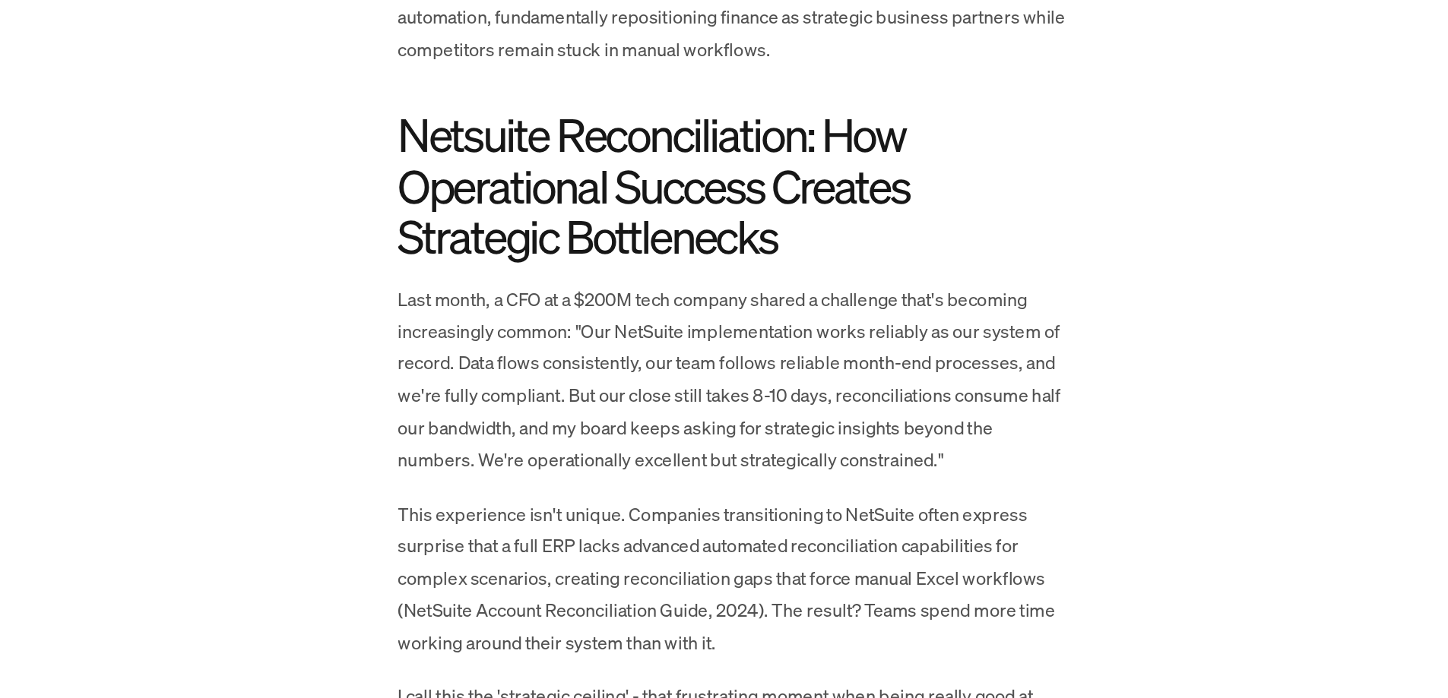
drag, startPoint x: 666, startPoint y: 596, endPoint x: 661, endPoint y: 615, distance: 18.8
click at [661, 615] on p "This experience isn't unique. Companies transitioning to NetSuite often express…" at bounding box center [724, 616] width 456 height 109
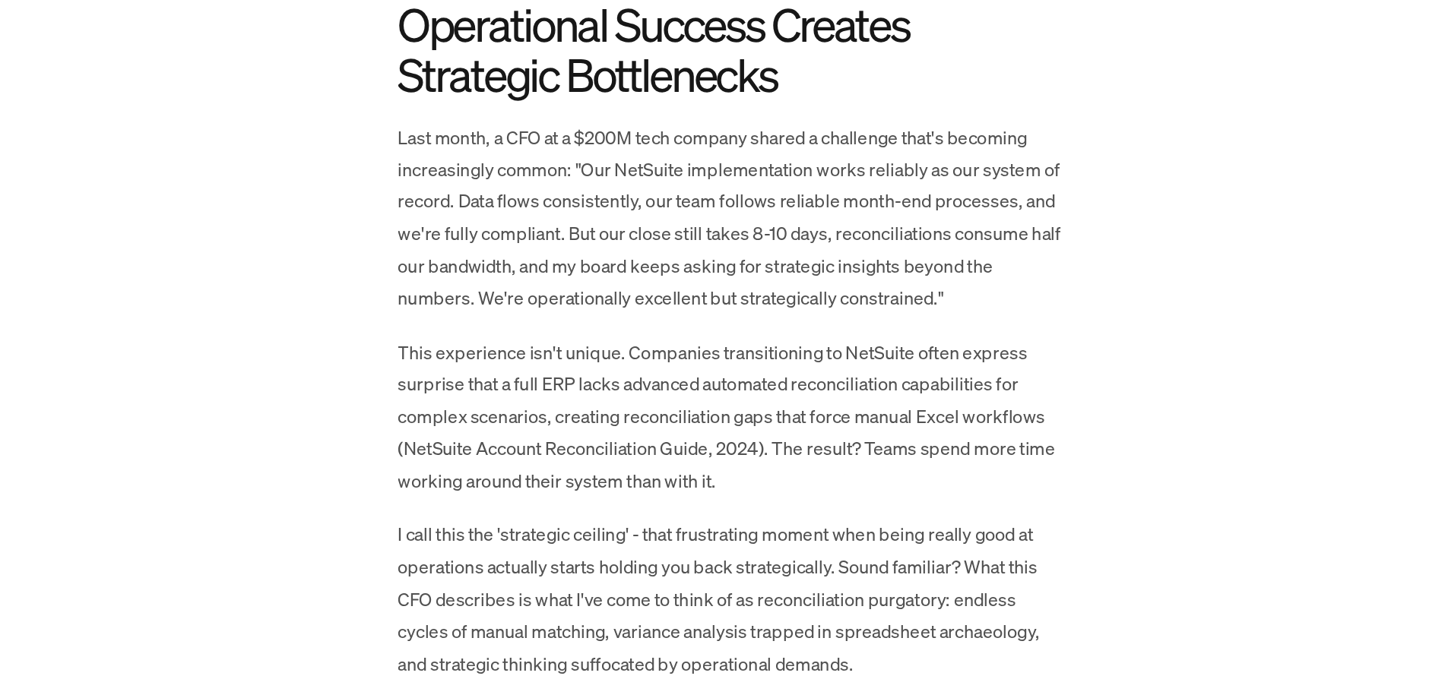
scroll to position [1043, 0]
drag, startPoint x: 641, startPoint y: 545, endPoint x: 636, endPoint y: 579, distance: 34.6
click at [636, 579] on p "I call this the 'strategic ceiling' - that frustrating moment when being really…" at bounding box center [724, 629] width 456 height 109
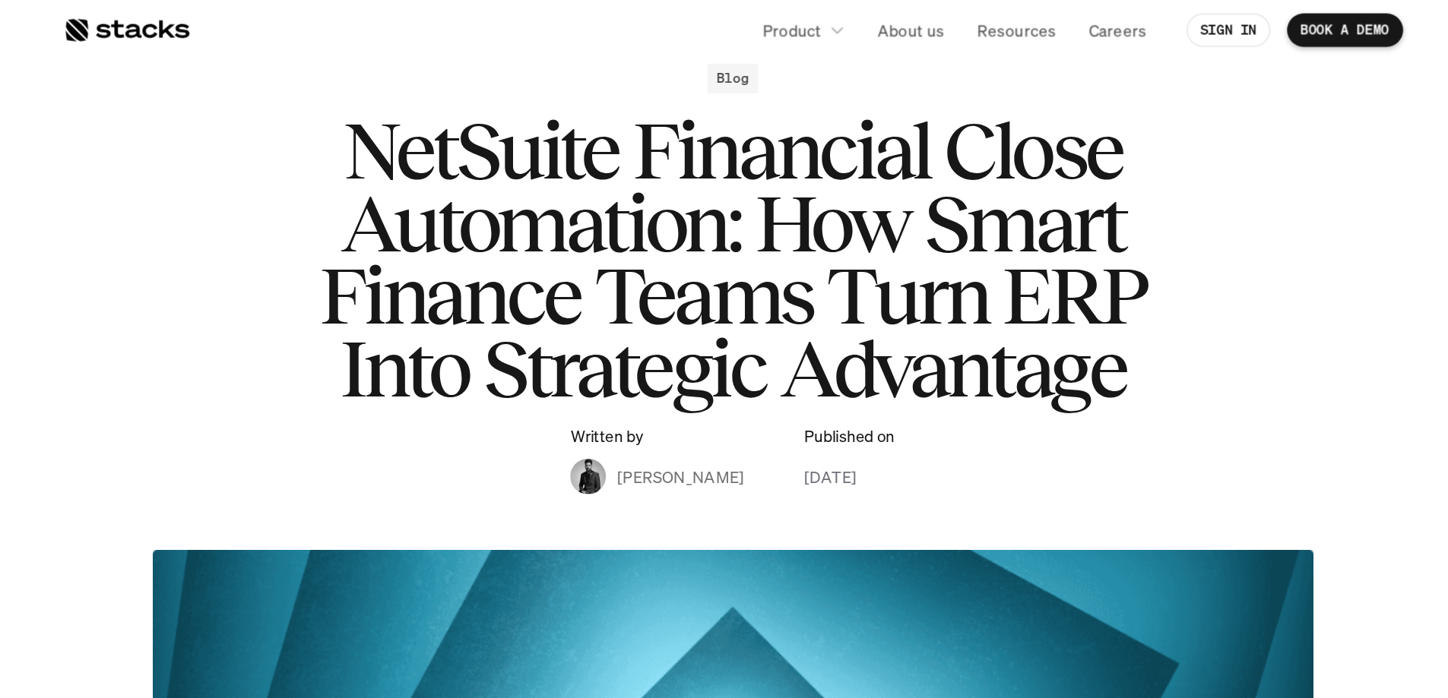
scroll to position [0, 0]
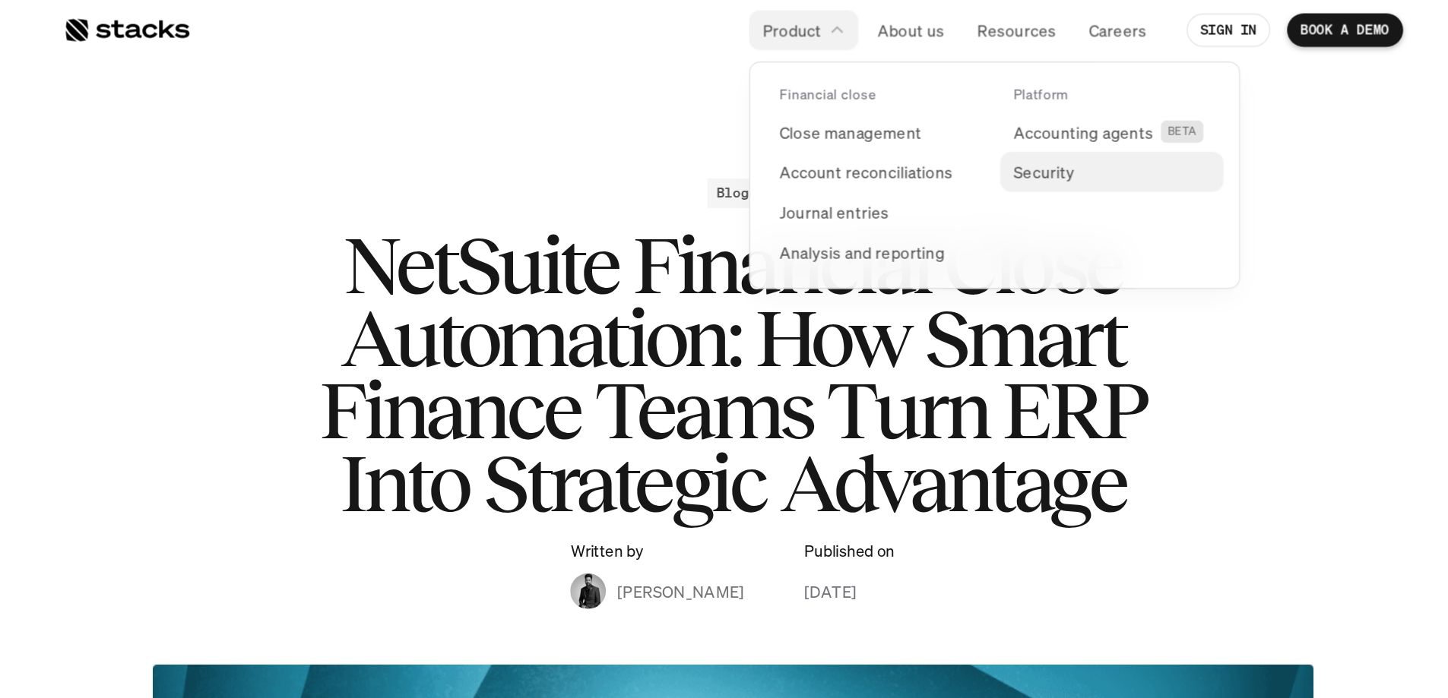
click at [962, 109] on link "Security" at bounding box center [982, 116] width 152 height 27
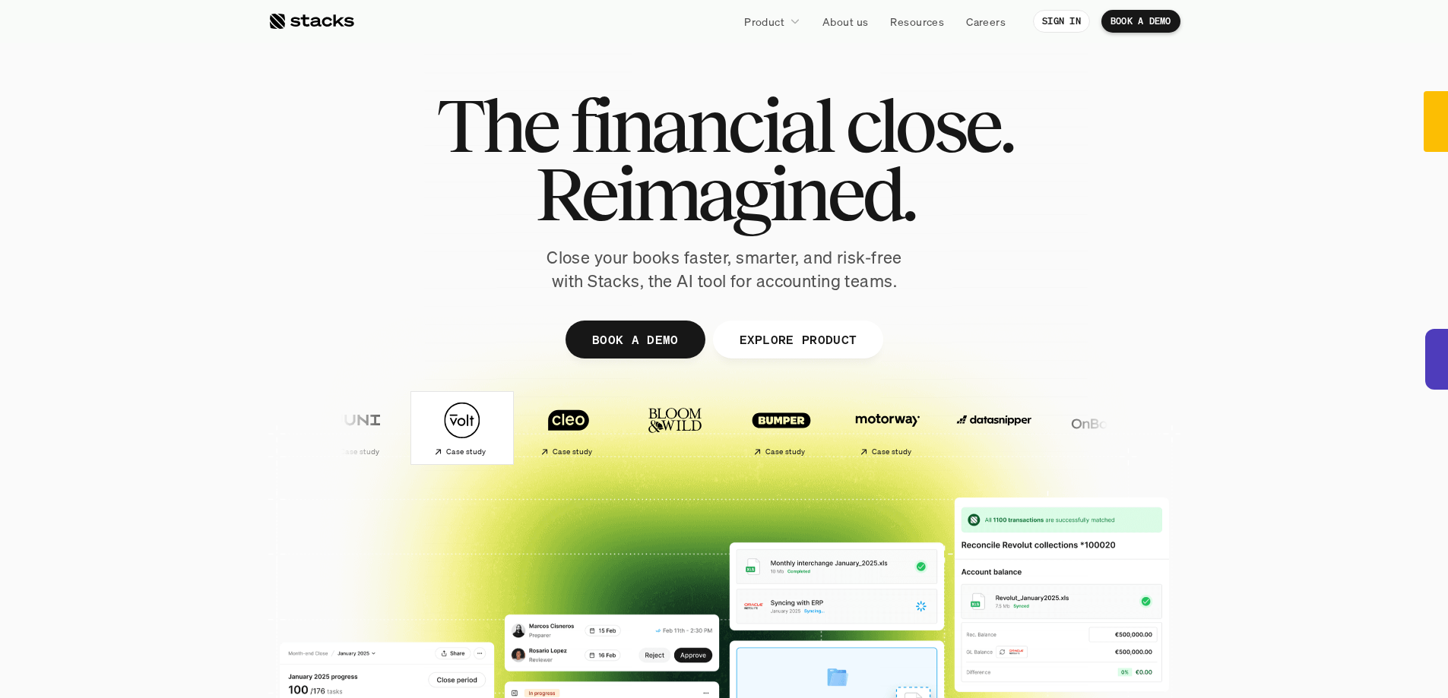
click at [337, 15] on div at bounding box center [311, 21] width 86 height 18
click at [1004, 416] on img at bounding box center [994, 420] width 90 height 63
drag, startPoint x: 1002, startPoint y: 358, endPoint x: 1299, endPoint y: 100, distance: 392.6
click at [1299, 100] on section "The financial close. Reimagined. Close your books faster, smarter, and risk-fre…" at bounding box center [724, 448] width 1448 height 897
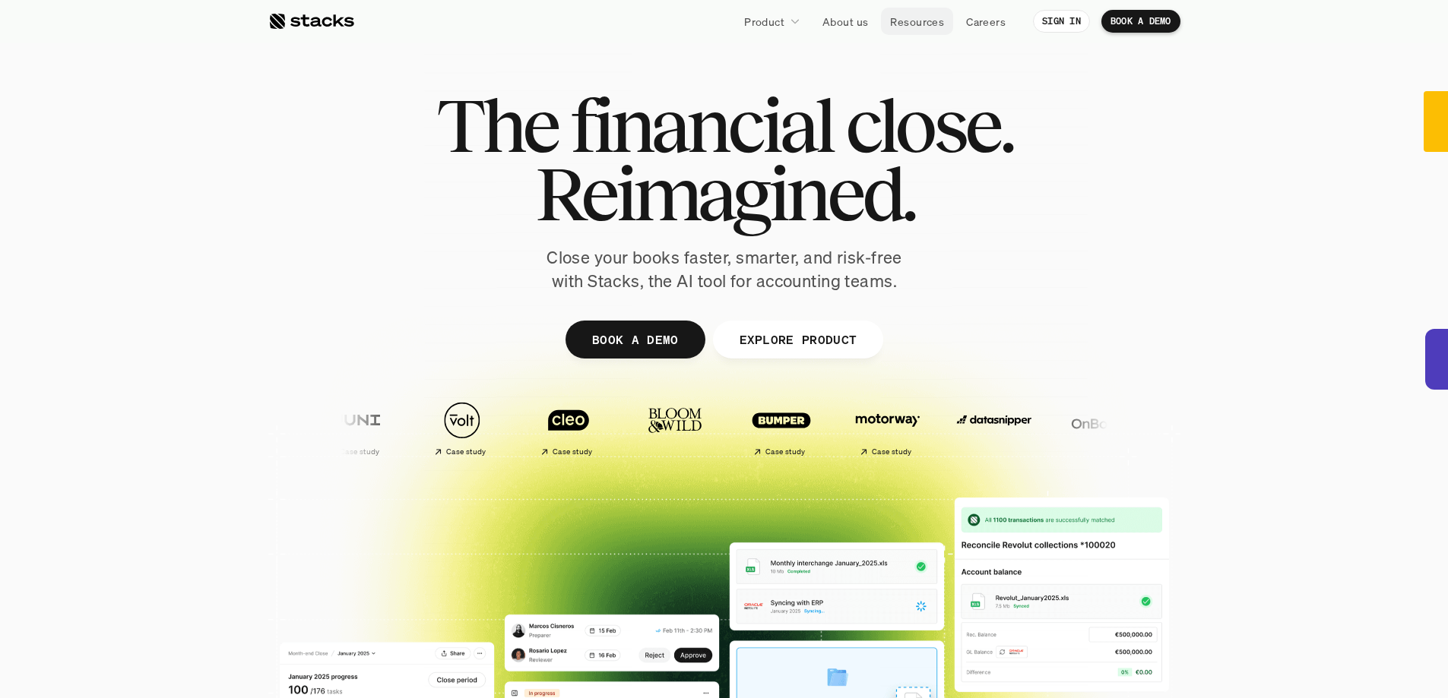
click at [933, 29] on p "Resources" at bounding box center [917, 22] width 54 height 16
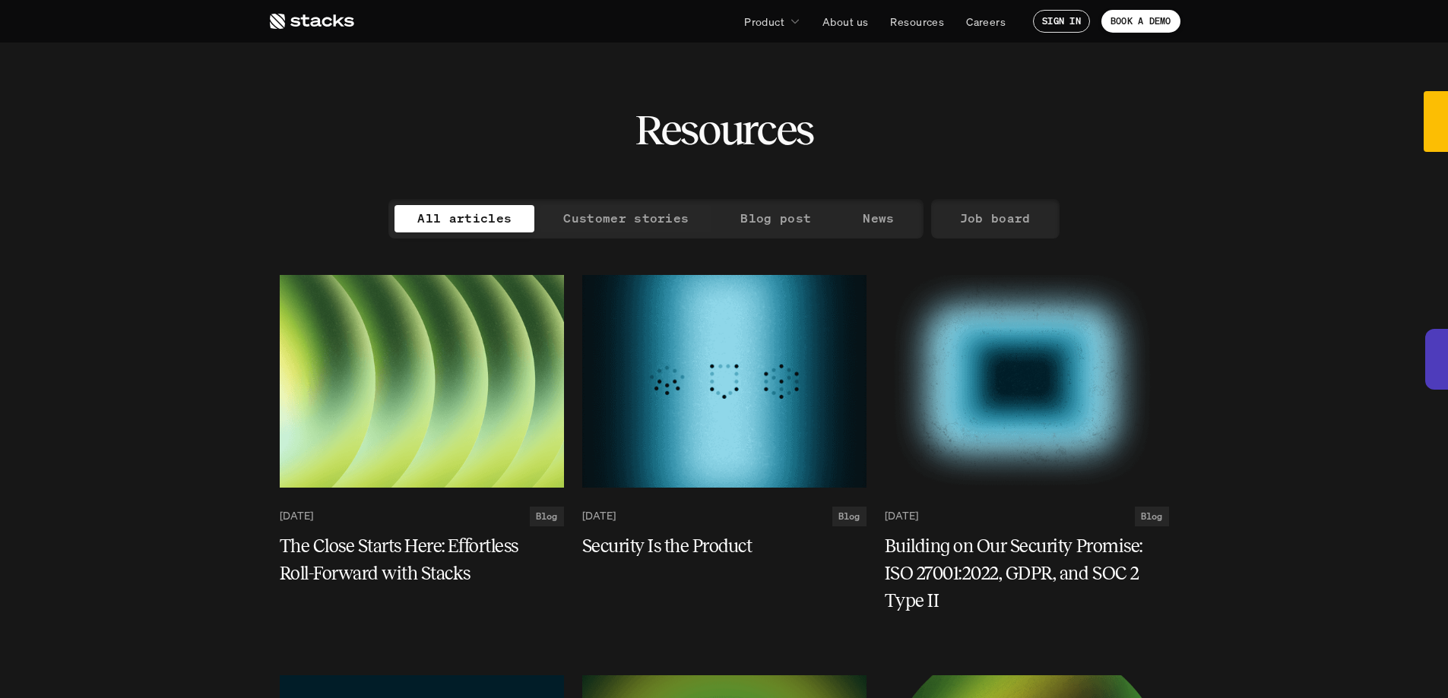
click at [690, 210] on link "Customer stories" at bounding box center [625, 218] width 171 height 27
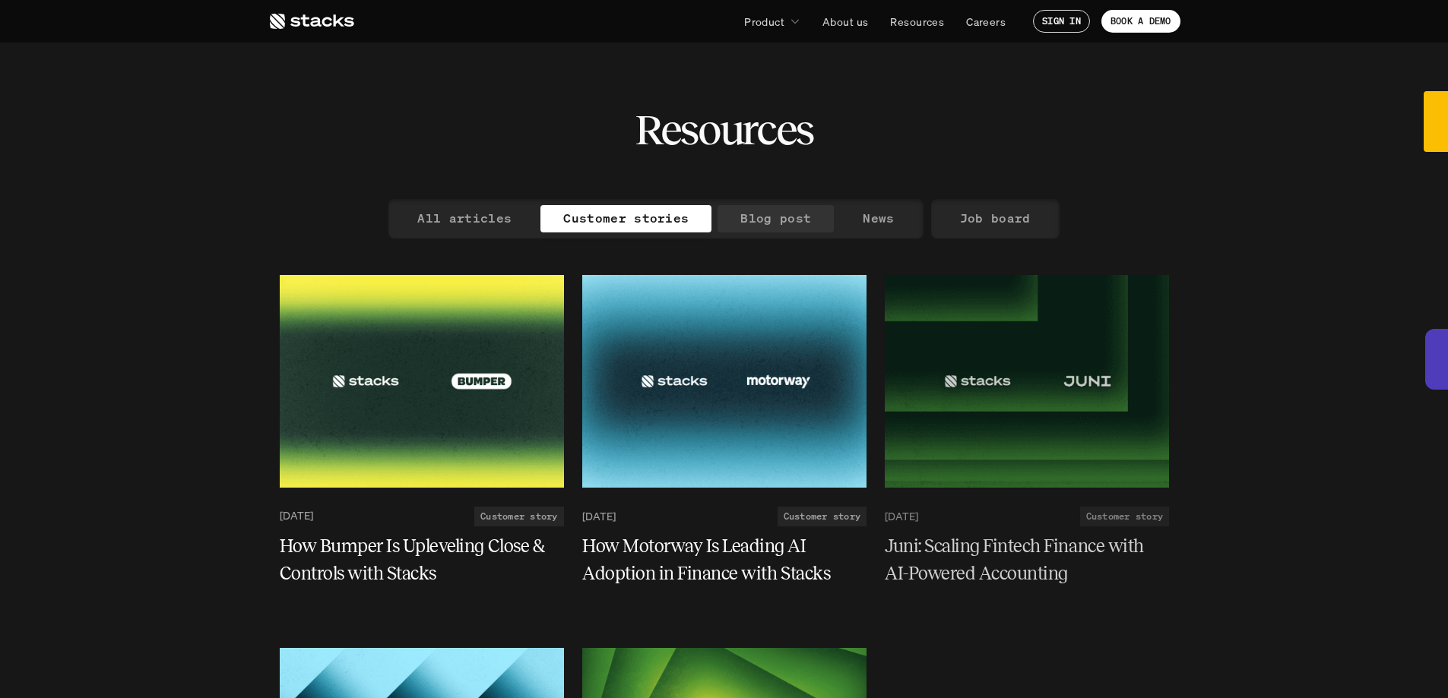
click at [802, 224] on p "Blog post" at bounding box center [775, 218] width 71 height 22
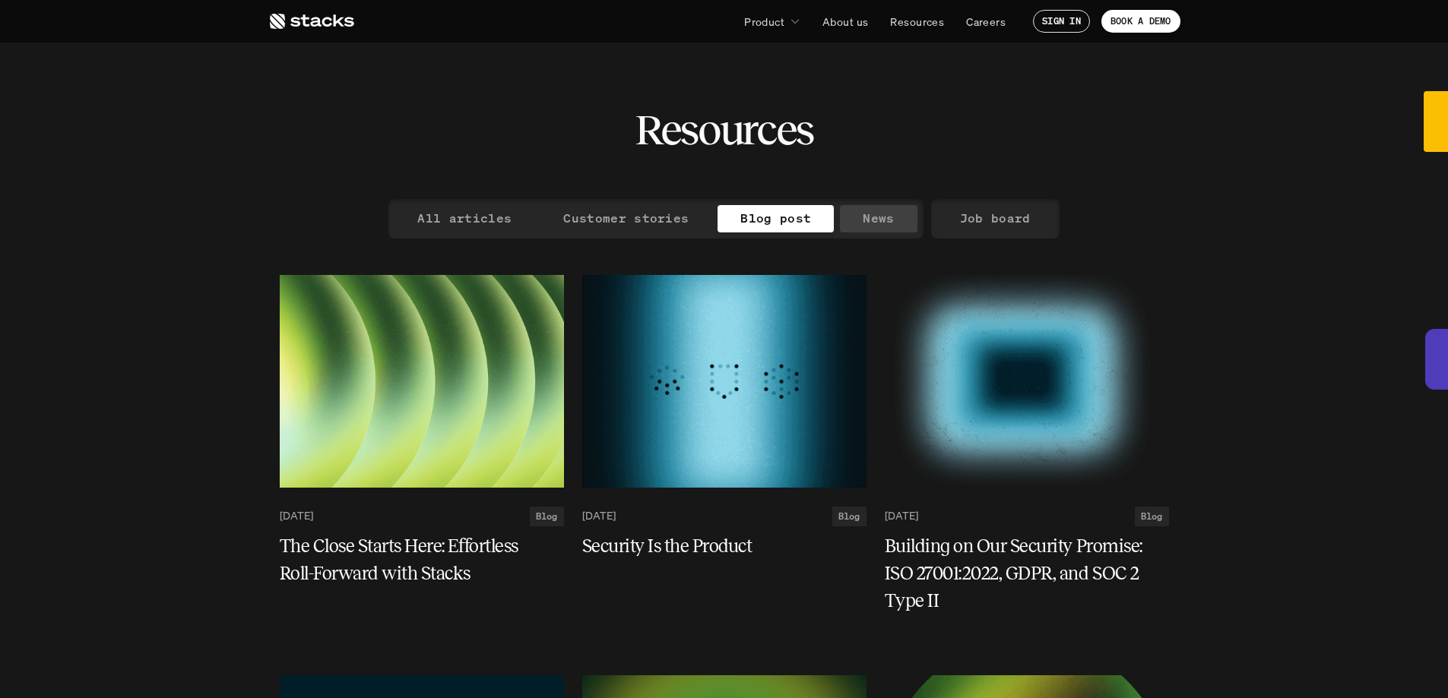
click at [872, 215] on p "News" at bounding box center [877, 218] width 31 height 22
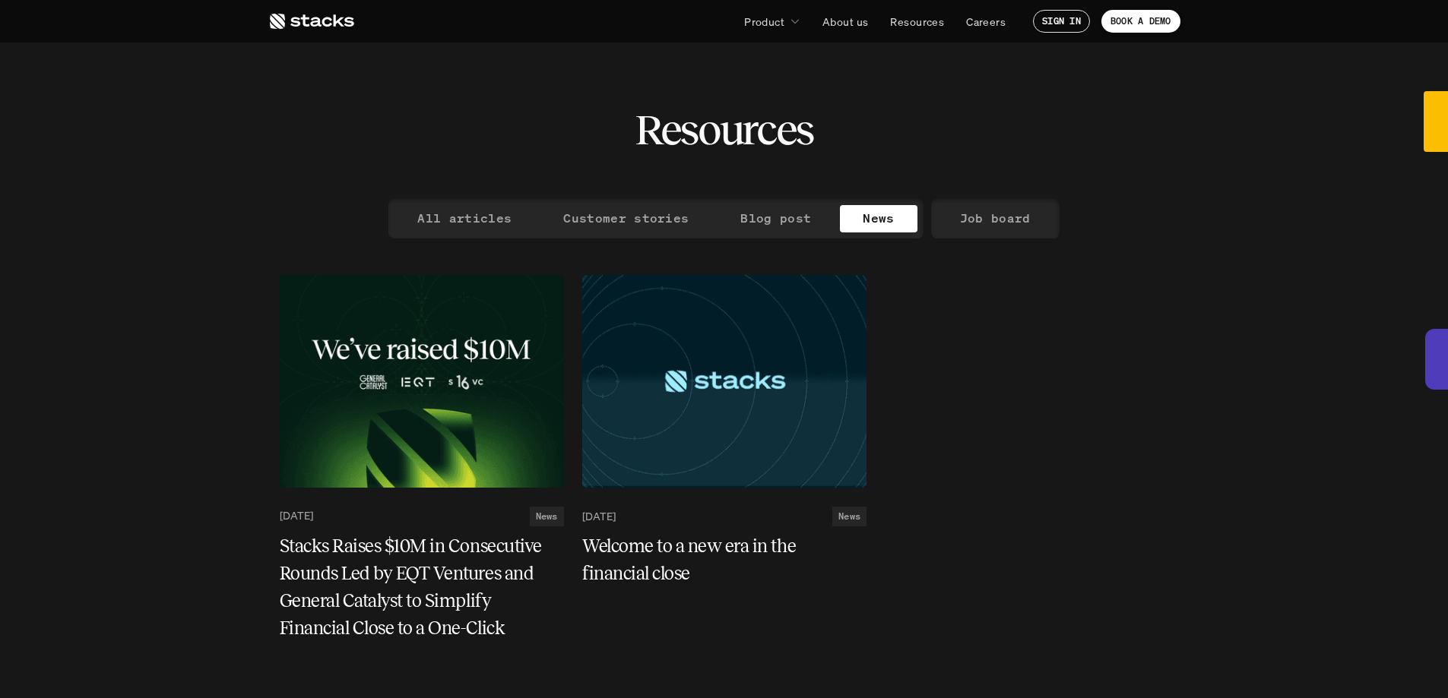
click at [706, 136] on h2 "Resources" at bounding box center [723, 129] width 179 height 47
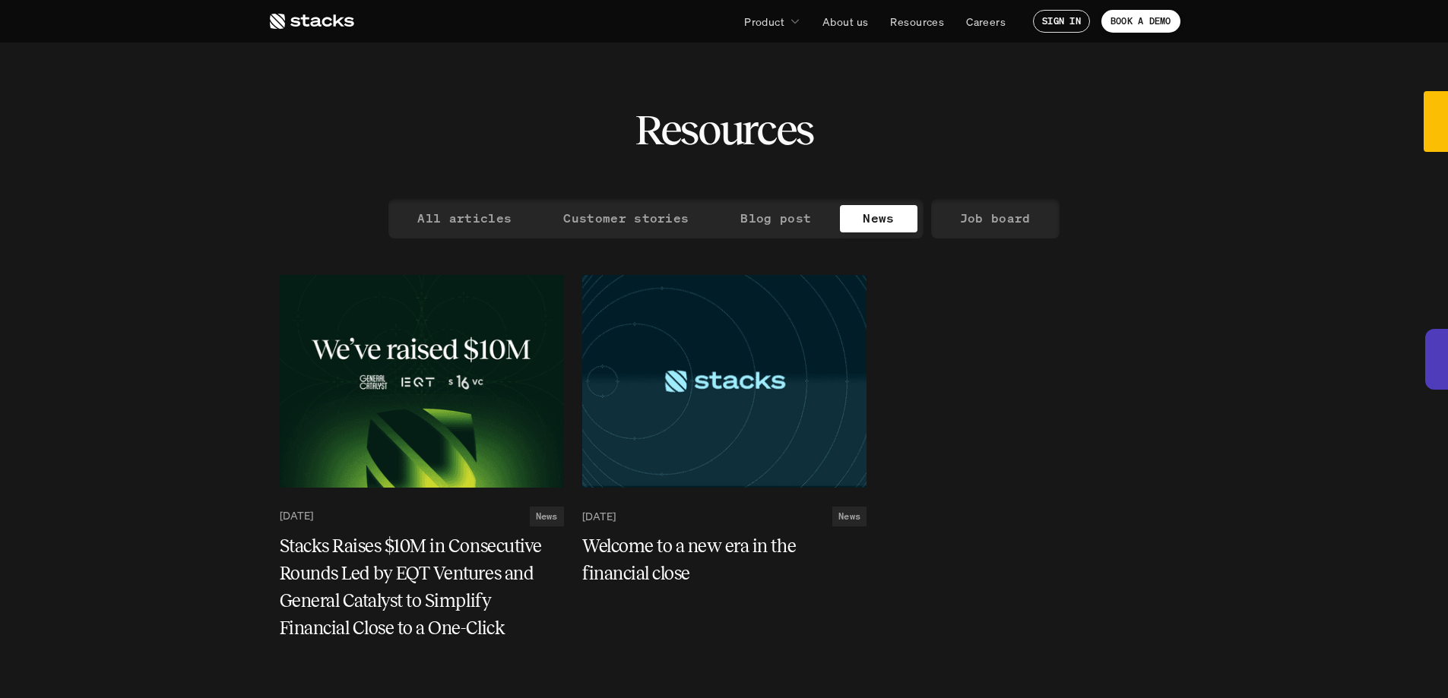
click at [340, 25] on use at bounding box center [312, 21] width 84 height 15
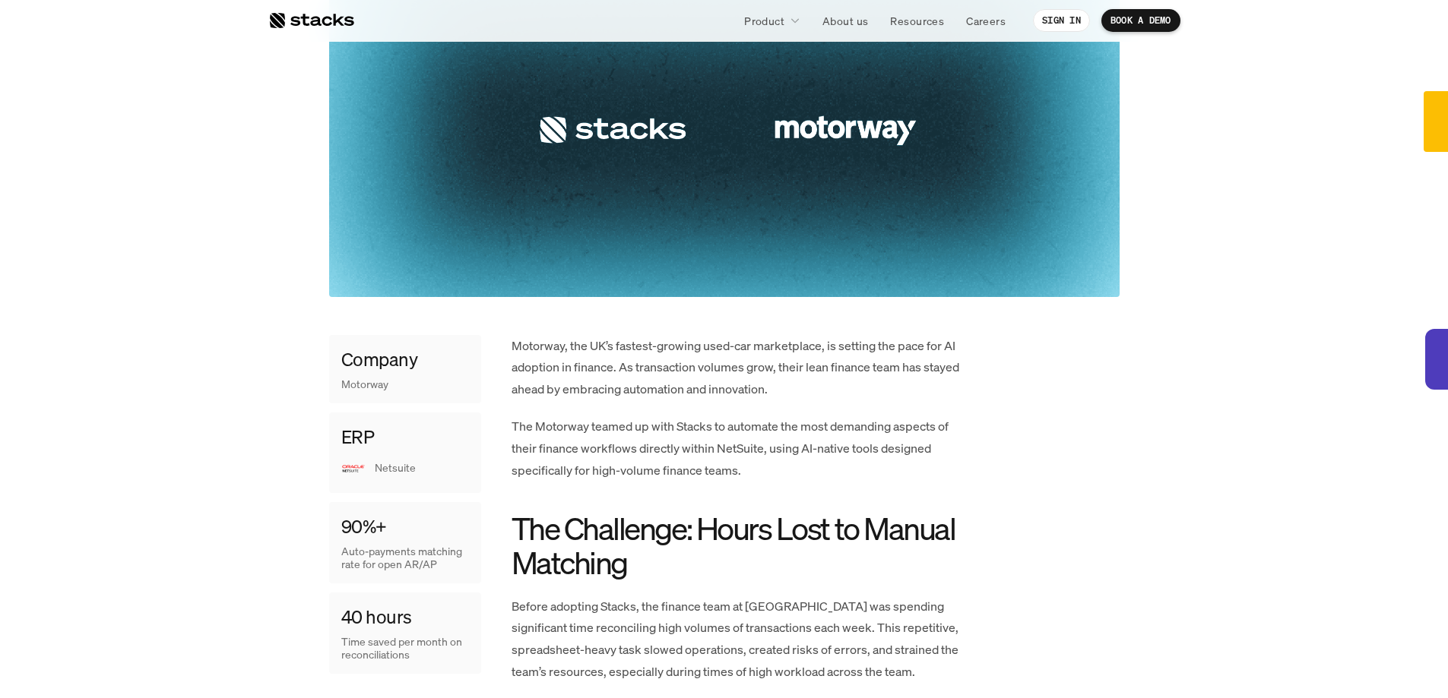
scroll to position [440, 0]
